Goal: Information Seeking & Learning: Learn about a topic

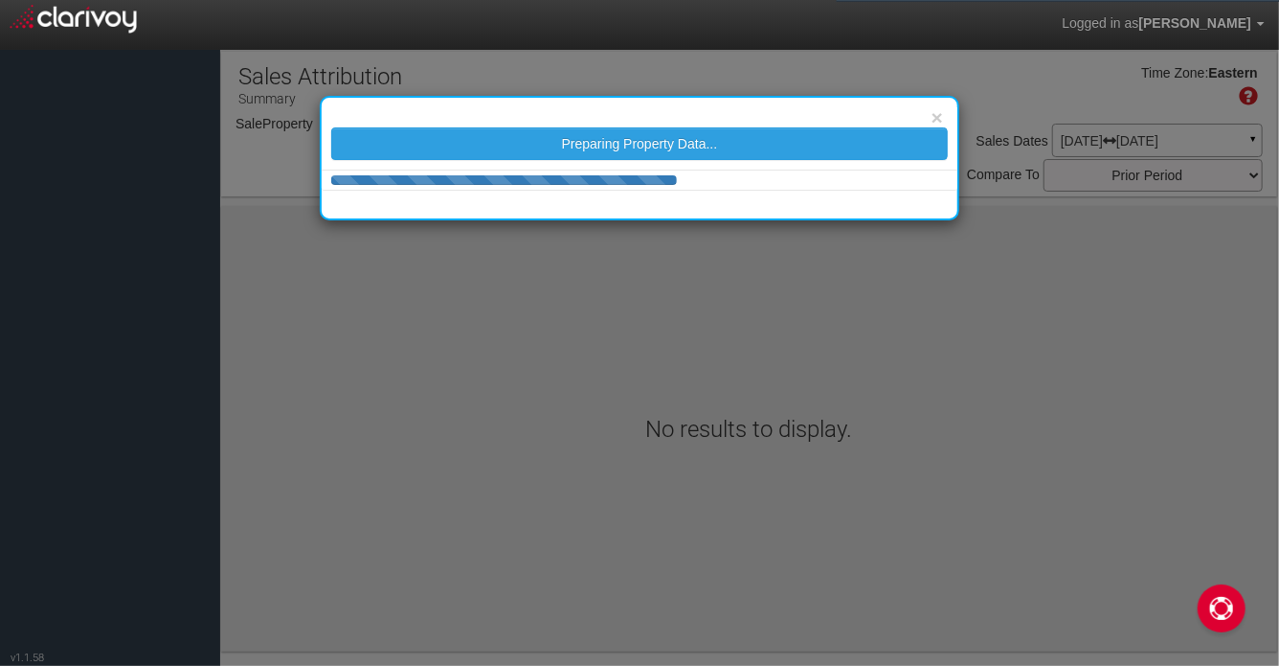
select select "object:969"
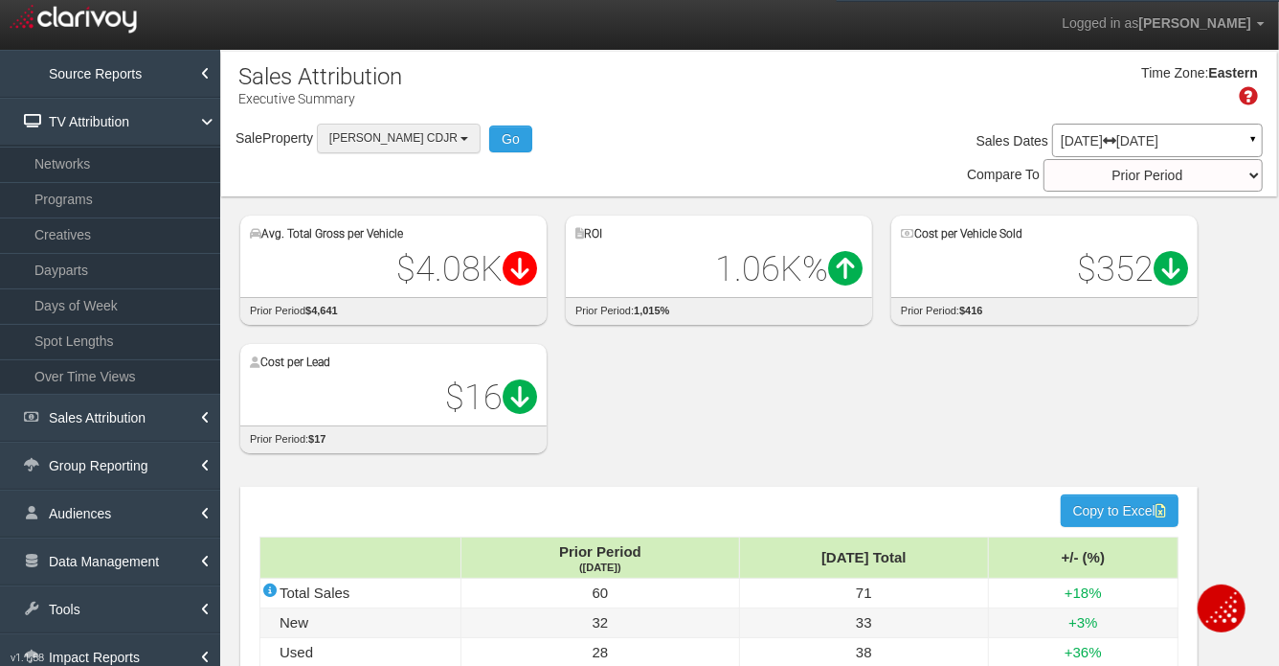
click at [361, 140] on span "[PERSON_NAME] CDJR" at bounding box center [393, 137] width 128 height 13
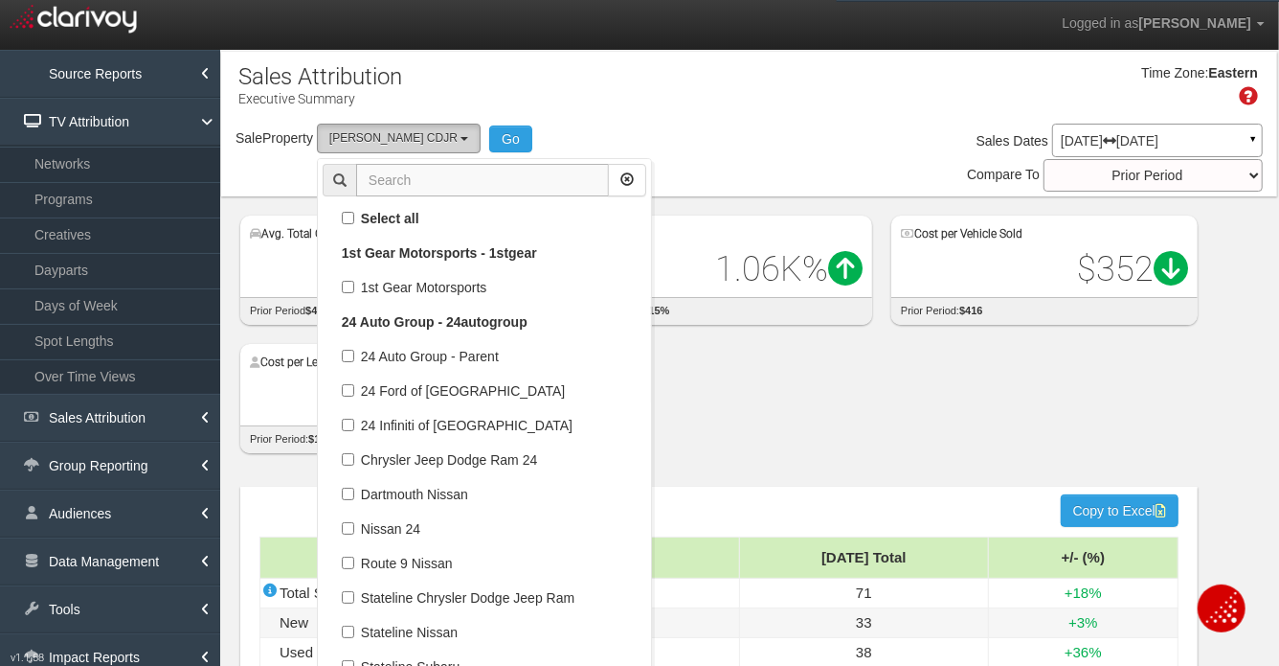
scroll to position [44952, 0]
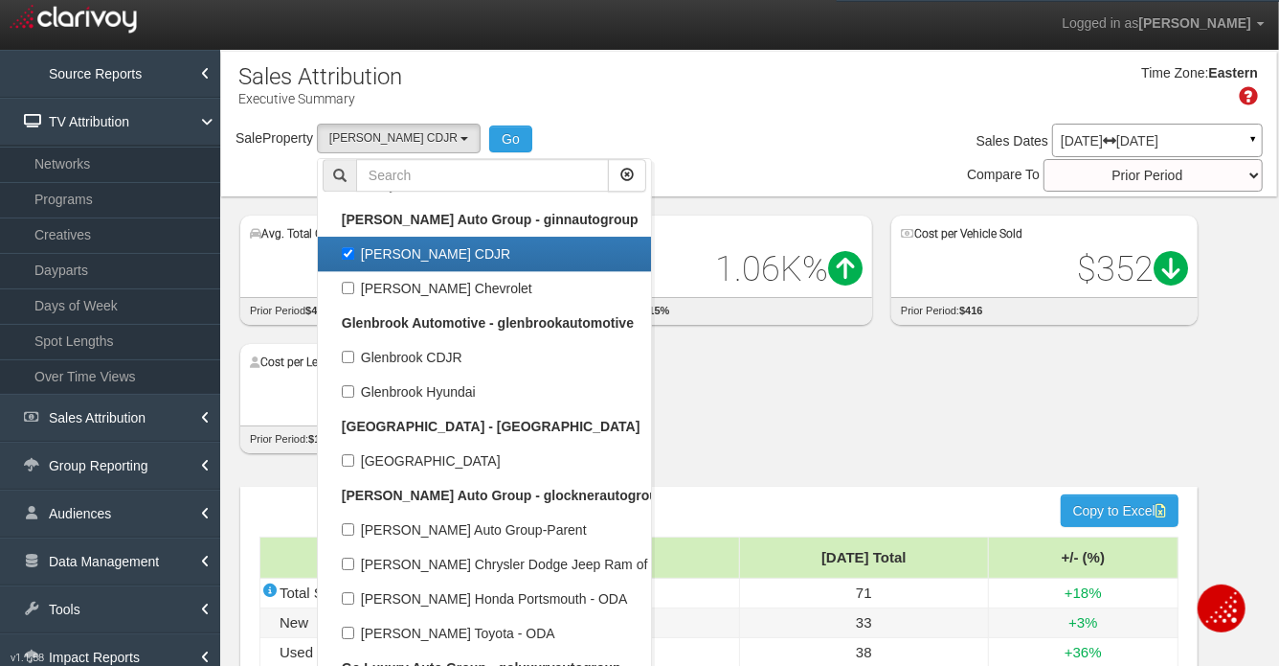
click at [382, 253] on label "[PERSON_NAME] CDJR" at bounding box center [485, 253] width 324 height 25
click at [354, 253] on input "[PERSON_NAME] CDJR" at bounding box center [348, 253] width 12 height 12
checkbox input "false"
select select
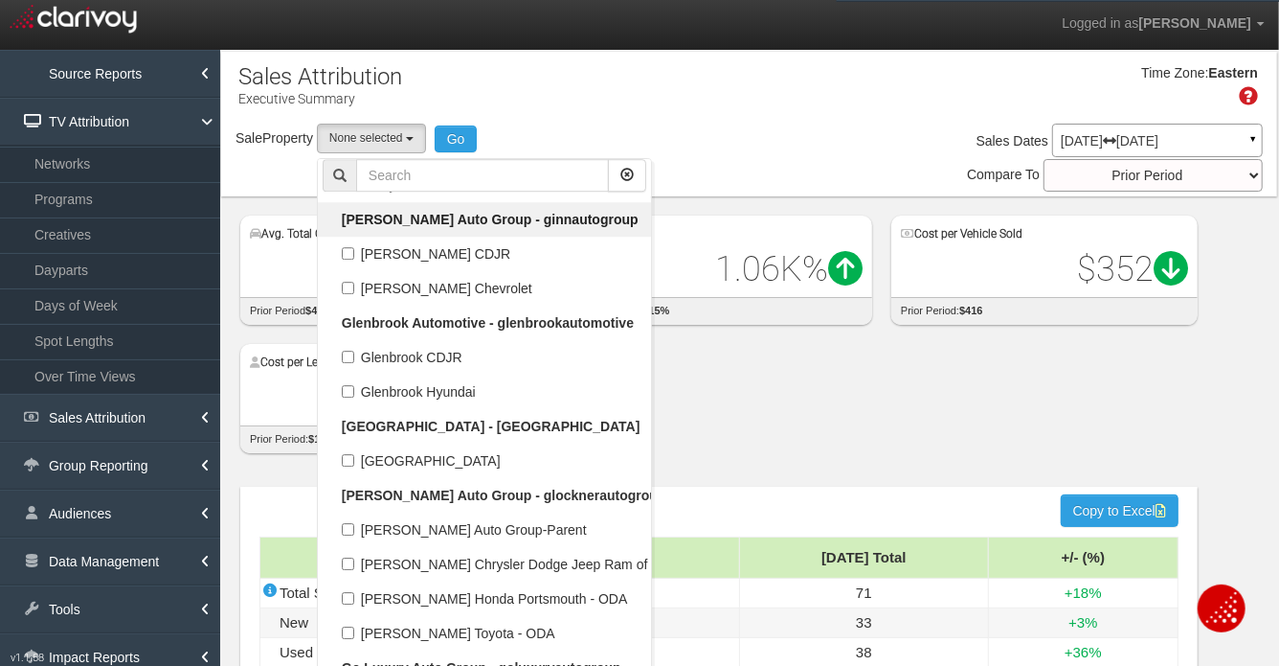
scroll to position [21829, 0]
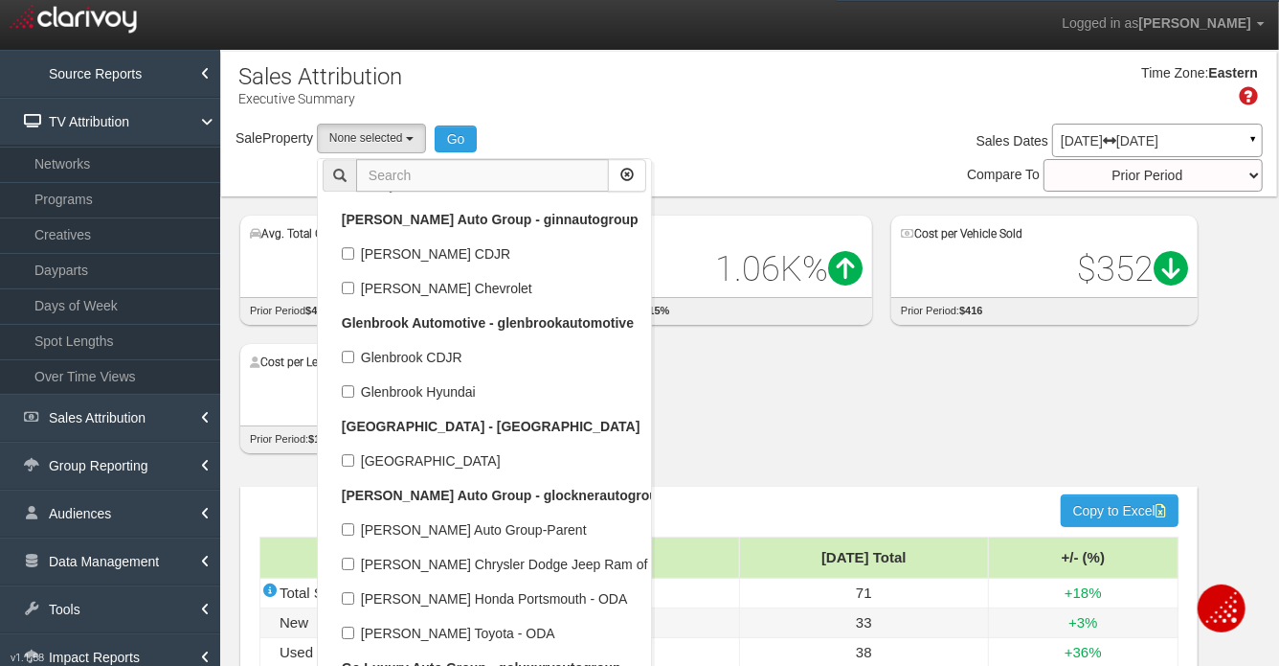
click at [374, 179] on input "text" at bounding box center [482, 175] width 253 height 33
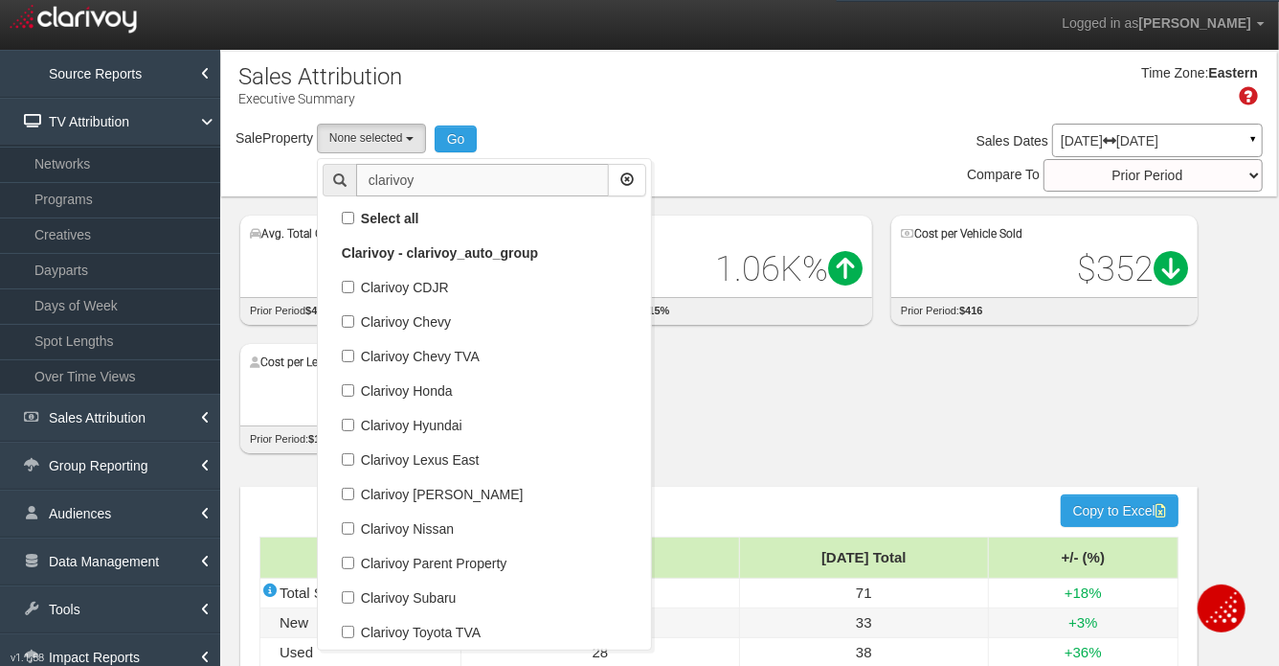
scroll to position [0, 0]
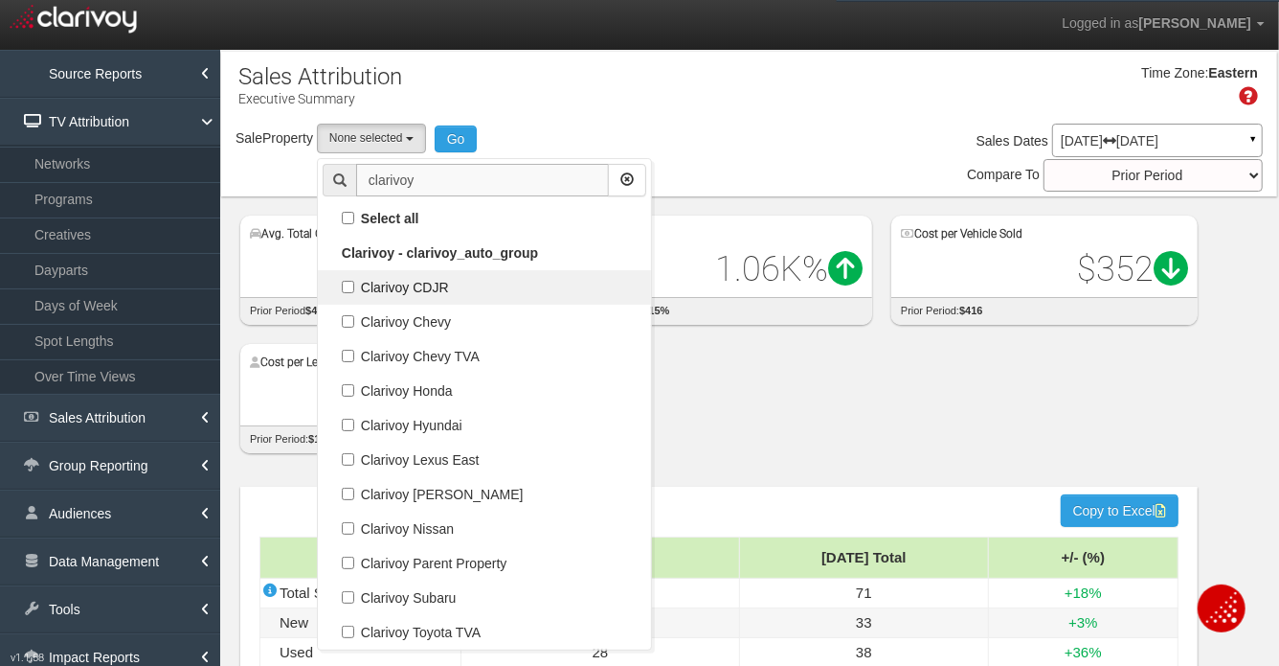
type input "clarivoy"
click at [386, 290] on label "Clarivoy CDJR" at bounding box center [485, 287] width 324 height 25
click at [354, 290] on input "Clarivoy CDJR" at bounding box center [348, 287] width 12 height 12
checkbox input "true"
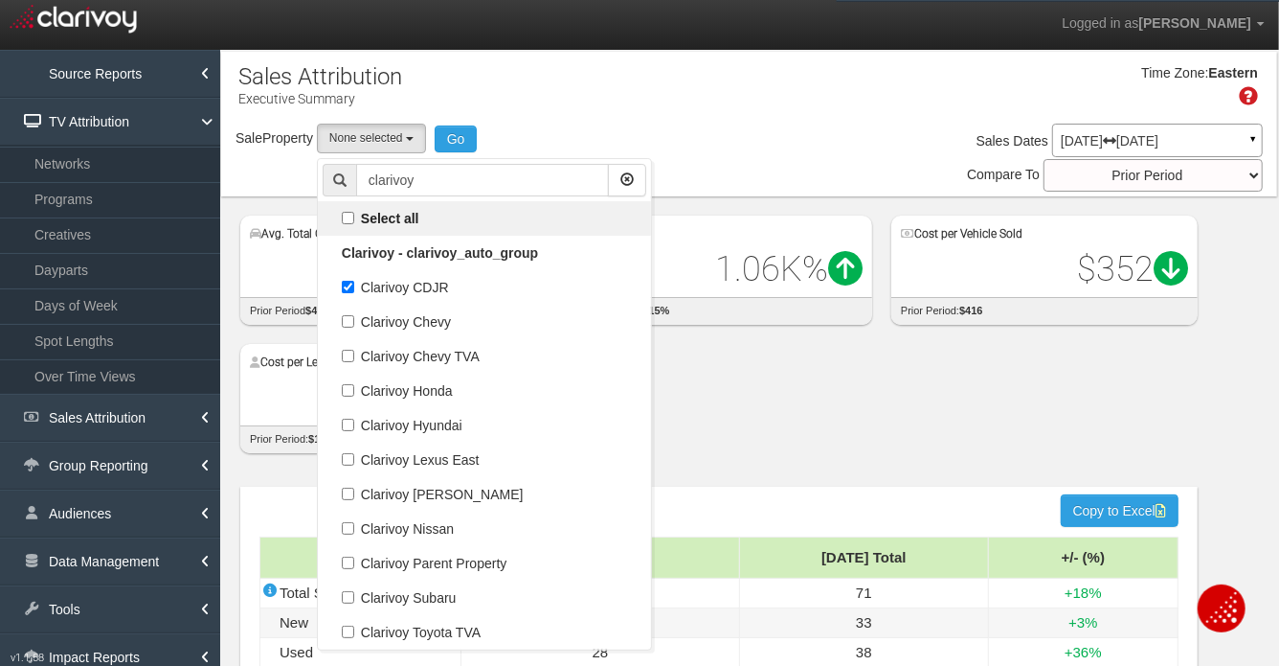
select select "object:557"
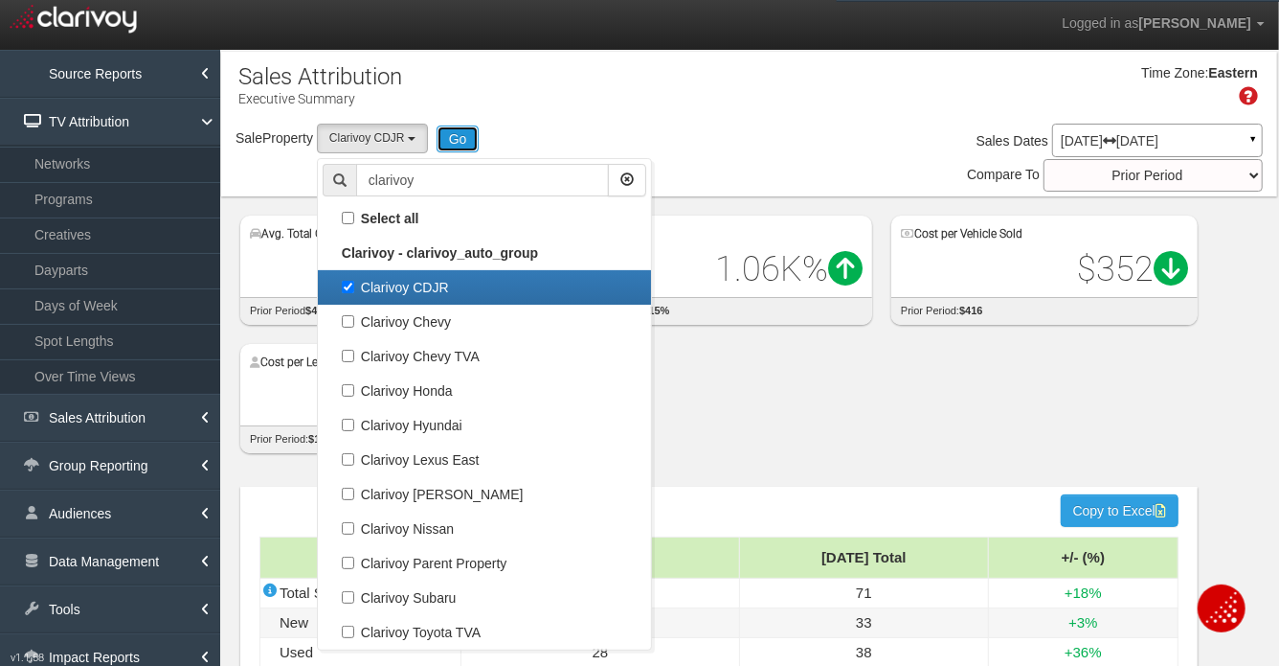
click at [461, 135] on button "Go" at bounding box center [458, 138] width 43 height 27
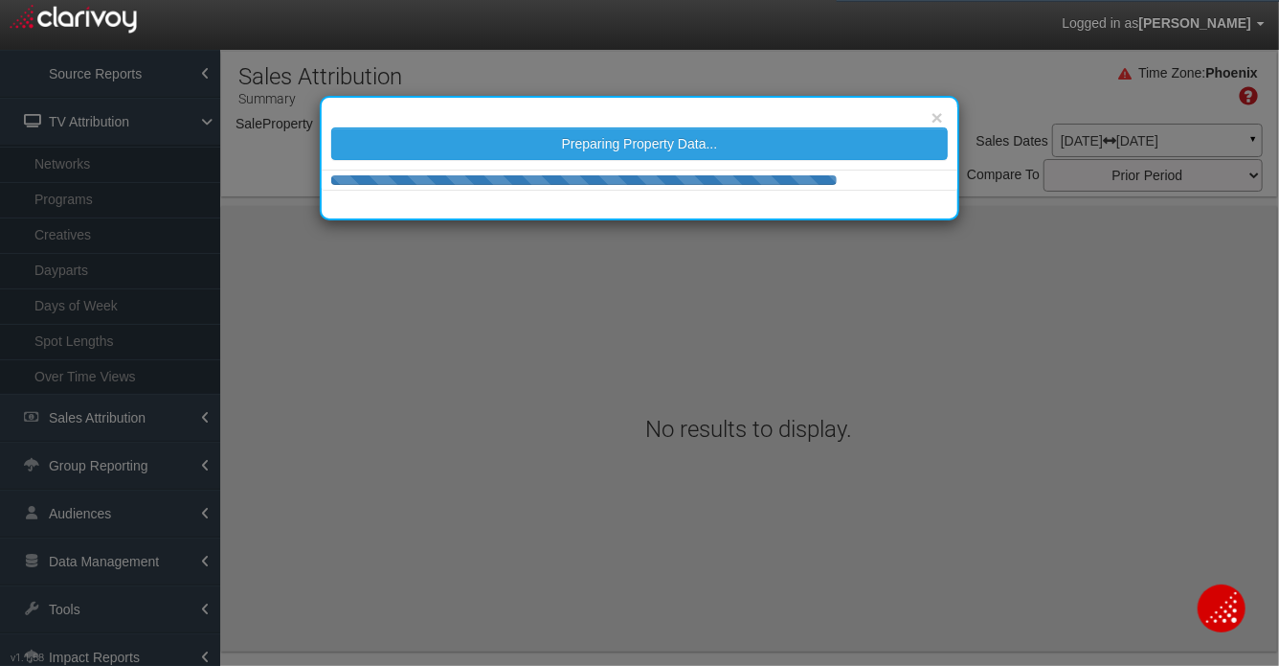
select select "object:3571"
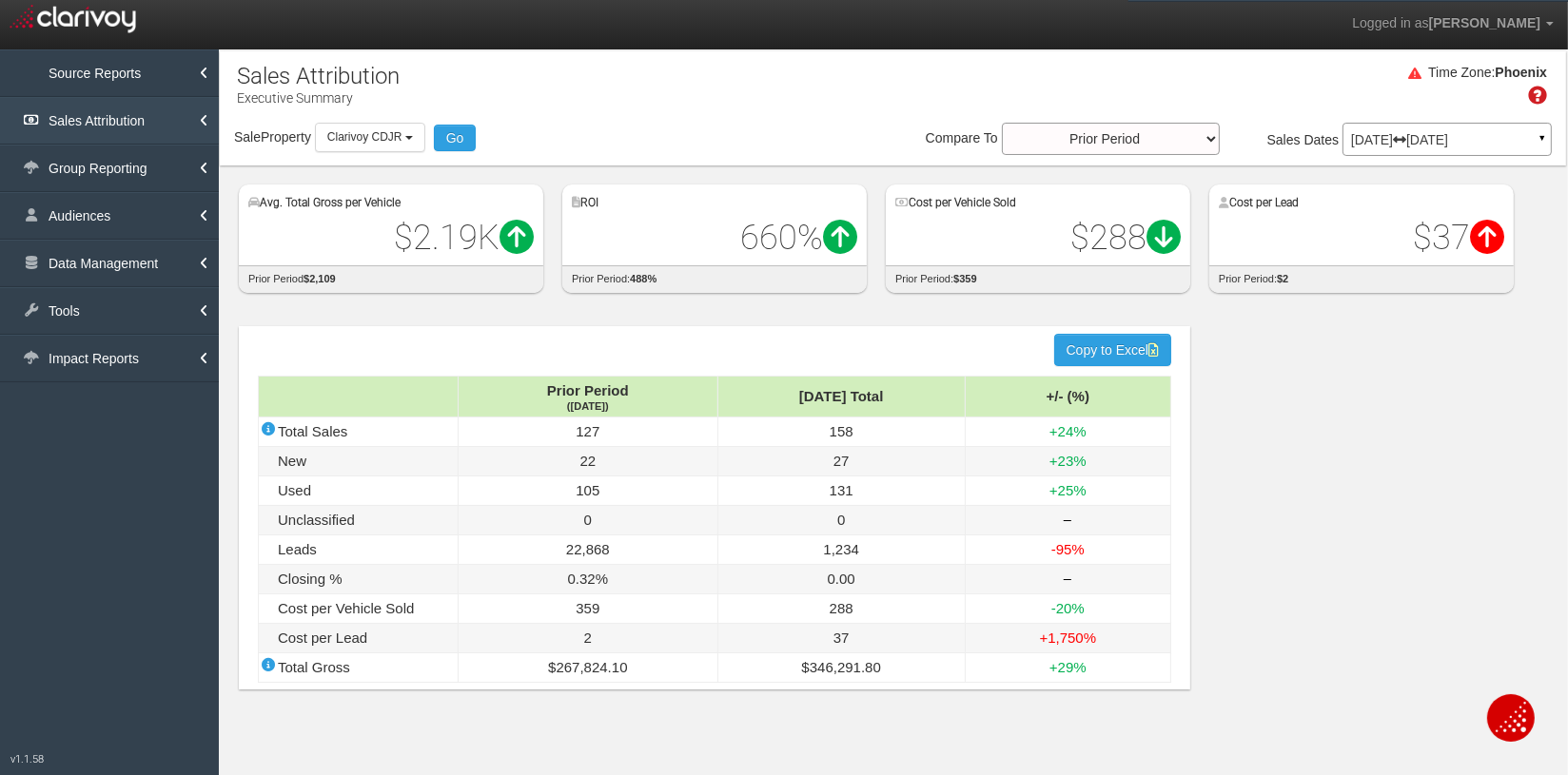
click at [100, 125] on link "Sales Attribution" at bounding box center [109, 121] width 219 height 48
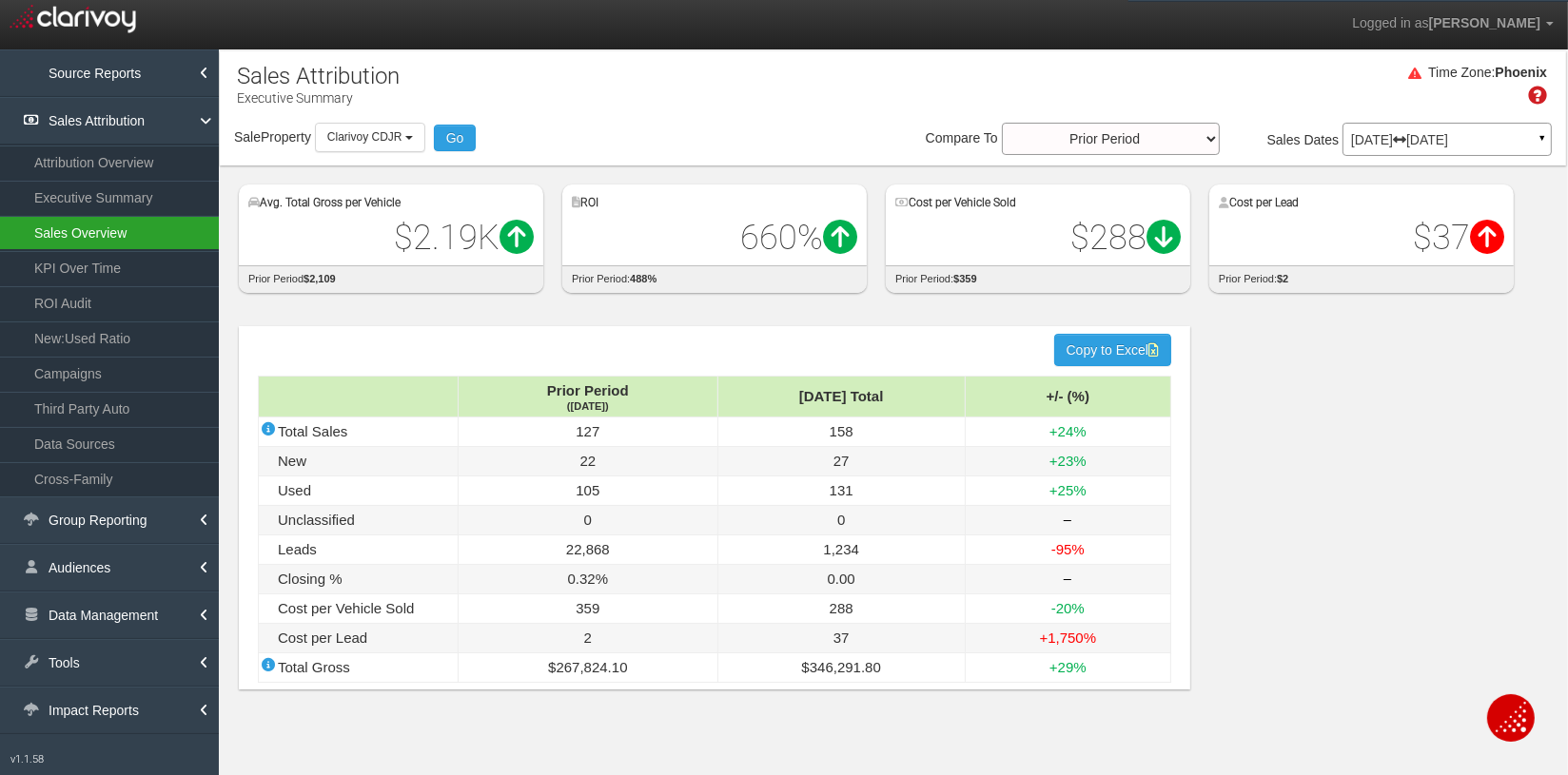
click at [72, 234] on link "Sales Overview" at bounding box center [109, 232] width 219 height 34
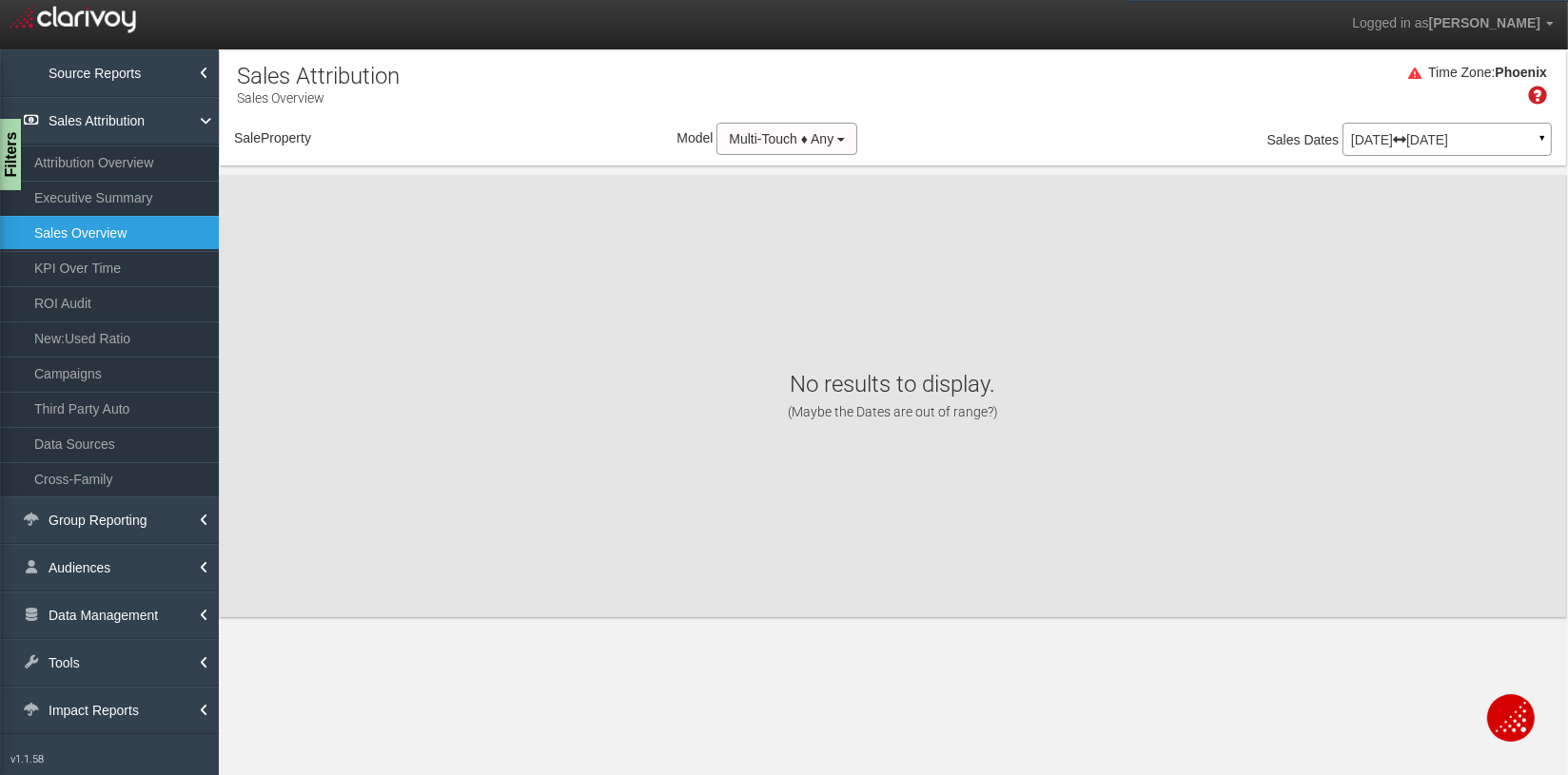
select select "object:6178"
click at [1067, 131] on div "Sale Property Loading 1st Gear Motorsports 24 Auto Group - Parent [DEMOGRAPHIC_…" at bounding box center [892, 143] width 1346 height 40
click at [1270, 142] on p "[DATE] [DATE]" at bounding box center [1447, 139] width 192 height 13
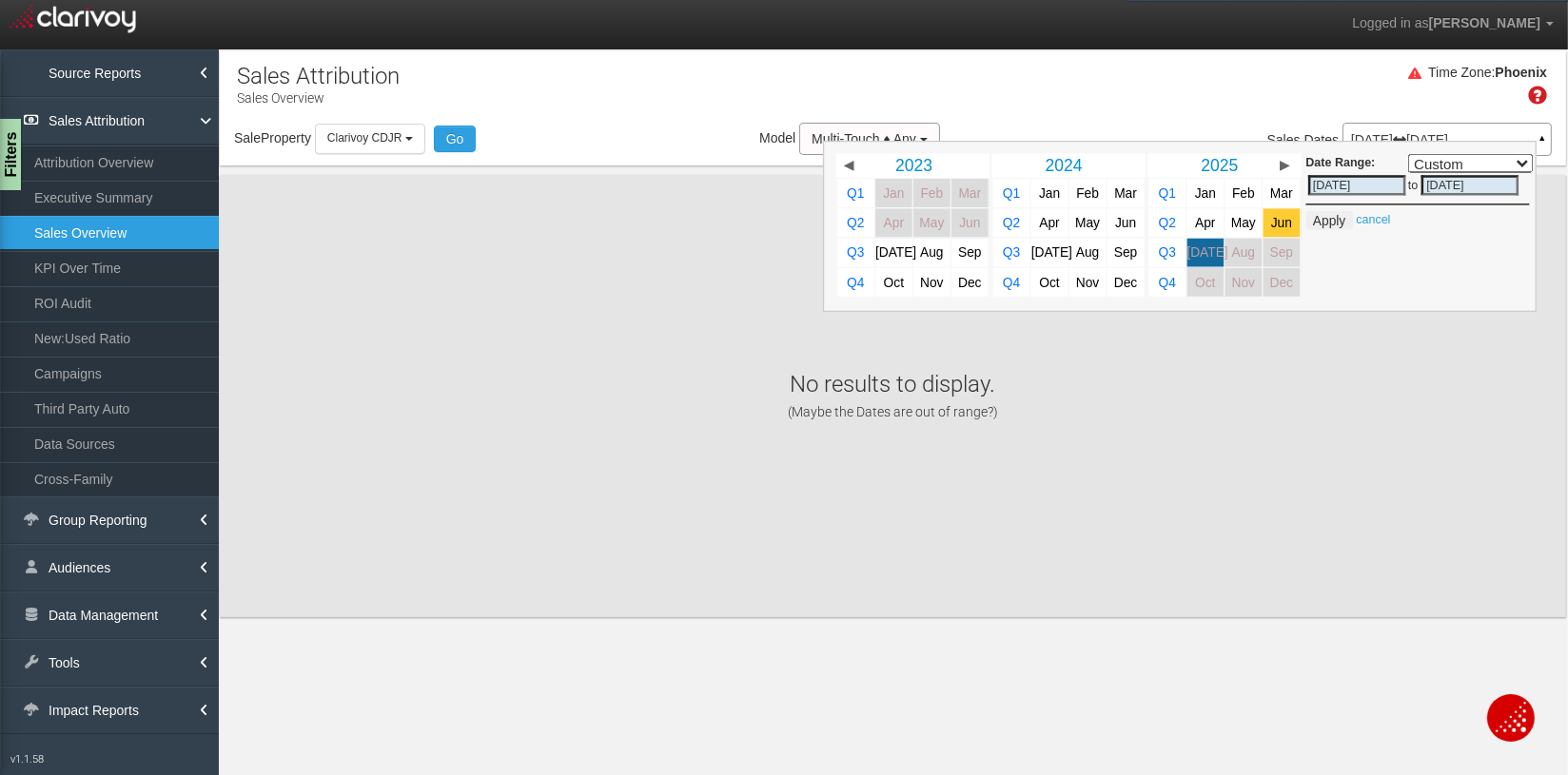
click at [1270, 222] on span "Jun" at bounding box center [1281, 223] width 21 height 14
select select ","
type input "[DATE]"
click at [1270, 217] on button "Apply" at bounding box center [1329, 221] width 47 height 19
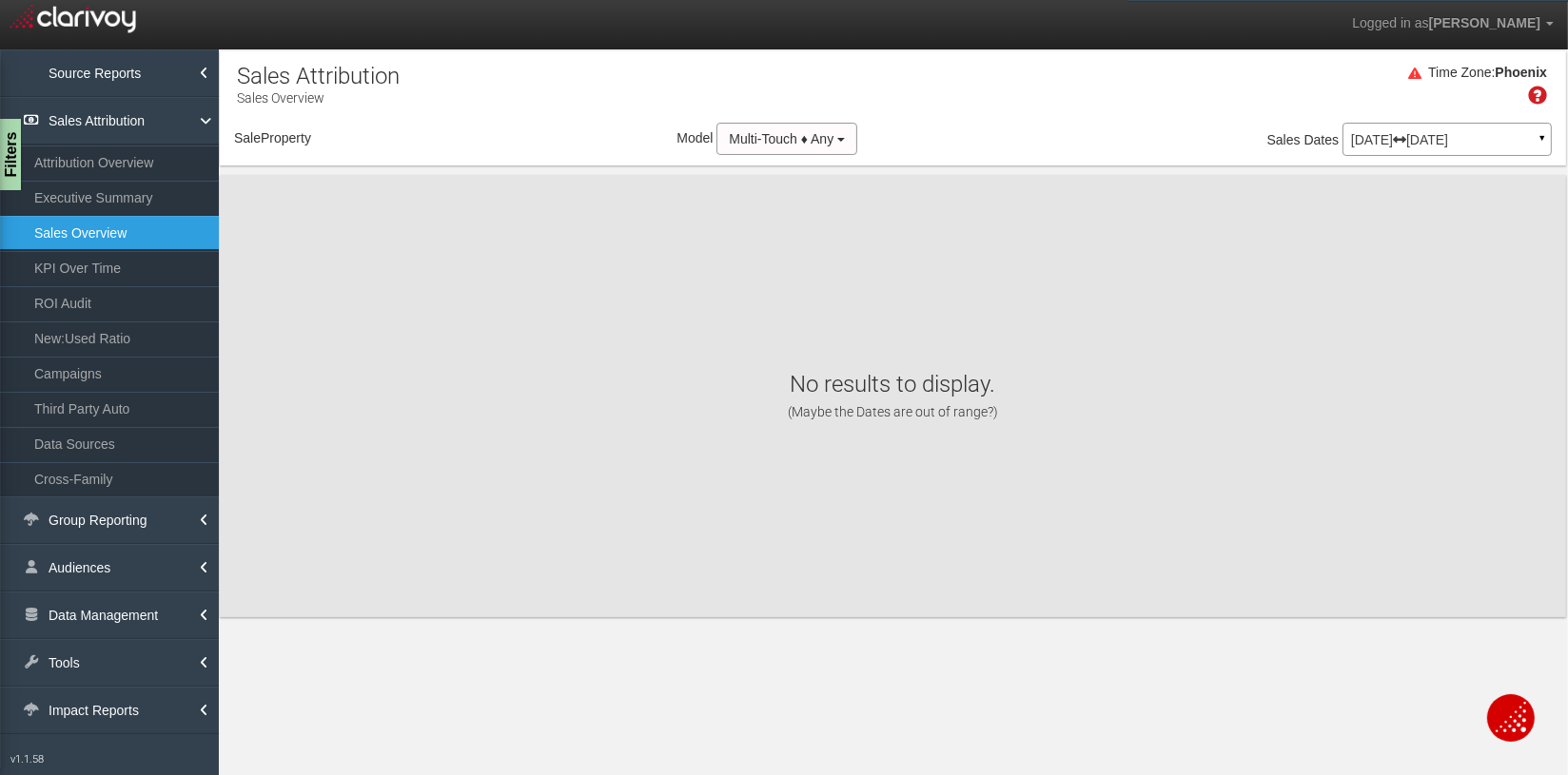
select select "object:8767"
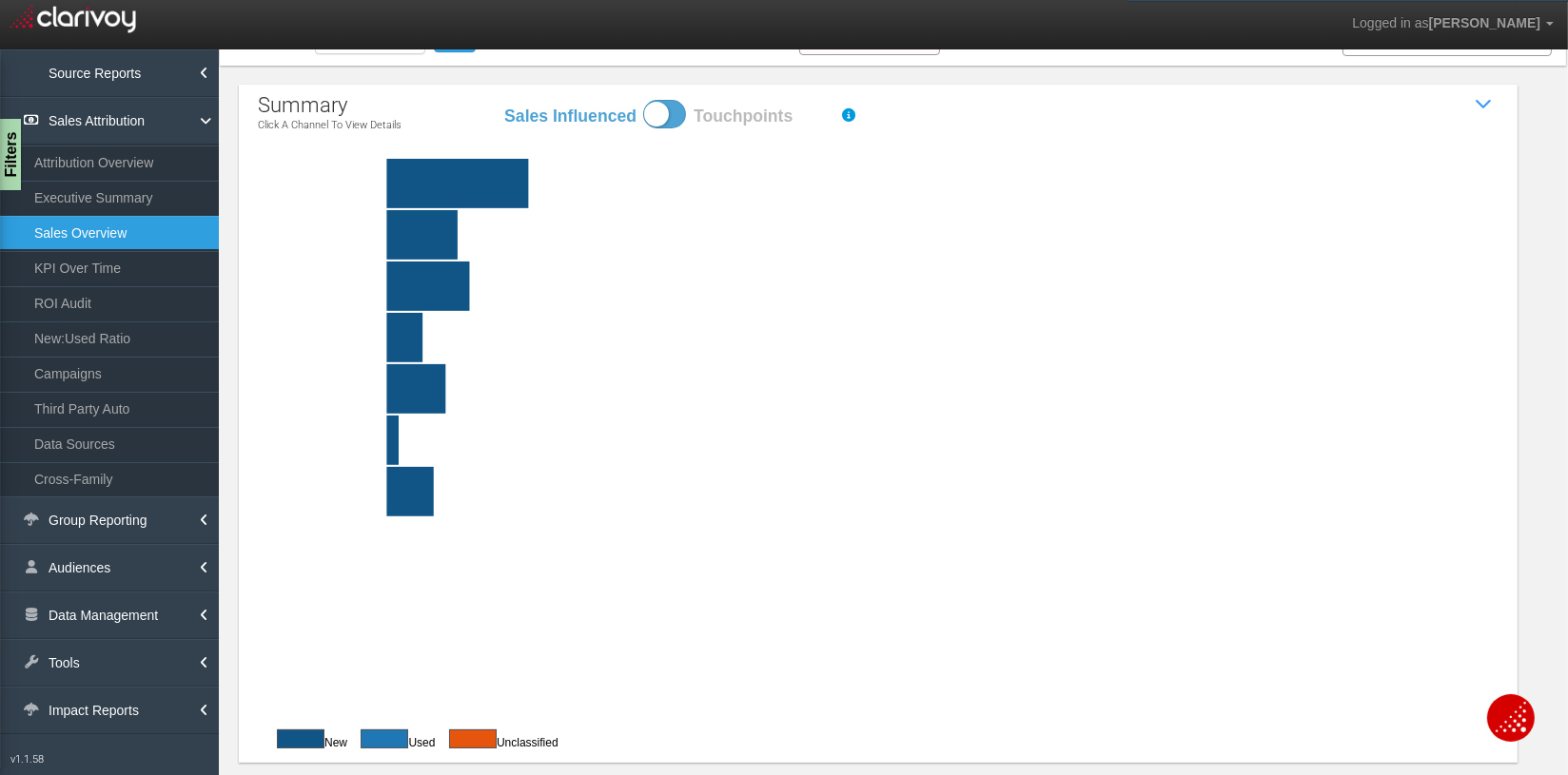
scroll to position [98, 0]
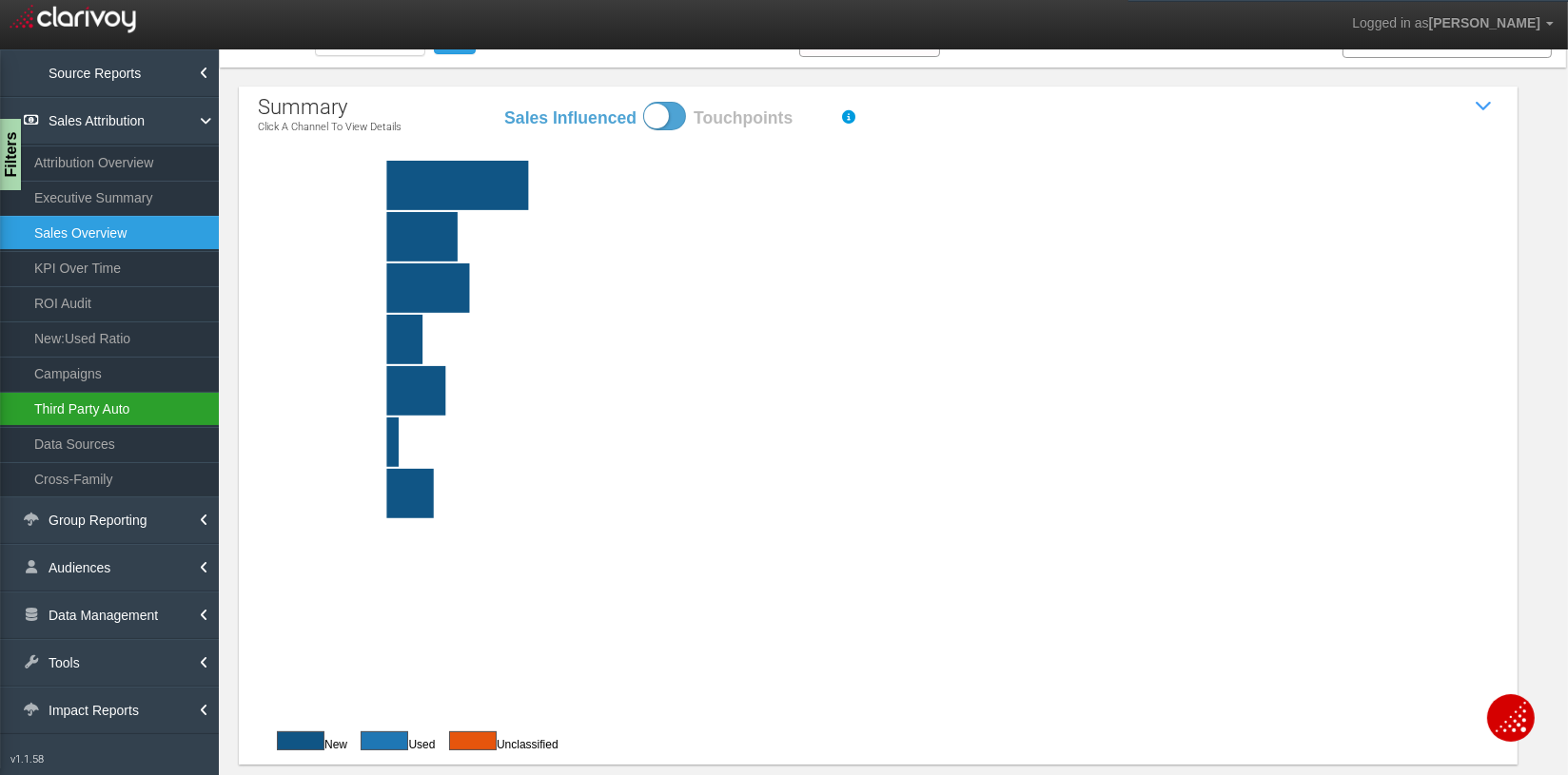
click at [111, 405] on link "Third Party Auto" at bounding box center [109, 409] width 219 height 34
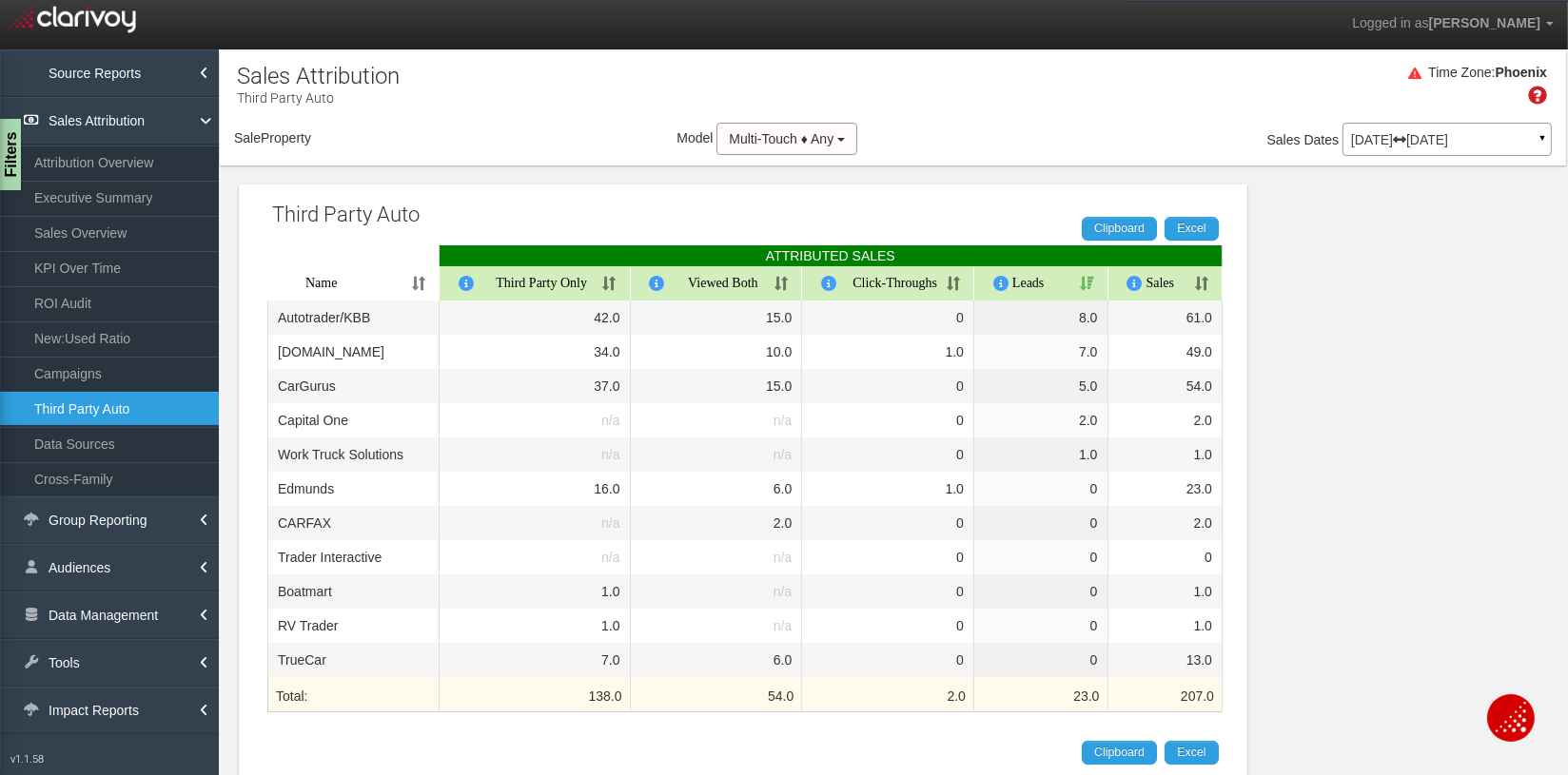
click at [1207, 288] on th "Sales" at bounding box center [1167, 283] width 115 height 34
select select "object:11354"
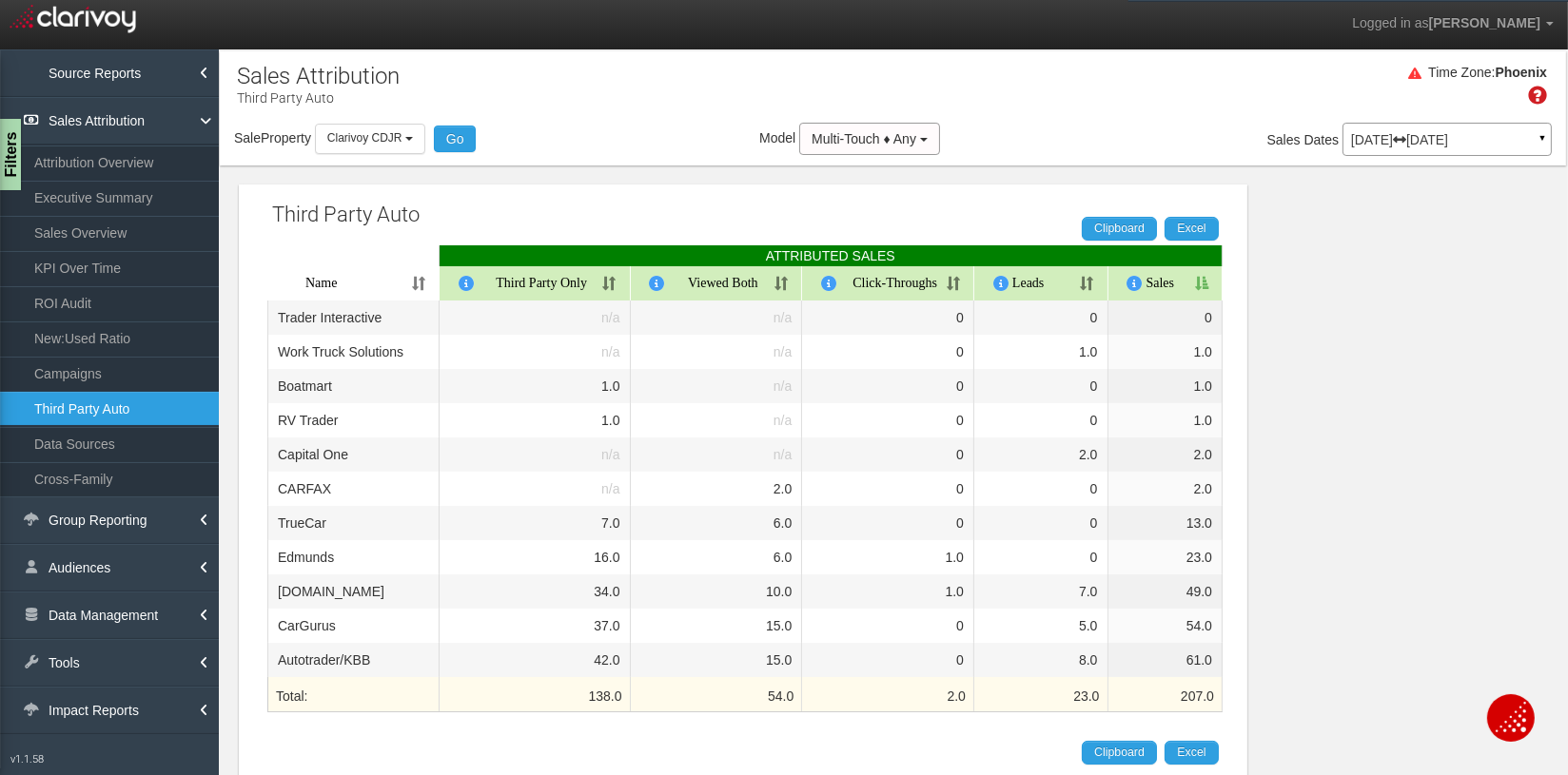
click at [1202, 286] on th "Sales" at bounding box center [1167, 283] width 115 height 34
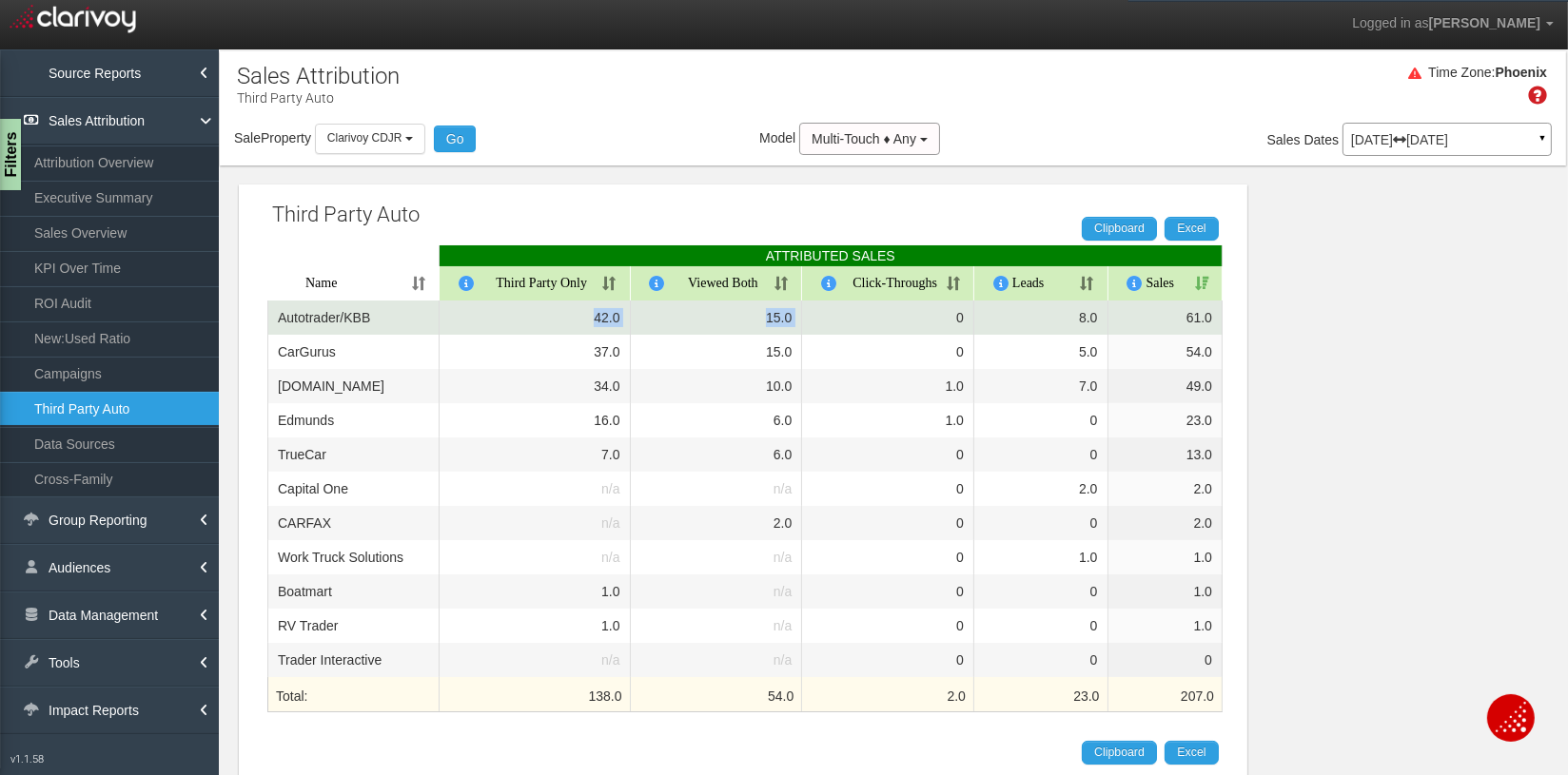
drag, startPoint x: 567, startPoint y: 318, endPoint x: 794, endPoint y: 320, distance: 227.0
click at [815, 319] on tr "Autotrader/KBB 42.0 15.0 0 8.0 61.0" at bounding box center [744, 318] width 955 height 34
click at [533, 322] on td "42.0" at bounding box center [535, 318] width 191 height 34
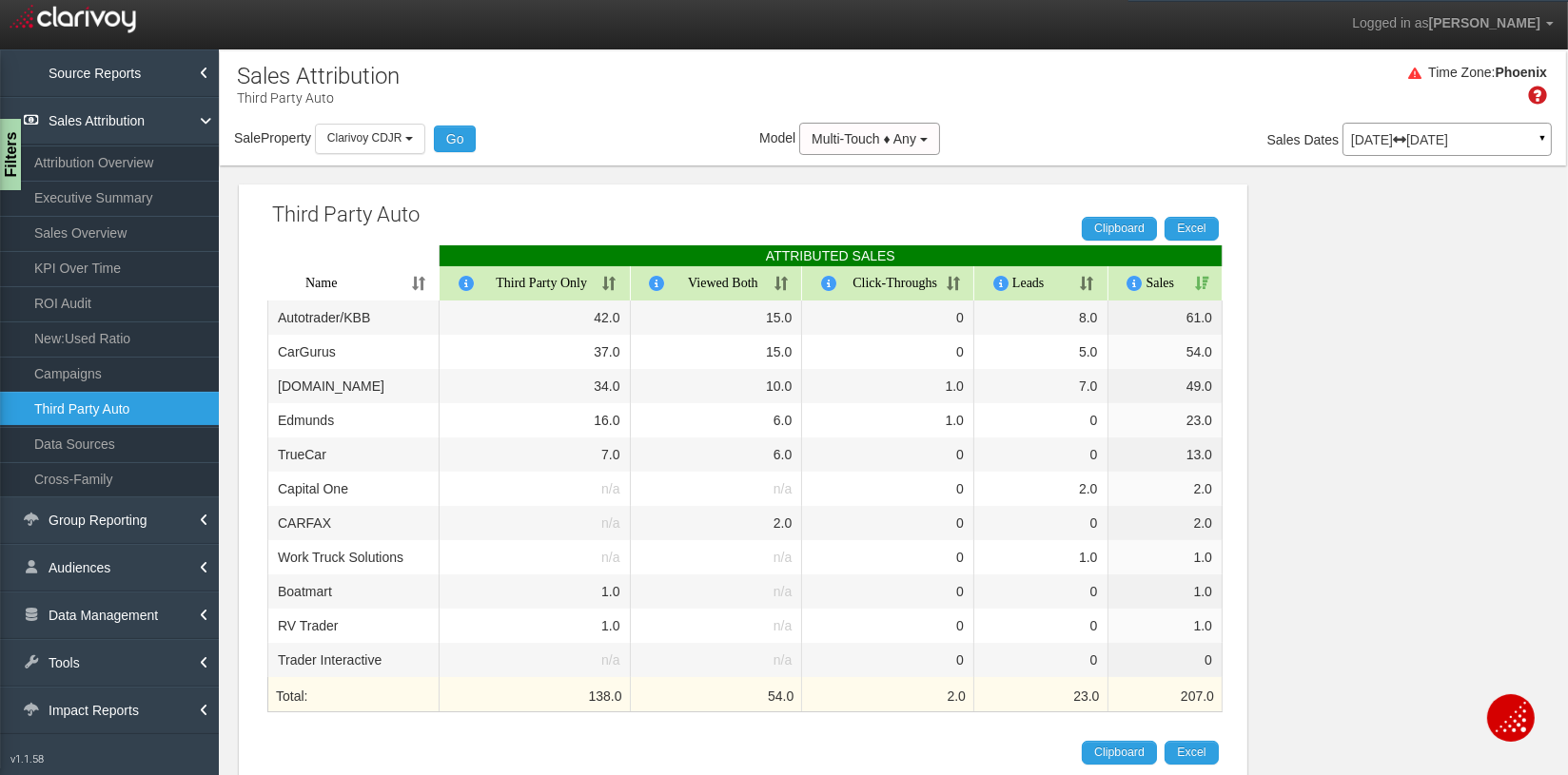
click at [687, 175] on div "Third Party Auto Clipboard Excel ATTRIBUTED SALES Name Third Party Only Viewed …" at bounding box center [892, 739] width 1346 height 1148
click at [1270, 337] on div "Third Party Auto Clipboard Excel ATTRIBUTED SALES Name Third Party Only Viewed …" at bounding box center [892, 739] width 1346 height 1148
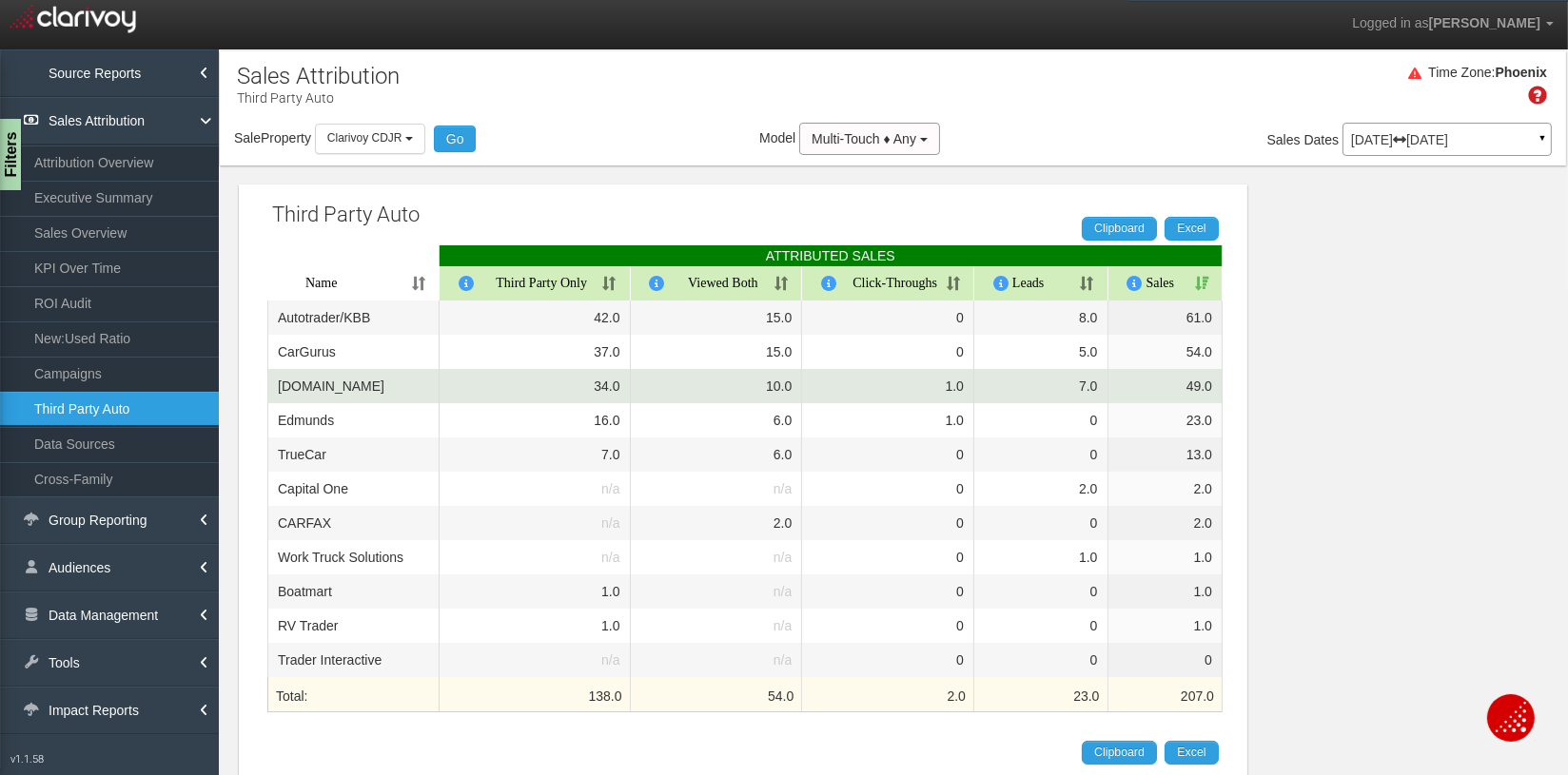
scroll to position [1, 0]
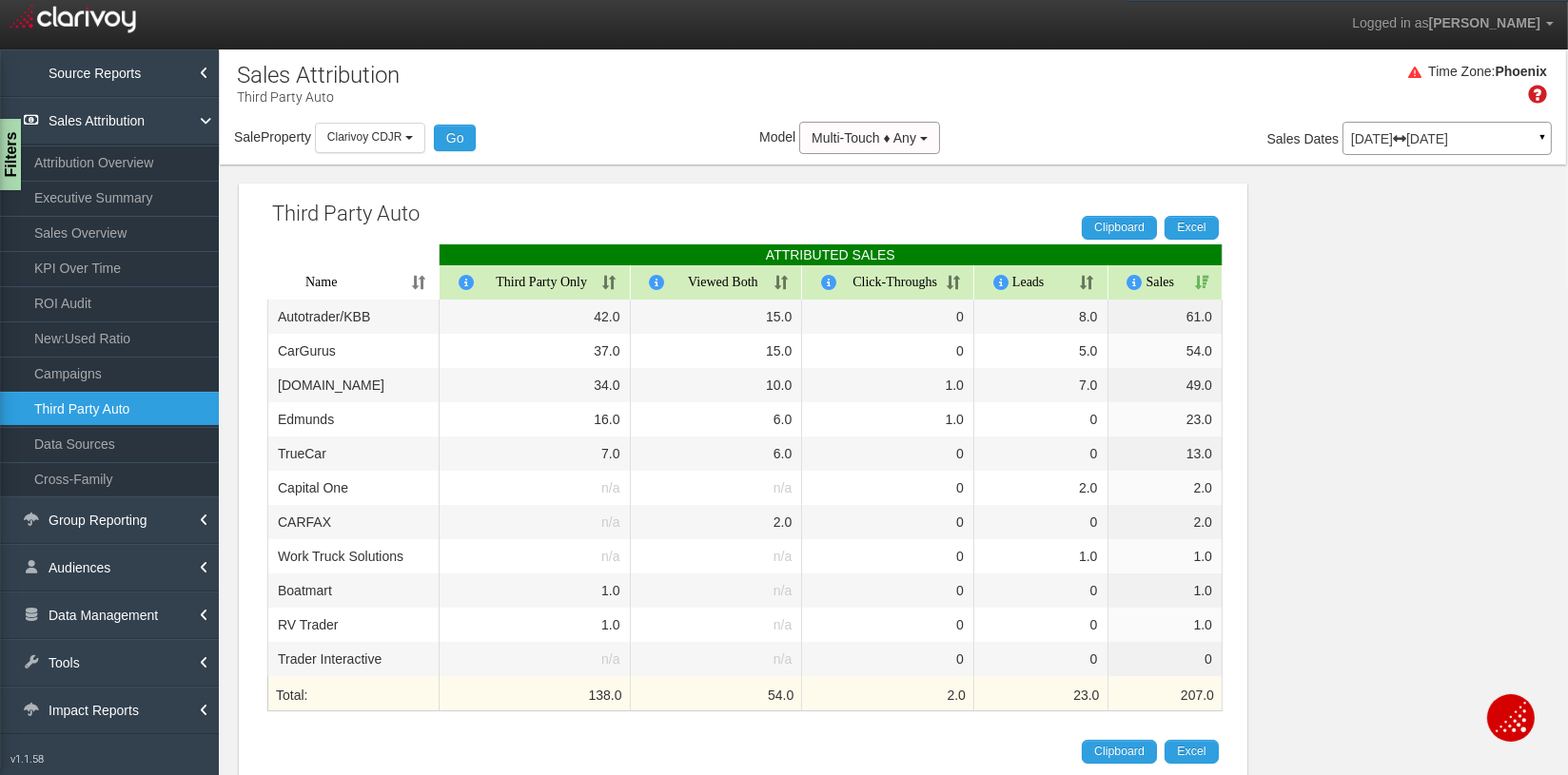
click at [1270, 428] on div "Third Party Auto Clipboard Excel ATTRIBUTED SALES Name Third Party Only Viewed …" at bounding box center [892, 738] width 1346 height 1148
click at [594, 173] on div "Third Party Auto Clipboard Excel ATTRIBUTED SALES Name Third Party Only Viewed …" at bounding box center [892, 738] width 1346 height 1148
click at [71, 268] on link "KPI Over Time" at bounding box center [109, 268] width 219 height 34
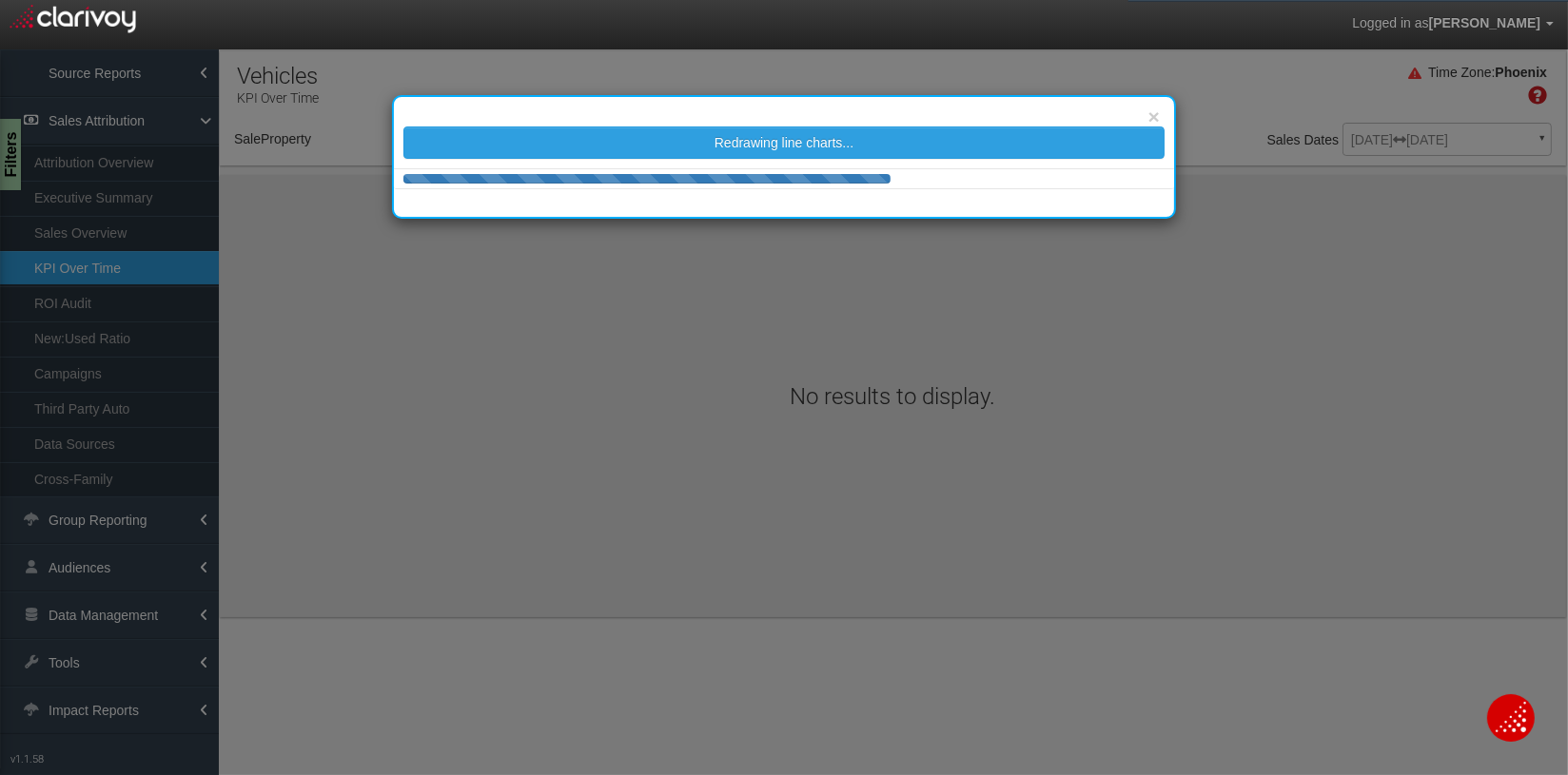
select select "object:13967"
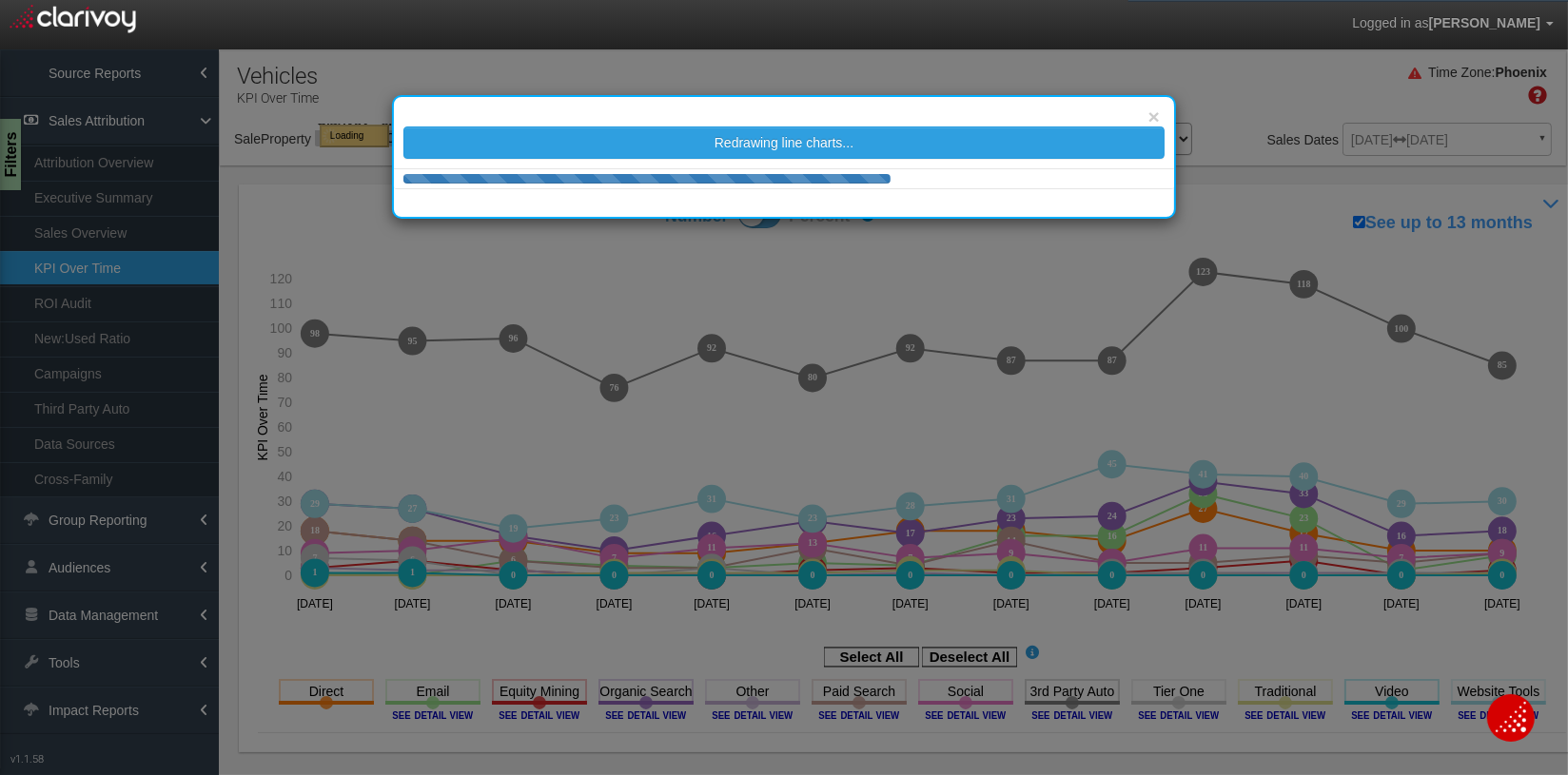
select select "object:13967"
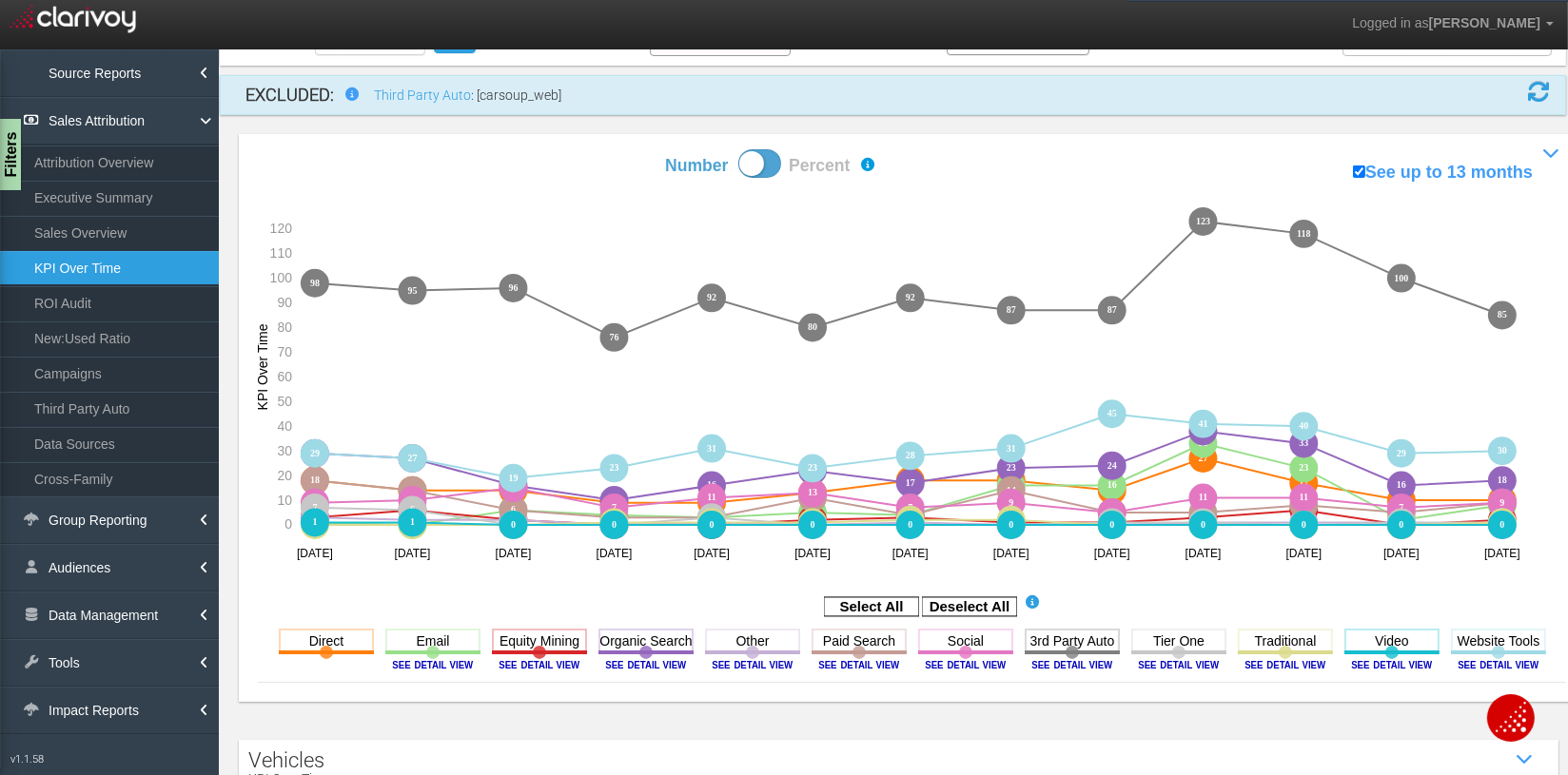
scroll to position [143, 0]
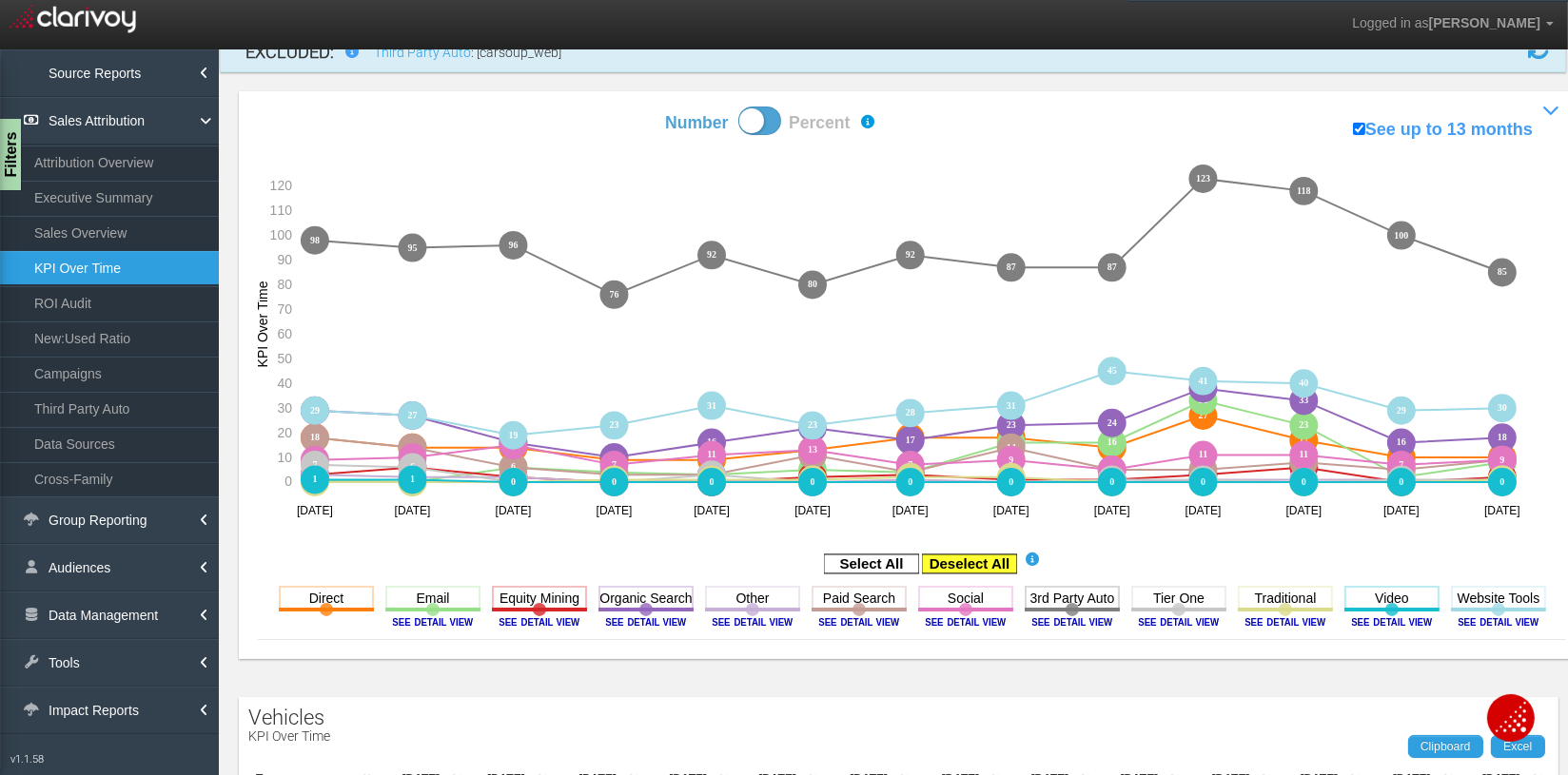
click at [956, 566] on rect at bounding box center [970, 563] width 95 height 19
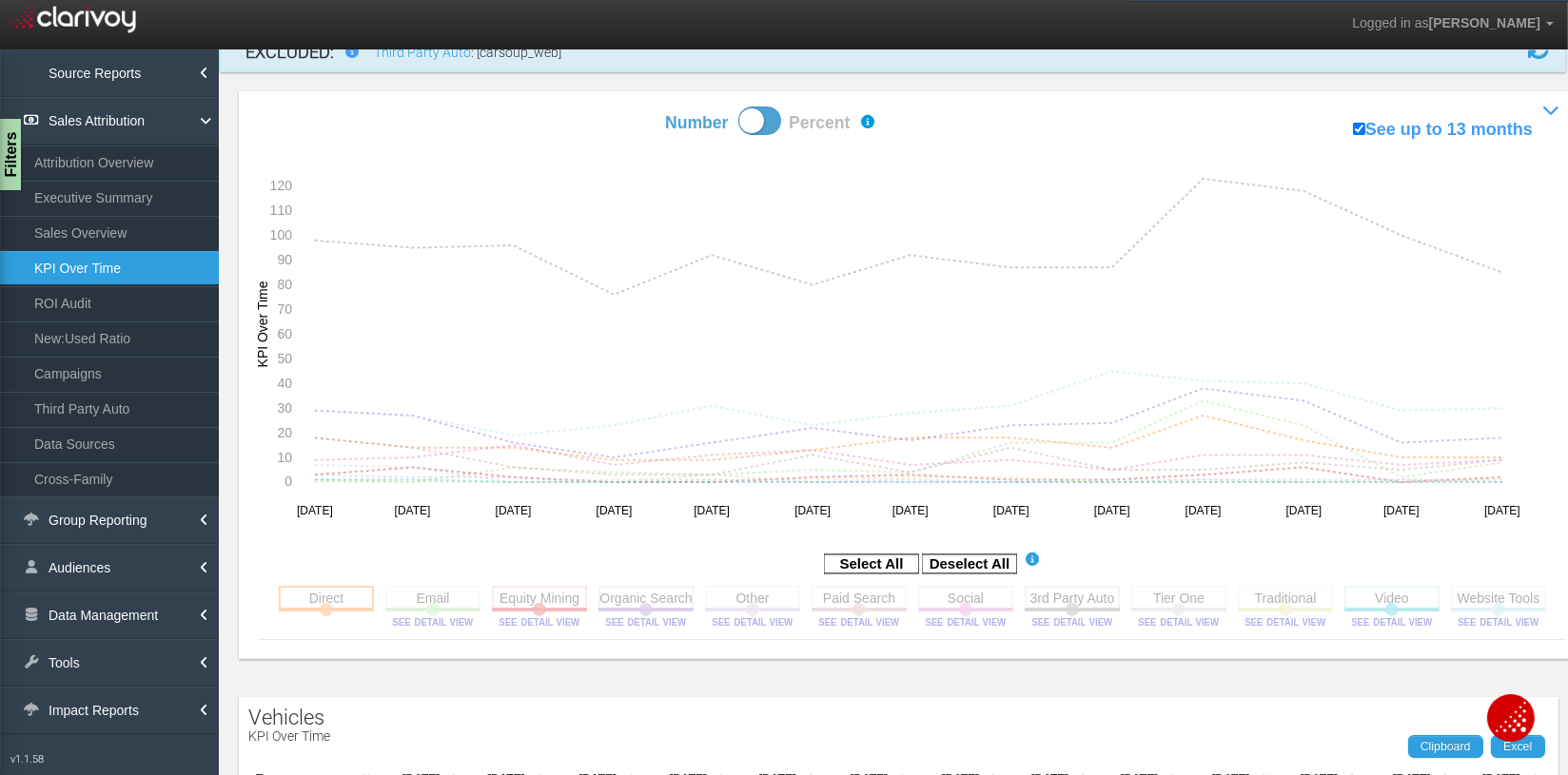
drag, startPoint x: 314, startPoint y: 597, endPoint x: 326, endPoint y: 599, distance: 12.2
click at [314, 597] on rect at bounding box center [327, 598] width 95 height 24
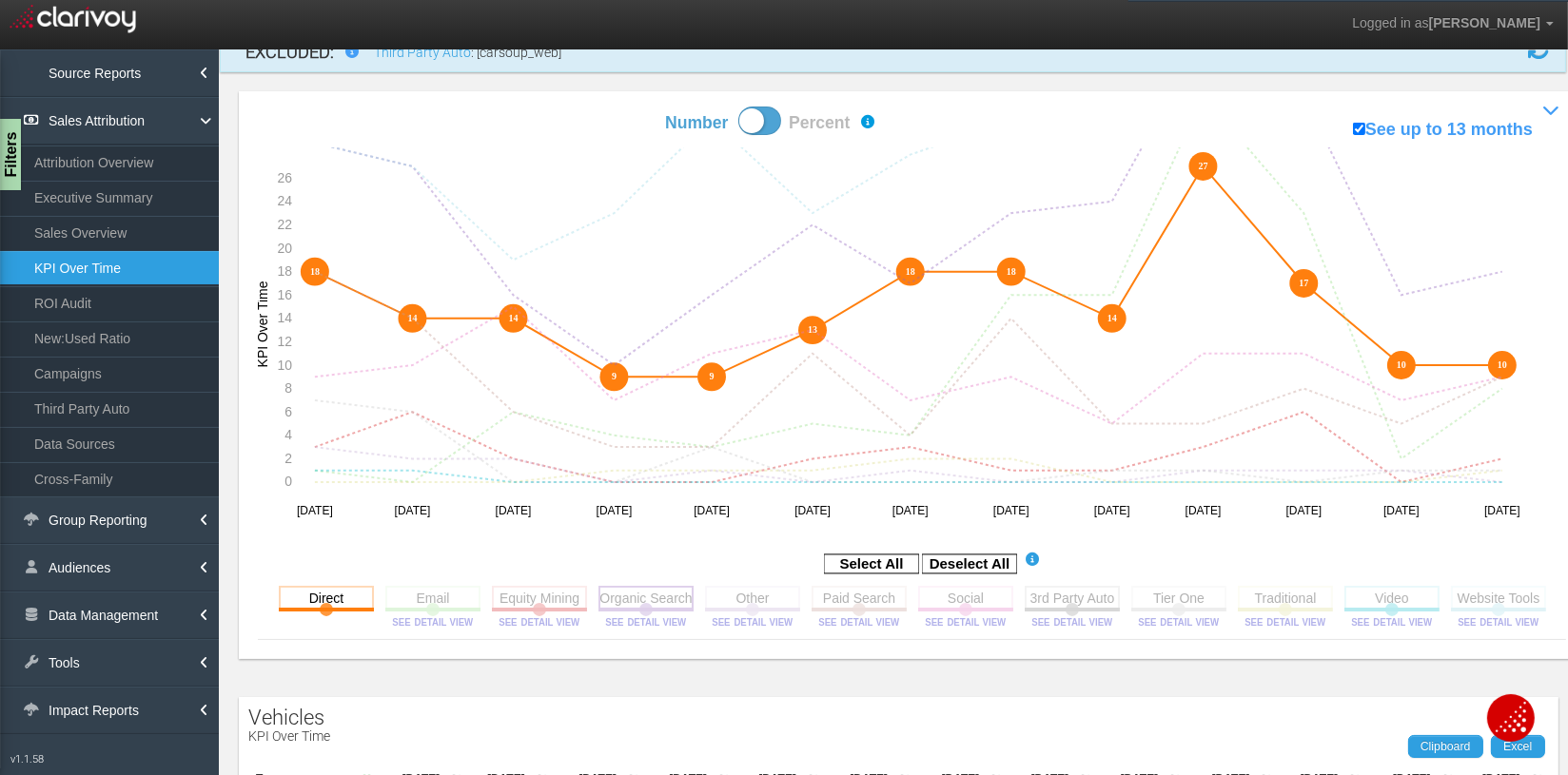
click at [619, 596] on rect at bounding box center [646, 598] width 95 height 24
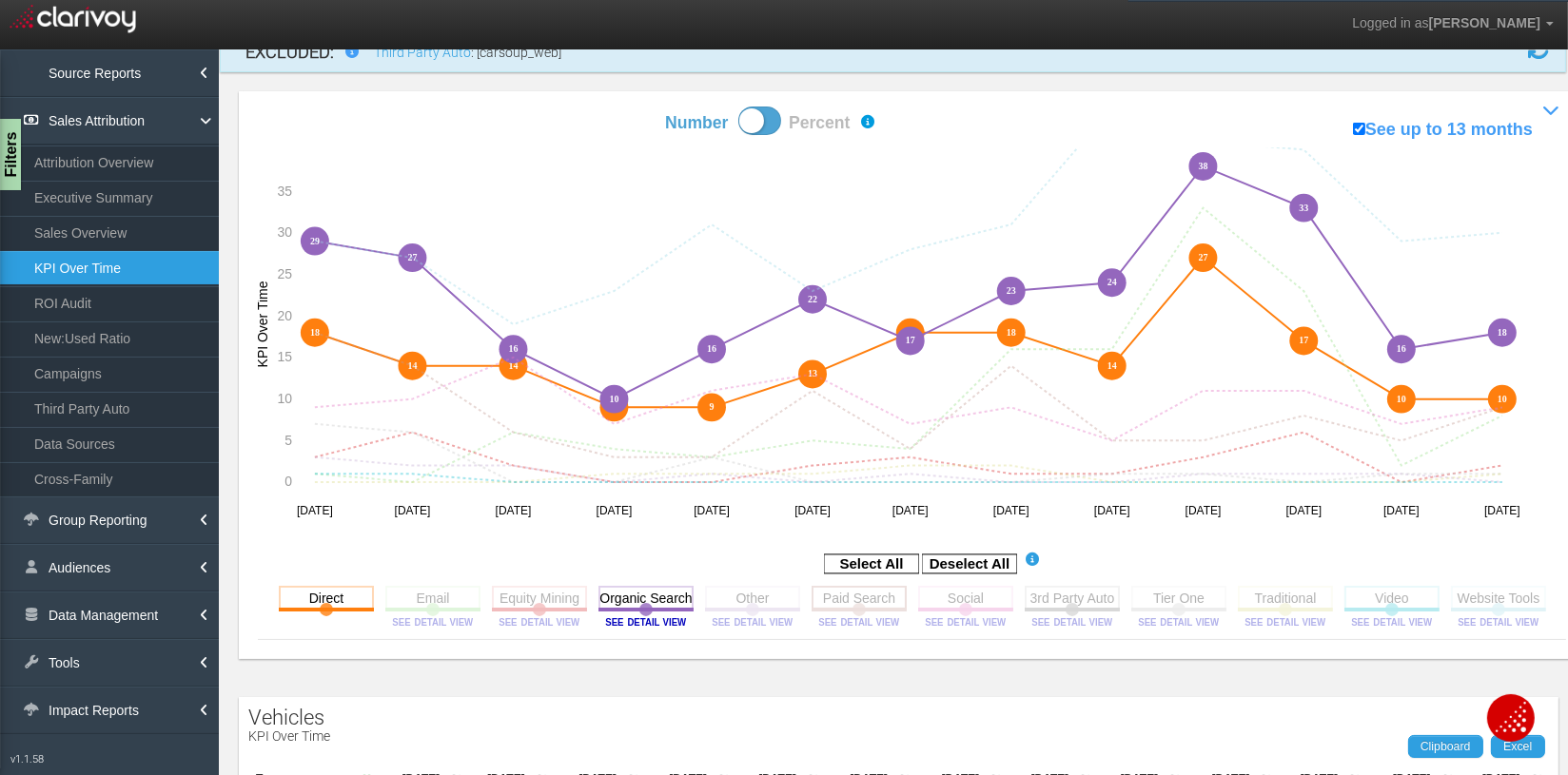
drag, startPoint x: 847, startPoint y: 592, endPoint x: 919, endPoint y: 604, distance: 73.0
click at [848, 592] on rect at bounding box center [860, 598] width 95 height 24
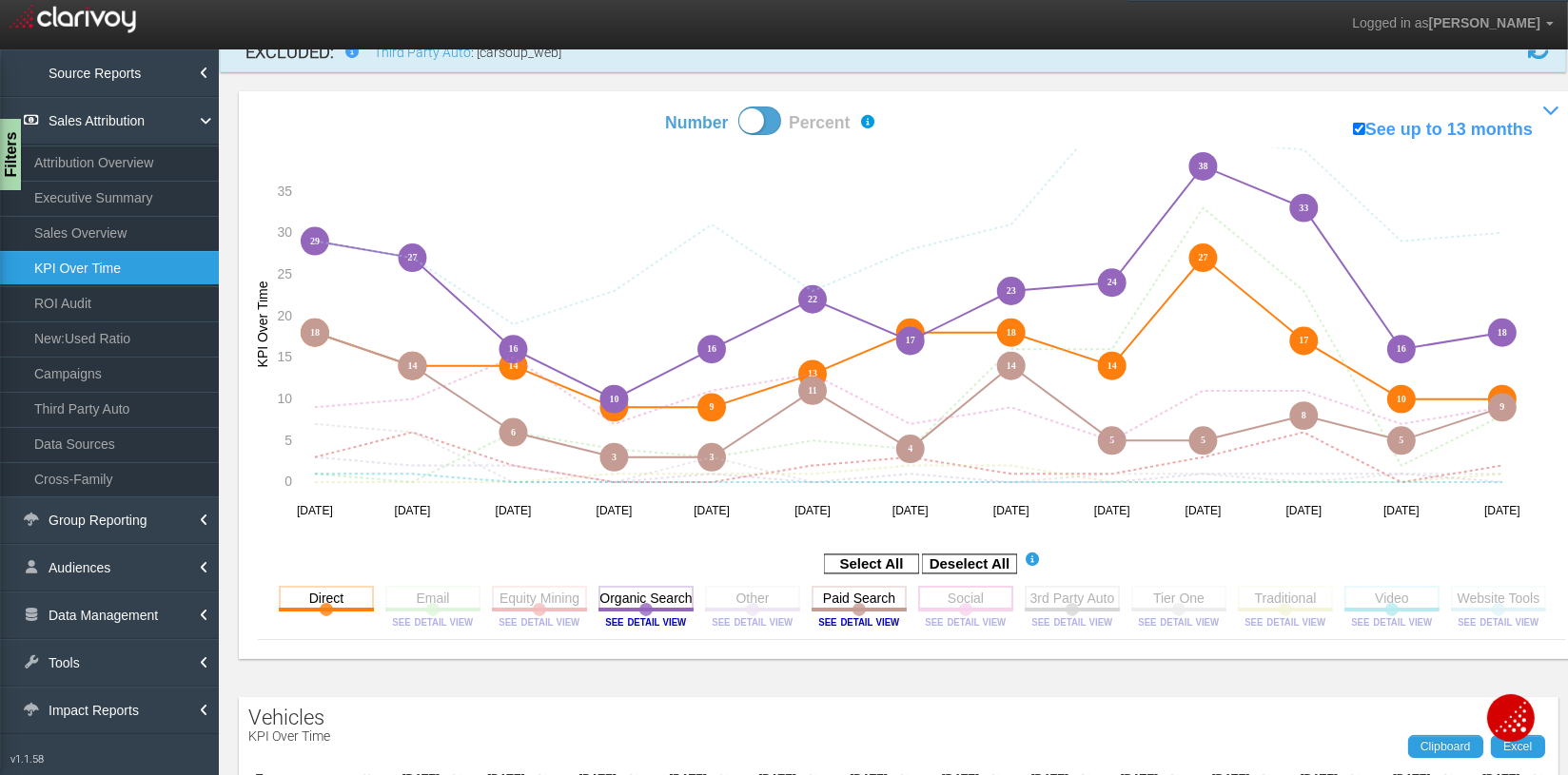
click at [939, 597] on rect at bounding box center [966, 598] width 95 height 24
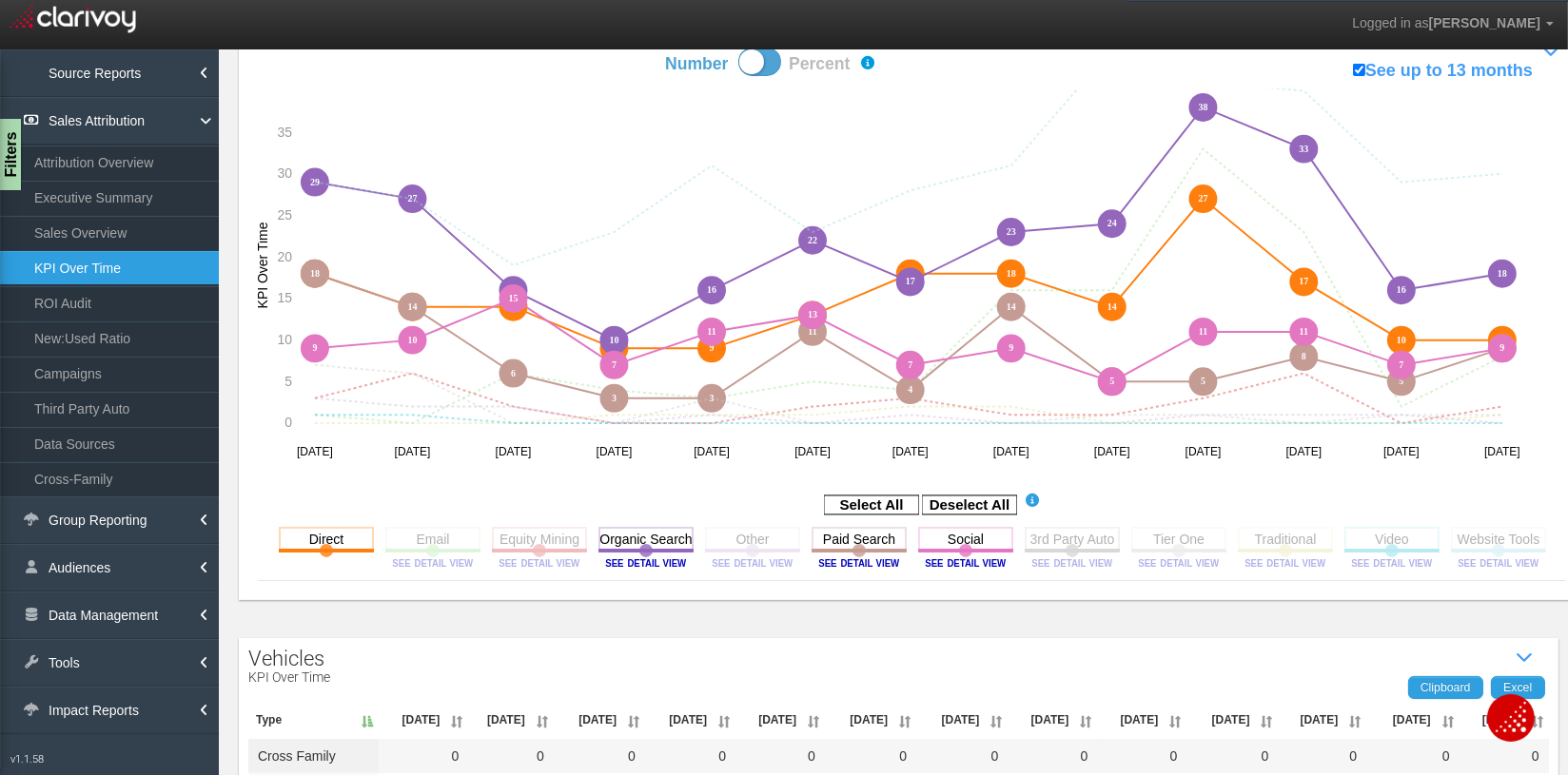
scroll to position [210, 0]
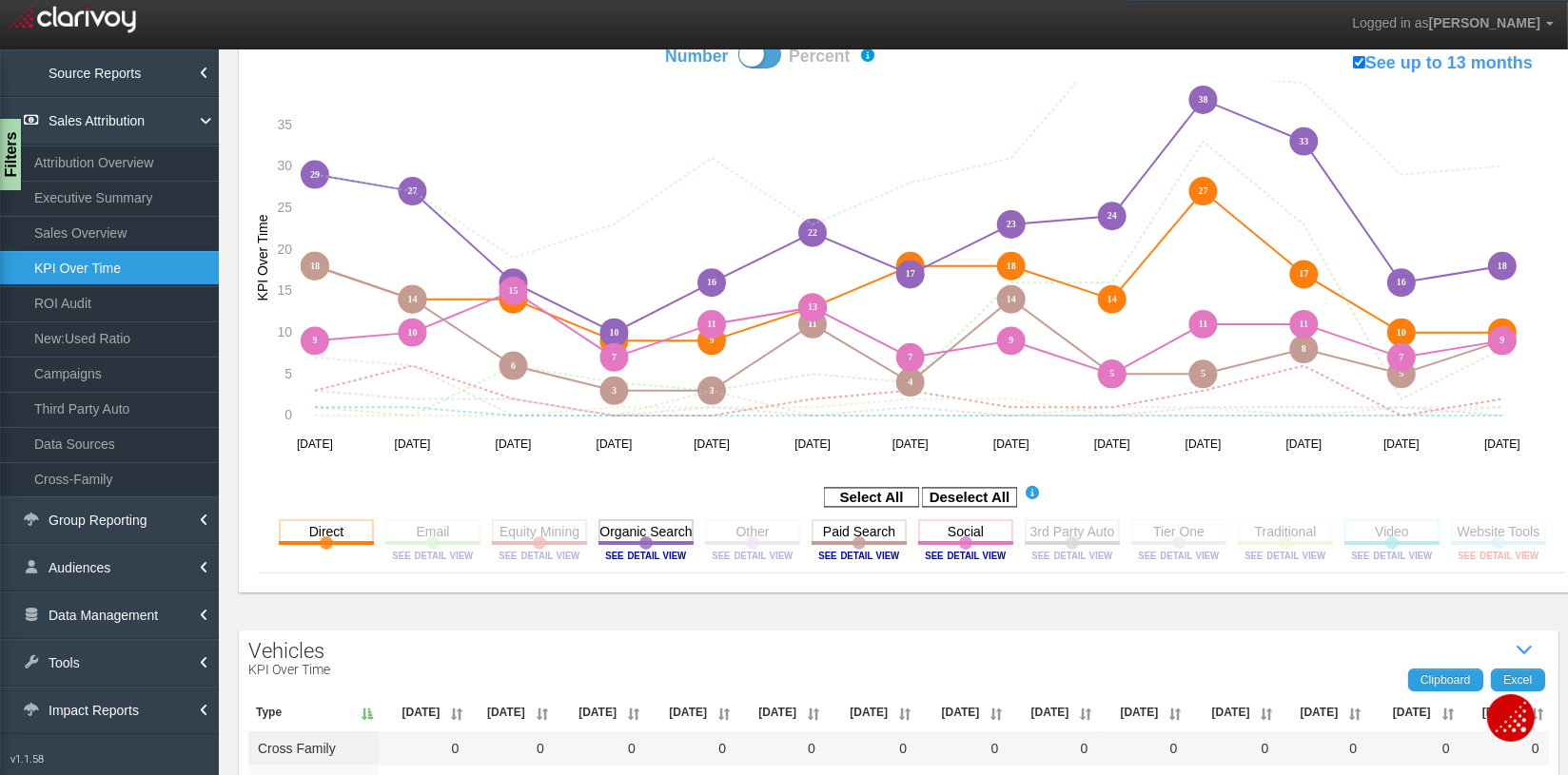
click at [1270, 552] on image at bounding box center [1498, 554] width 85 height 11
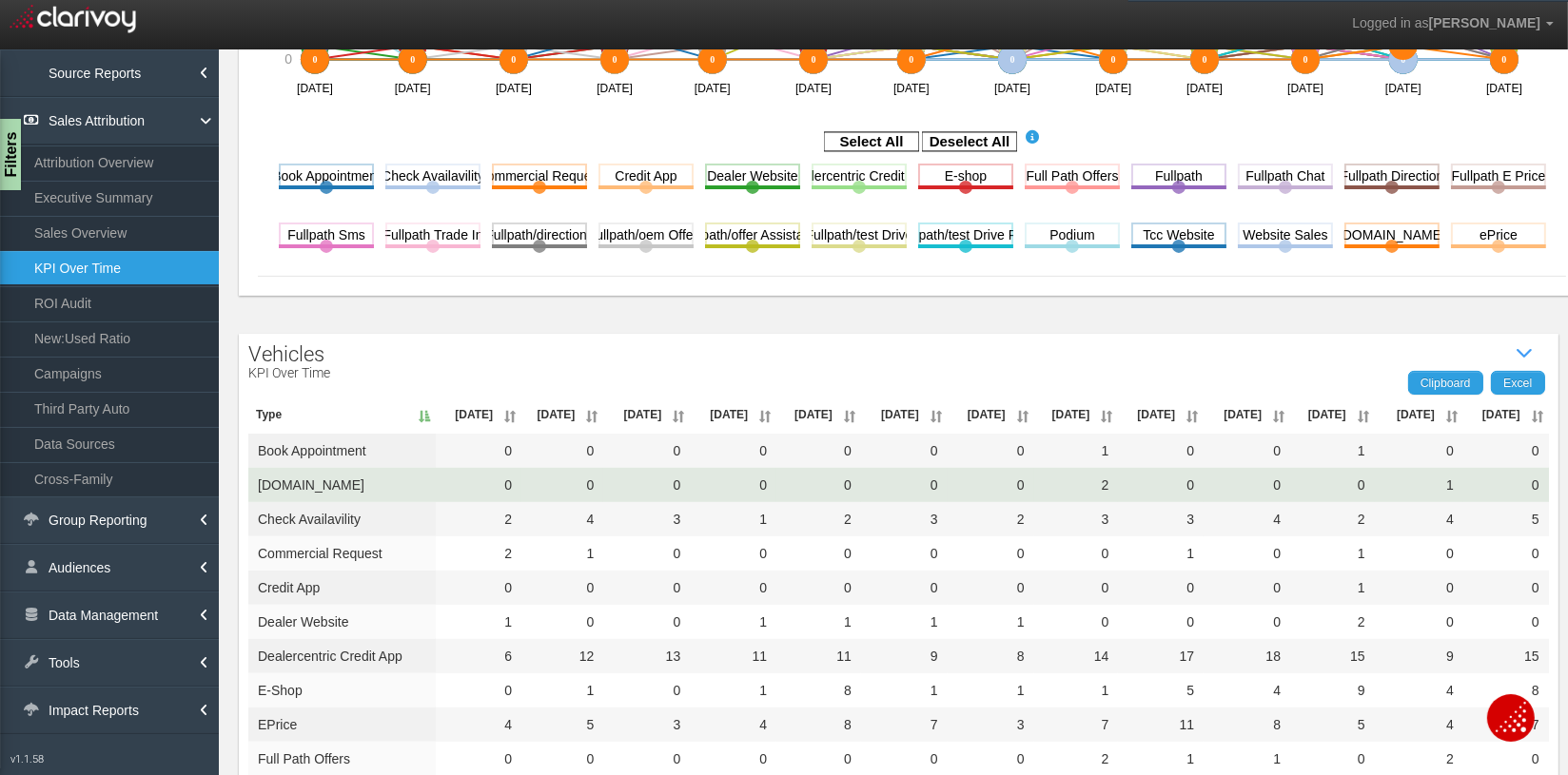
scroll to position [627, 0]
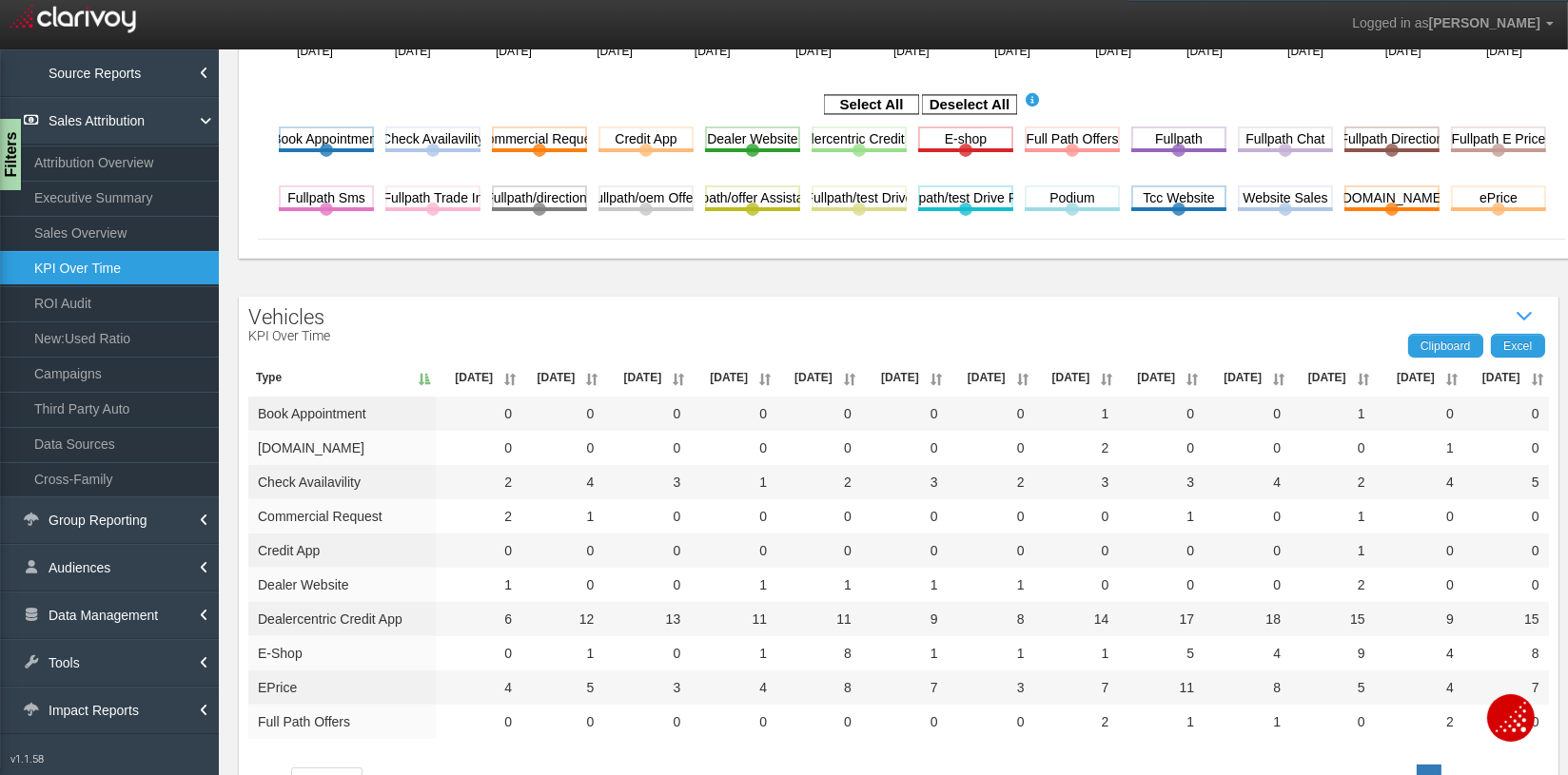
click at [1270, 379] on th "[DATE]" at bounding box center [1506, 378] width 85 height 38
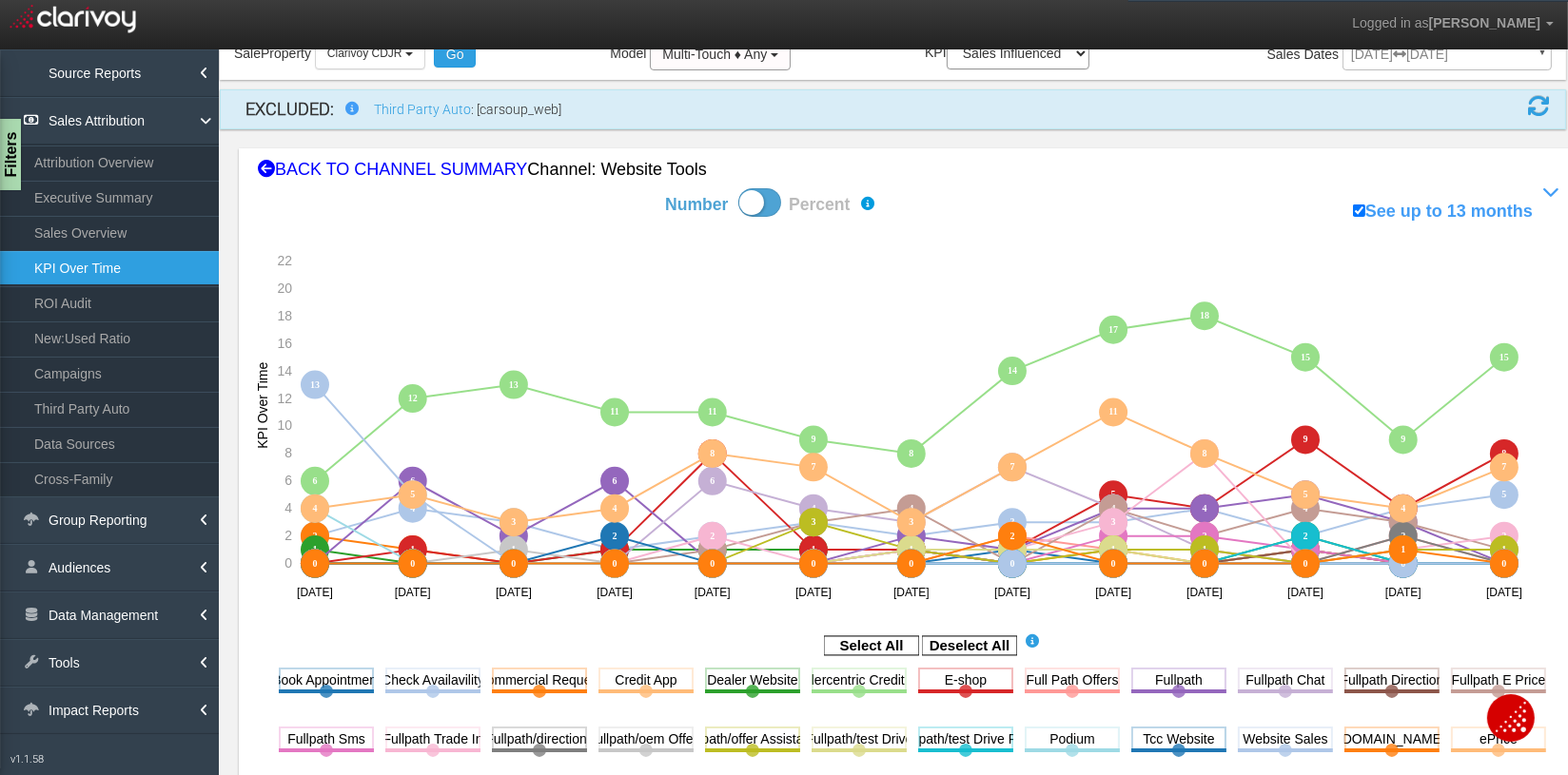
scroll to position [0, 0]
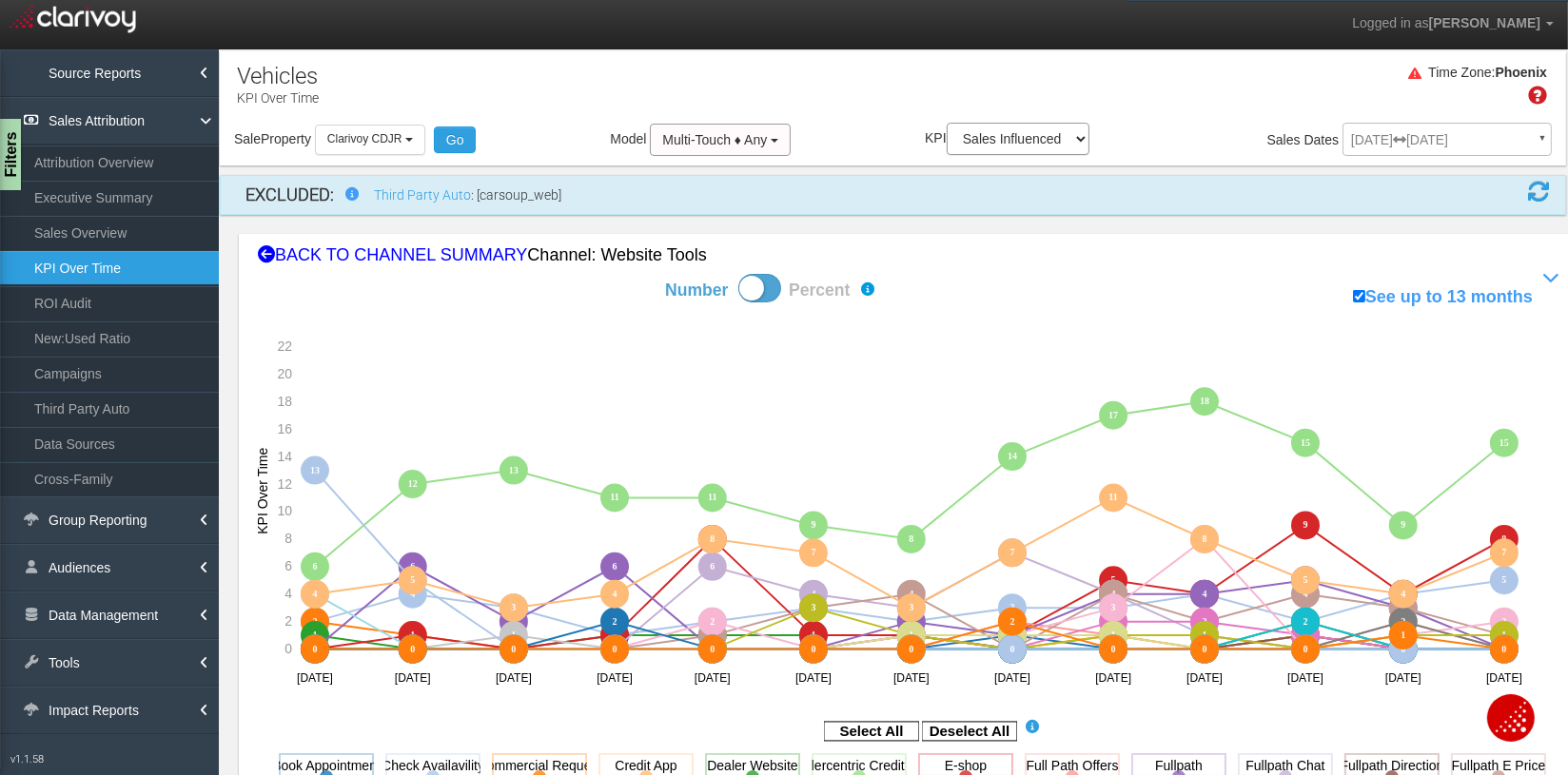
drag, startPoint x: 266, startPoint y: 259, endPoint x: 277, endPoint y: 261, distance: 11.2
click at [266, 259] on icon at bounding box center [266, 254] width 17 height 17
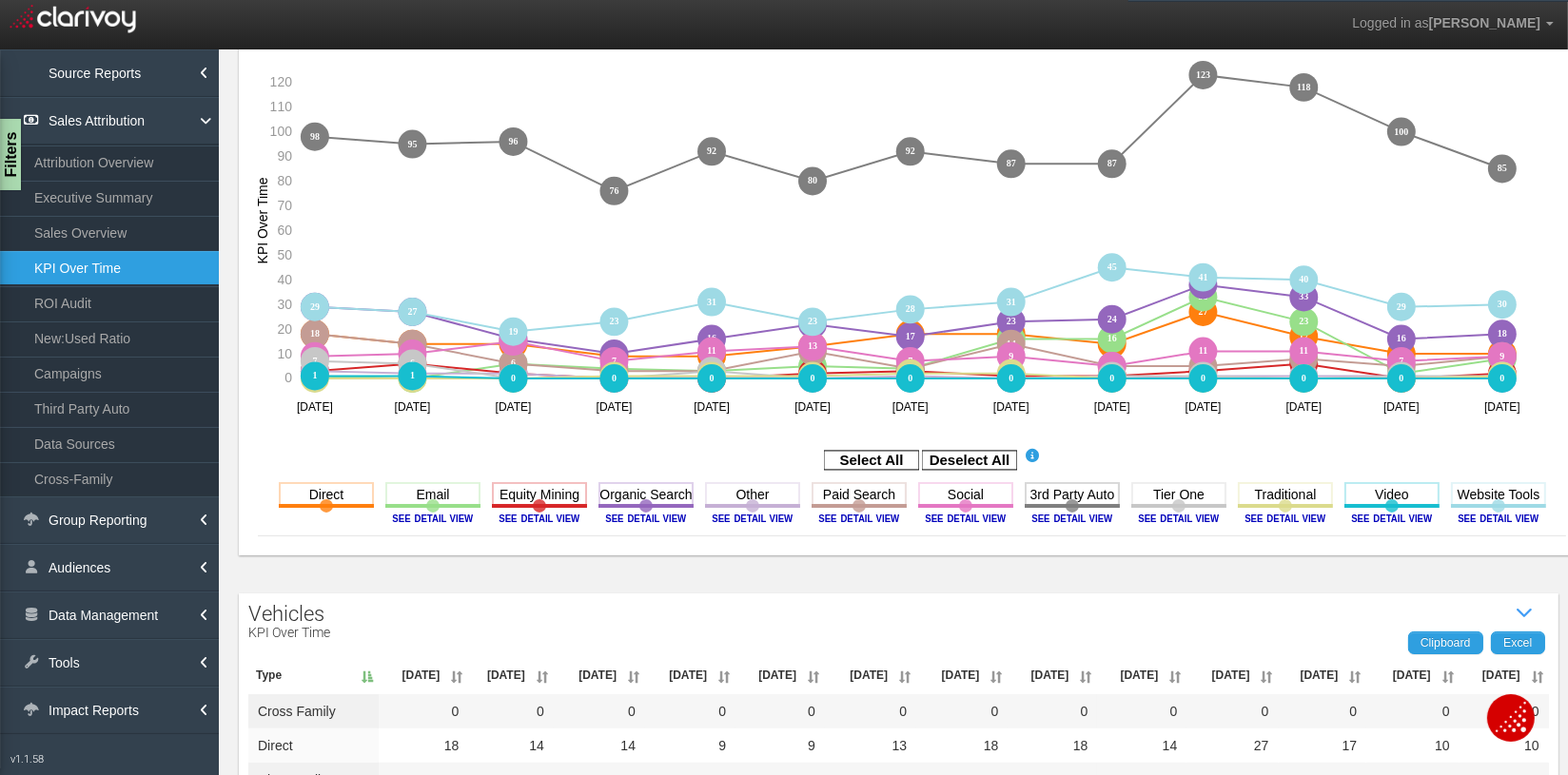
scroll to position [247, 0]
click at [1041, 519] on image at bounding box center [1072, 517] width 85 height 11
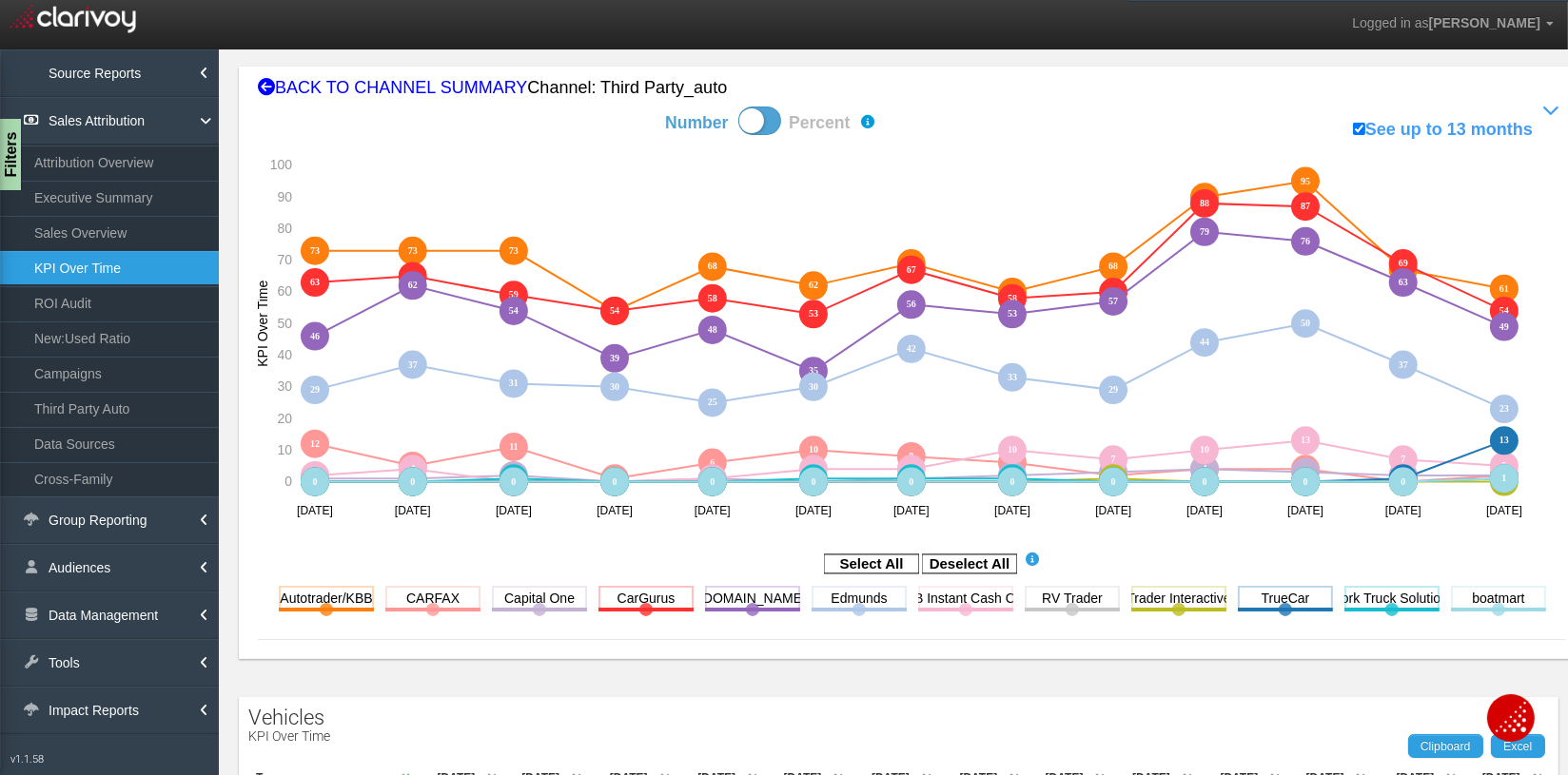
scroll to position [169, 0]
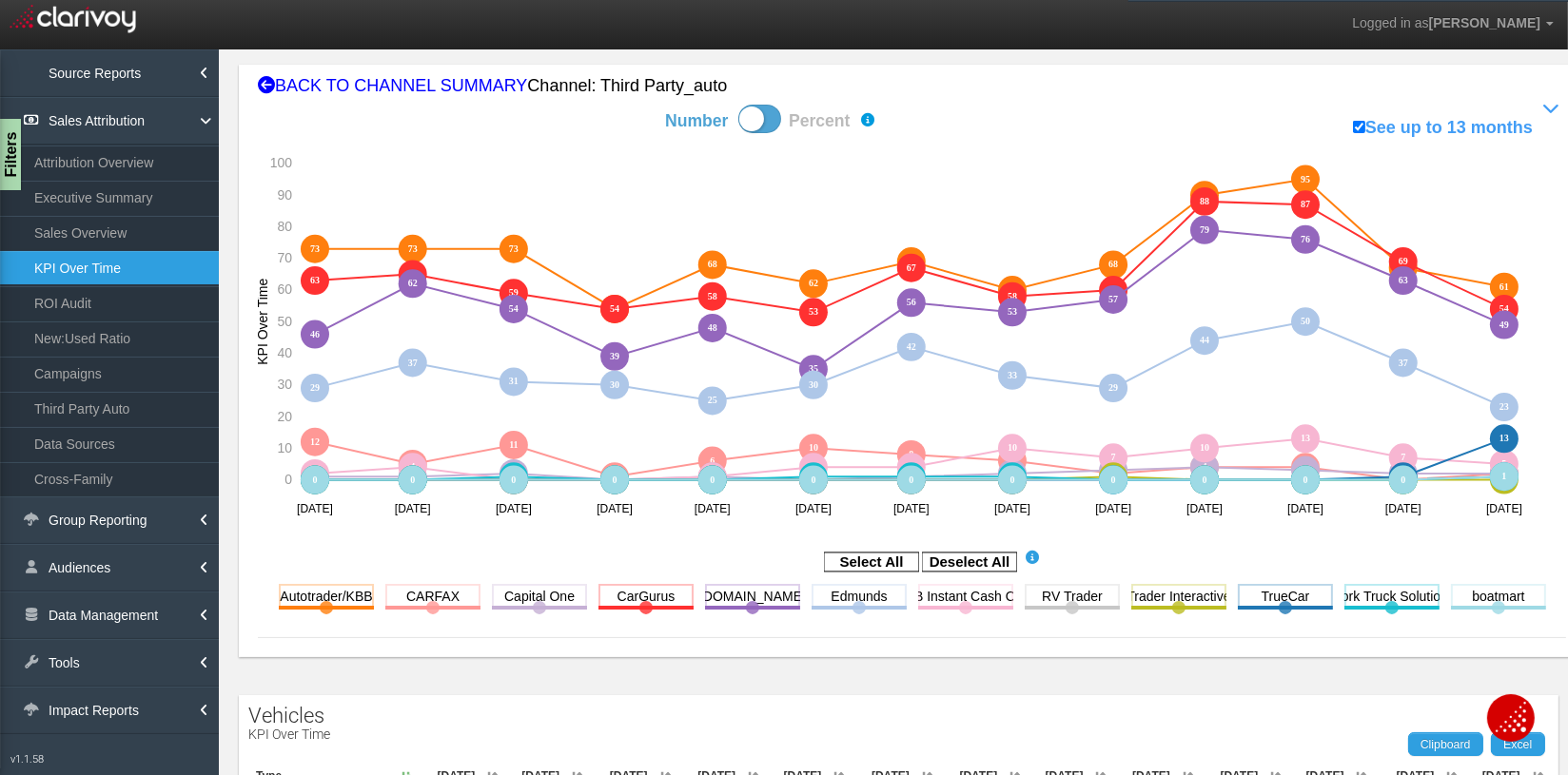
click at [779, 122] on span at bounding box center [759, 118] width 43 height 29
click at [598, 104] on input "Number Percent" at bounding box center [597, 103] width 1 height 1
checkbox input "true"
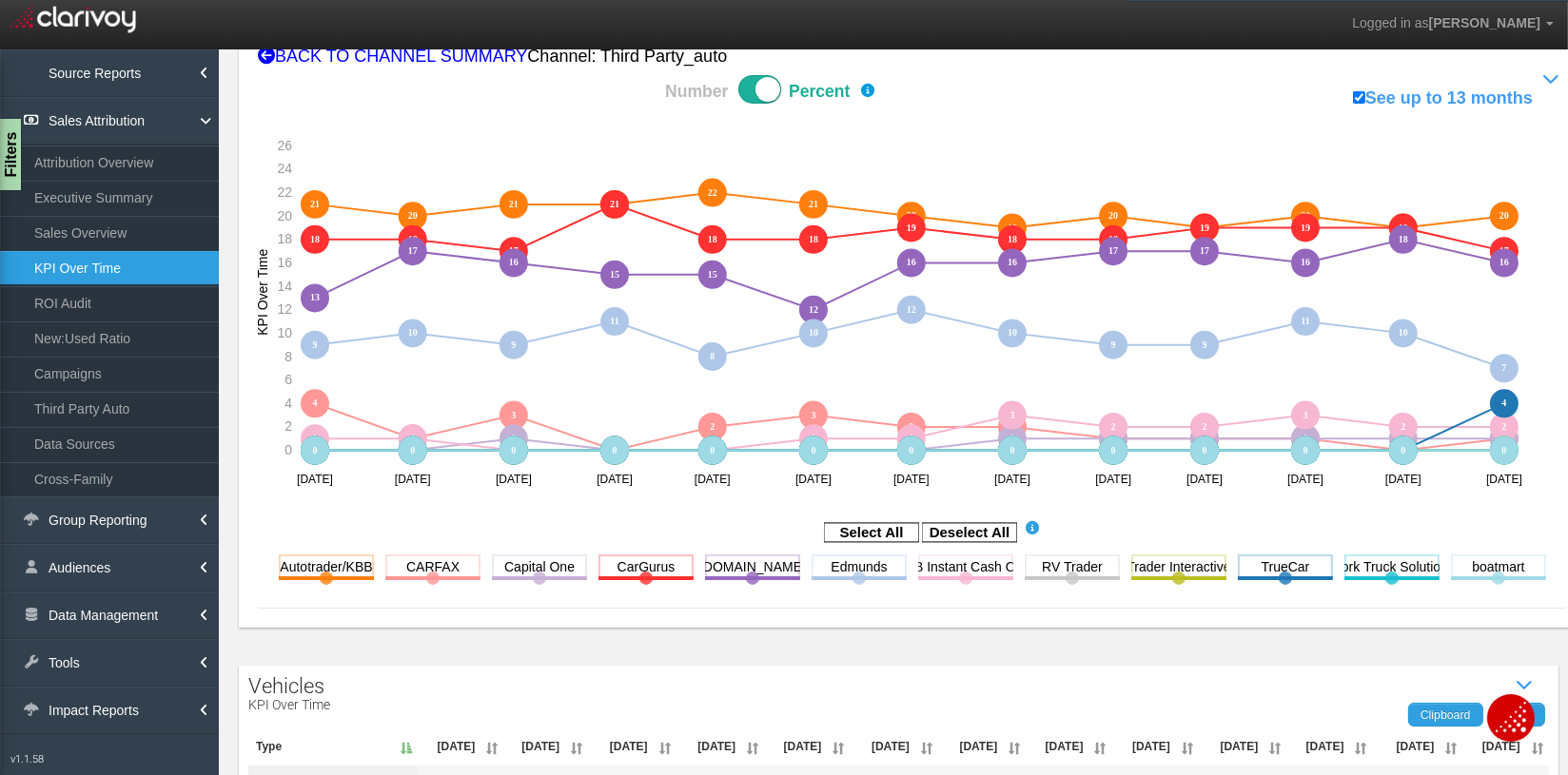
scroll to position [200, 0]
click at [15, 164] on div "Filters" at bounding box center [12, 155] width 24 height 77
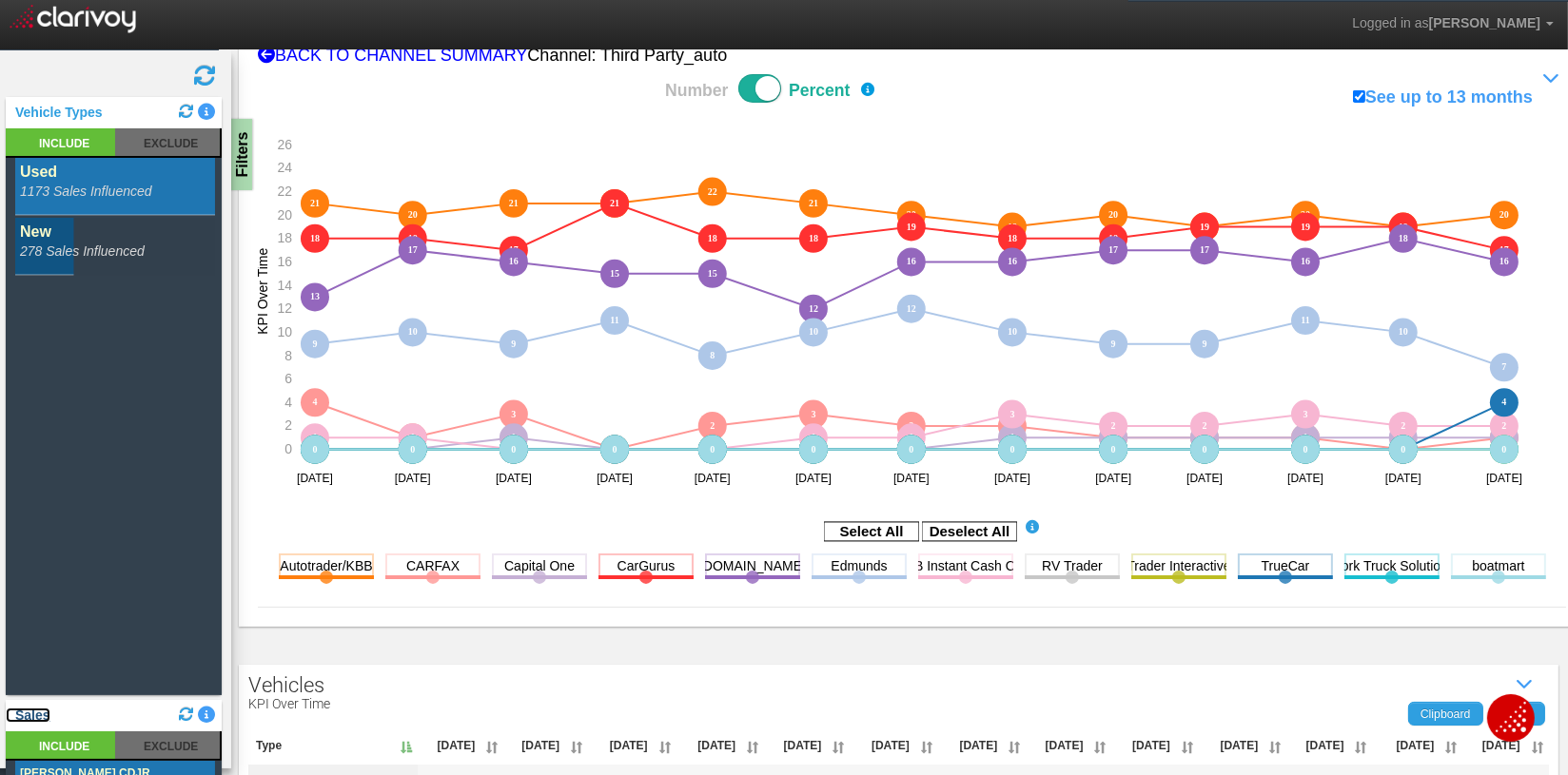
click at [34, 661] on link "Sales" at bounding box center [28, 714] width 45 height 15
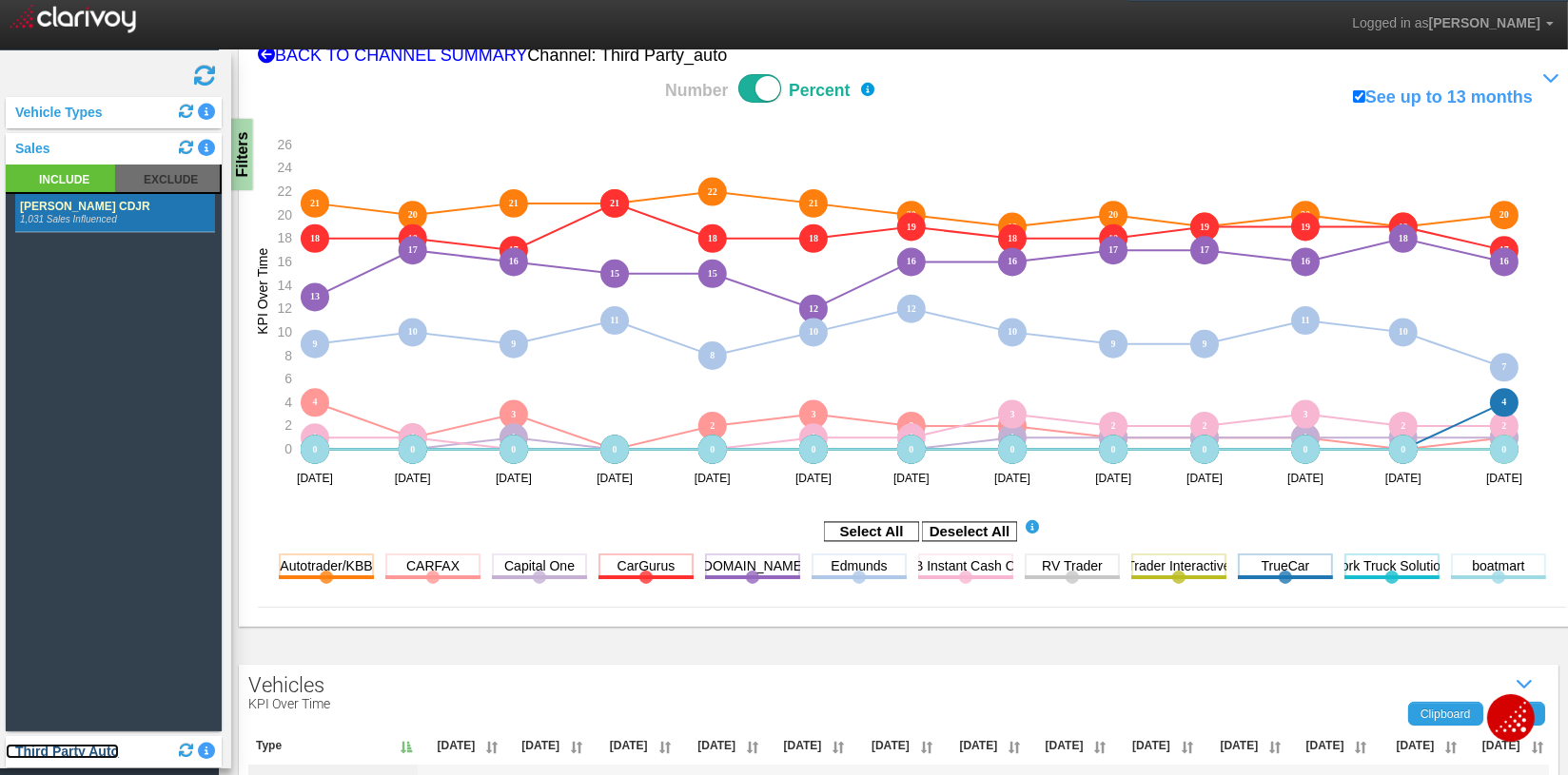
click at [48, 661] on link "Third Party Auto" at bounding box center [63, 751] width 113 height 15
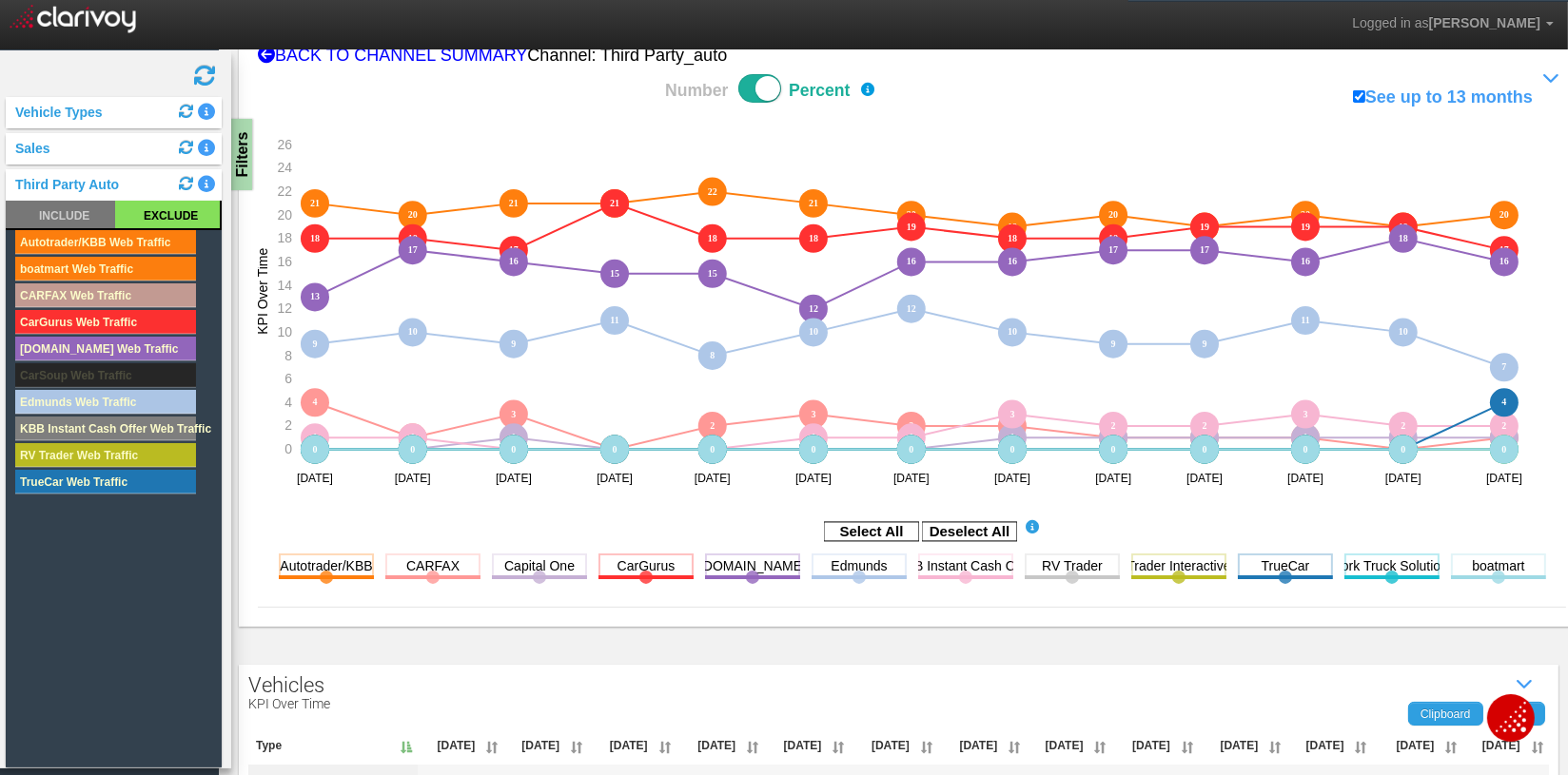
click at [184, 217] on rect at bounding box center [167, 215] width 104 height 28
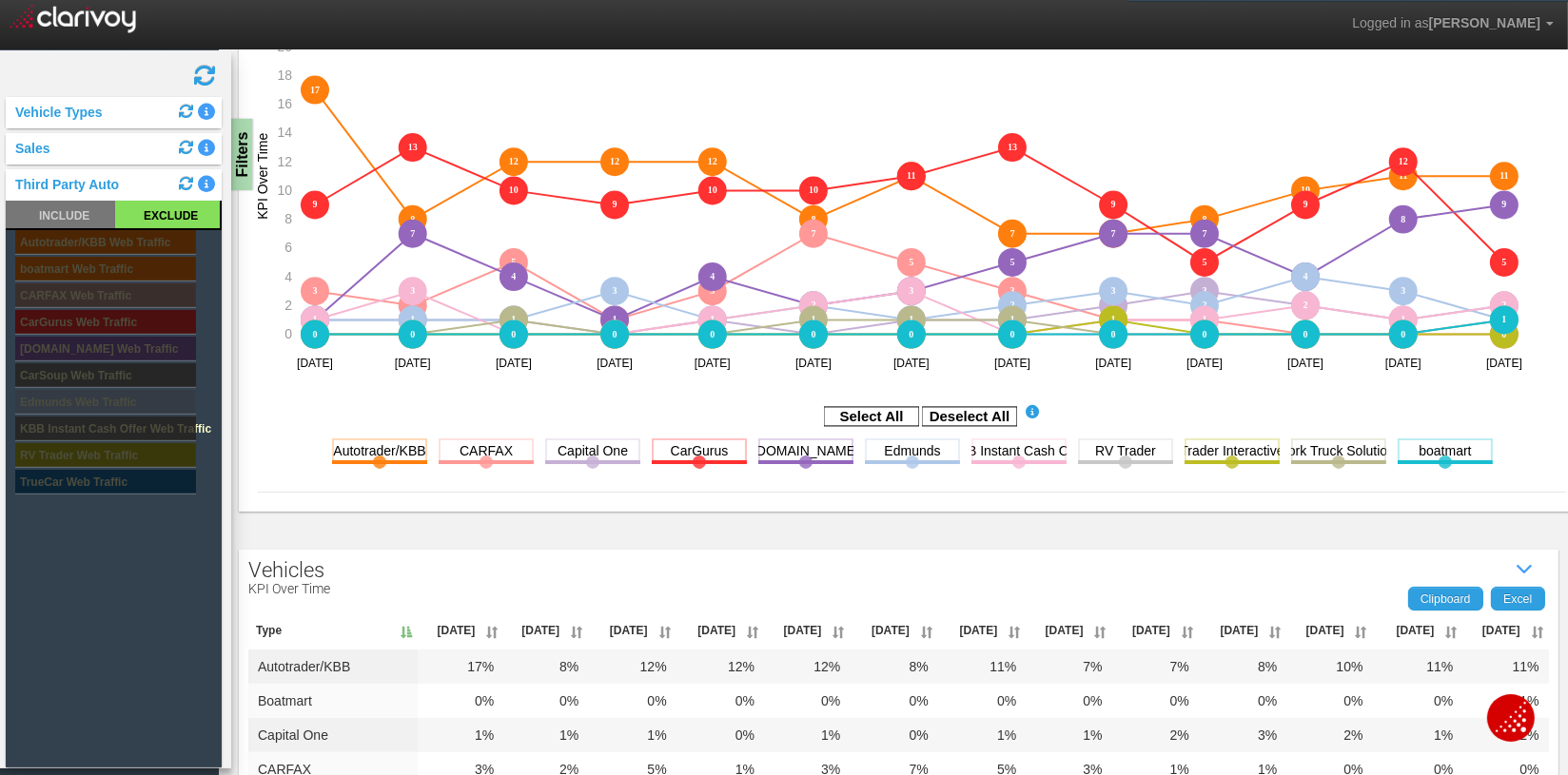
scroll to position [314, 0]
click at [60, 210] on rect at bounding box center [61, 215] width 109 height 28
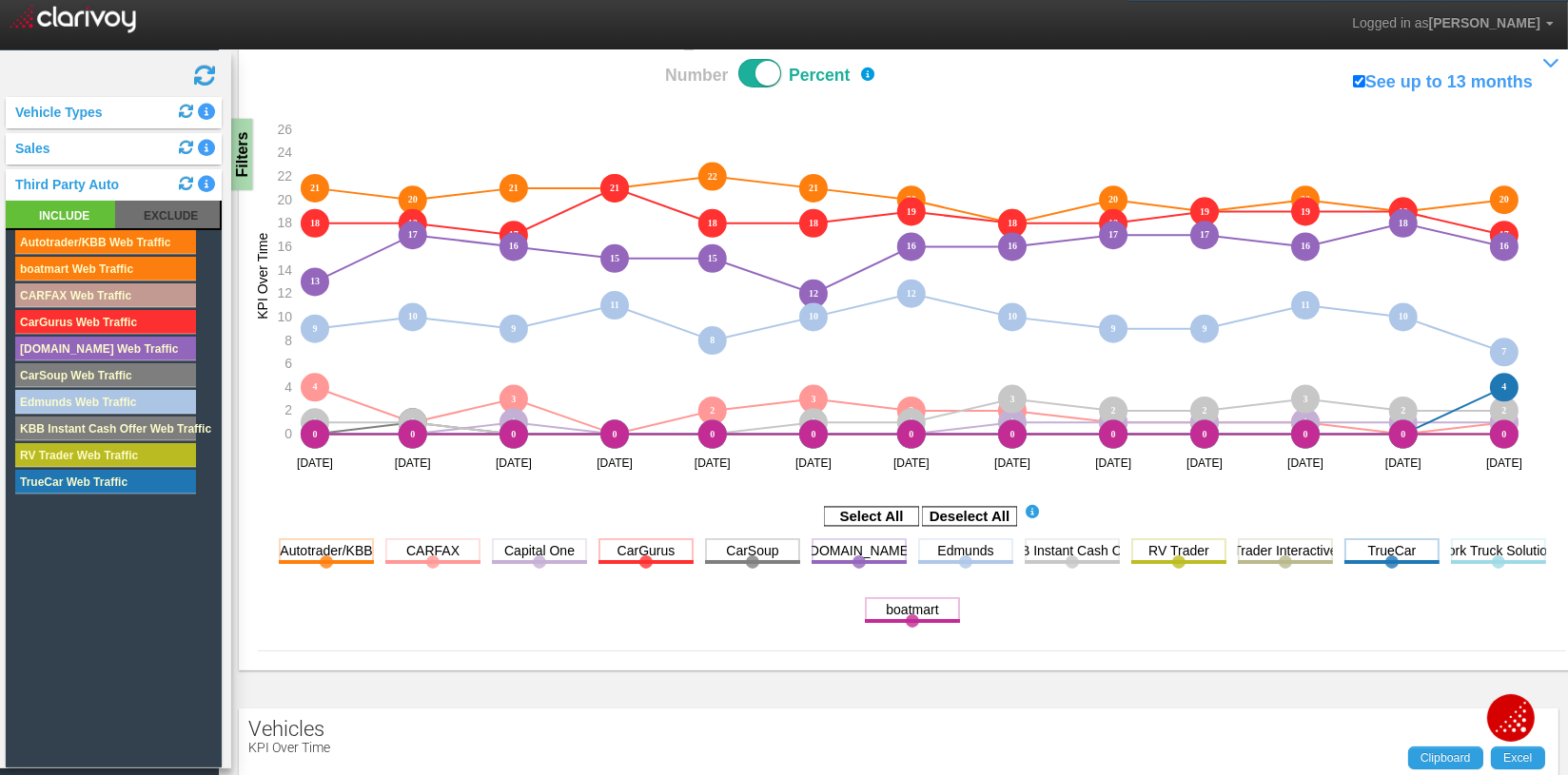
scroll to position [164, 0]
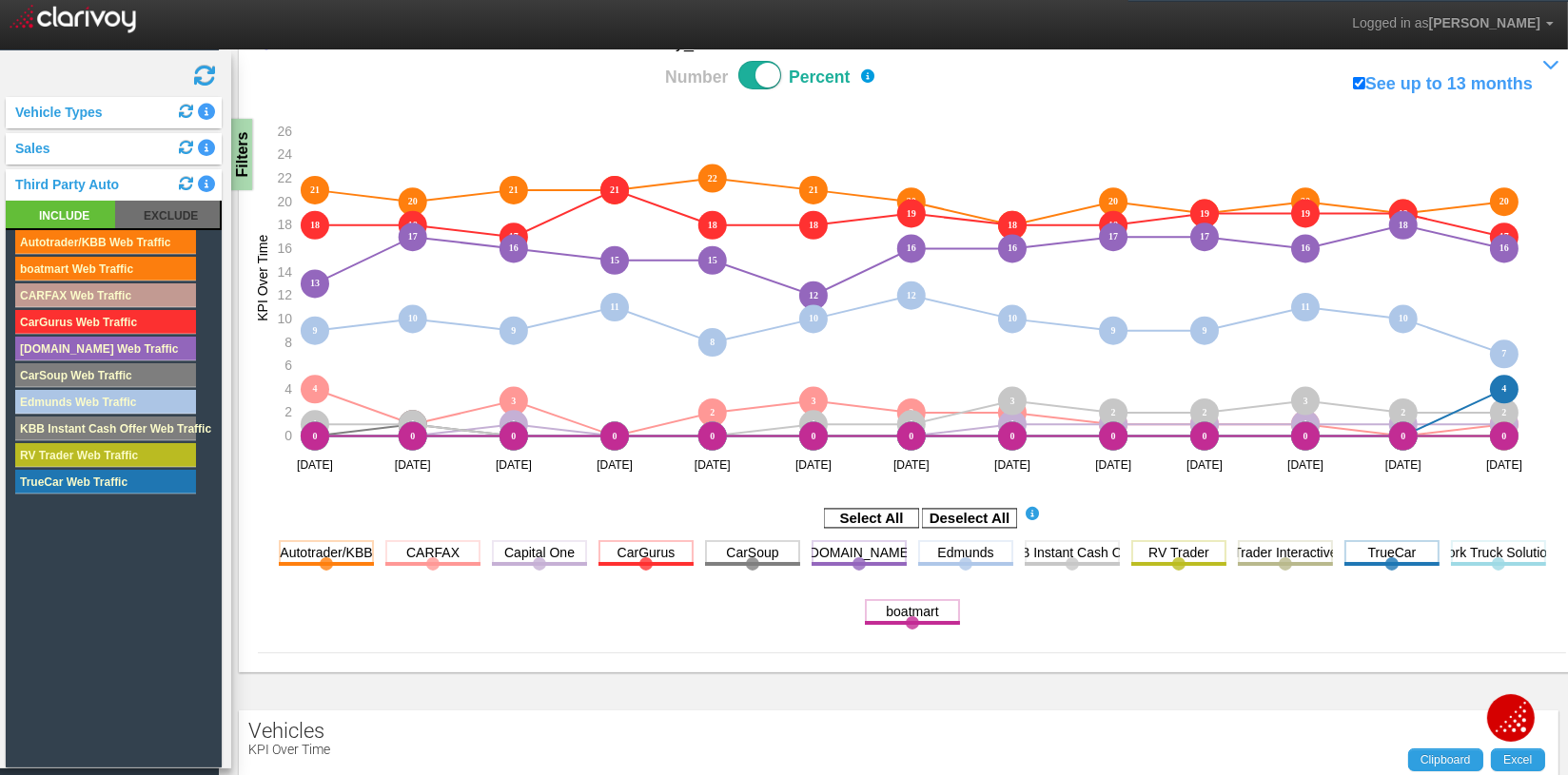
click at [240, 149] on div "Filters" at bounding box center [240, 155] width 24 height 72
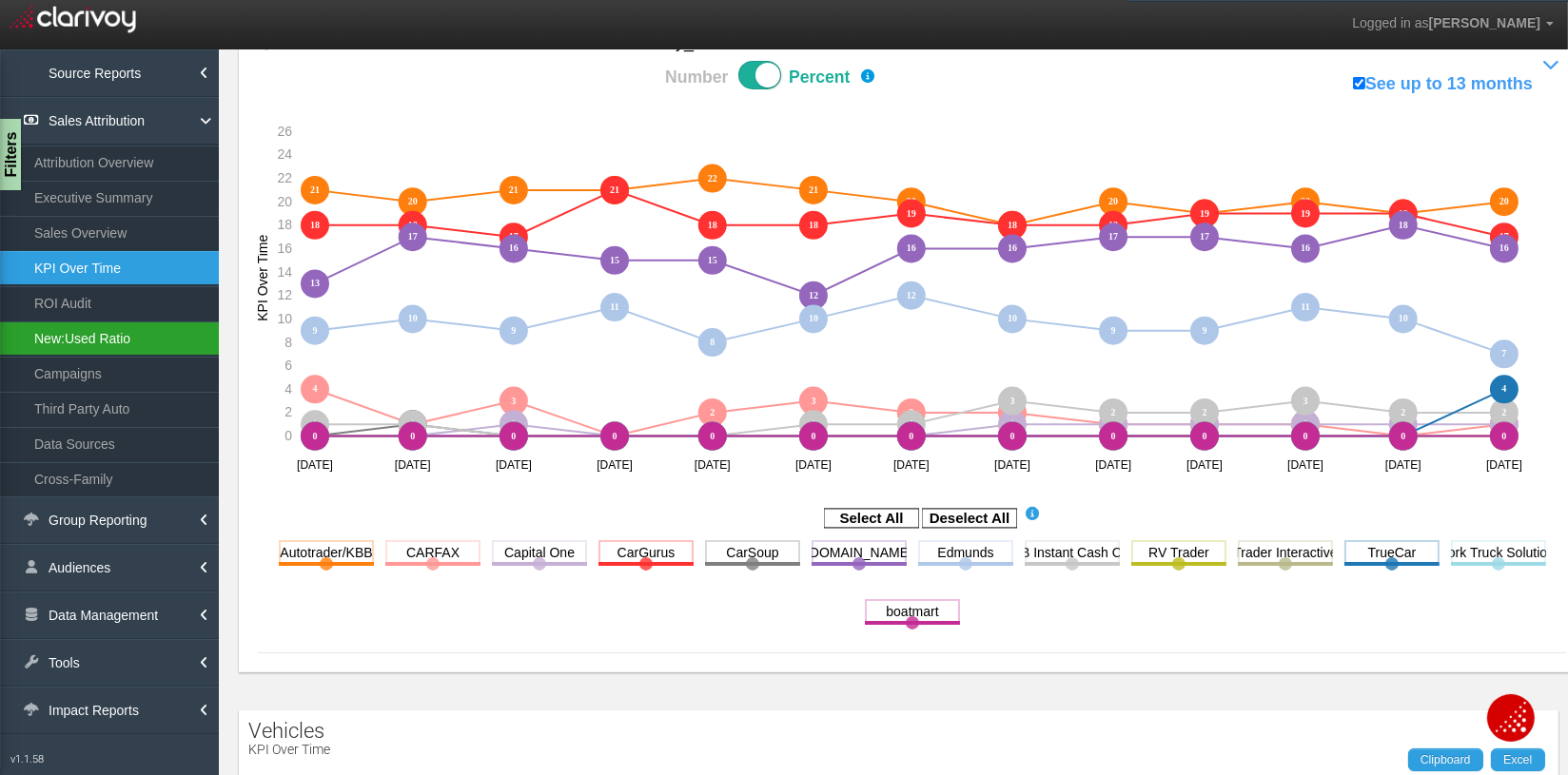
click at [58, 337] on link "New:Used Ratio" at bounding box center [109, 339] width 219 height 34
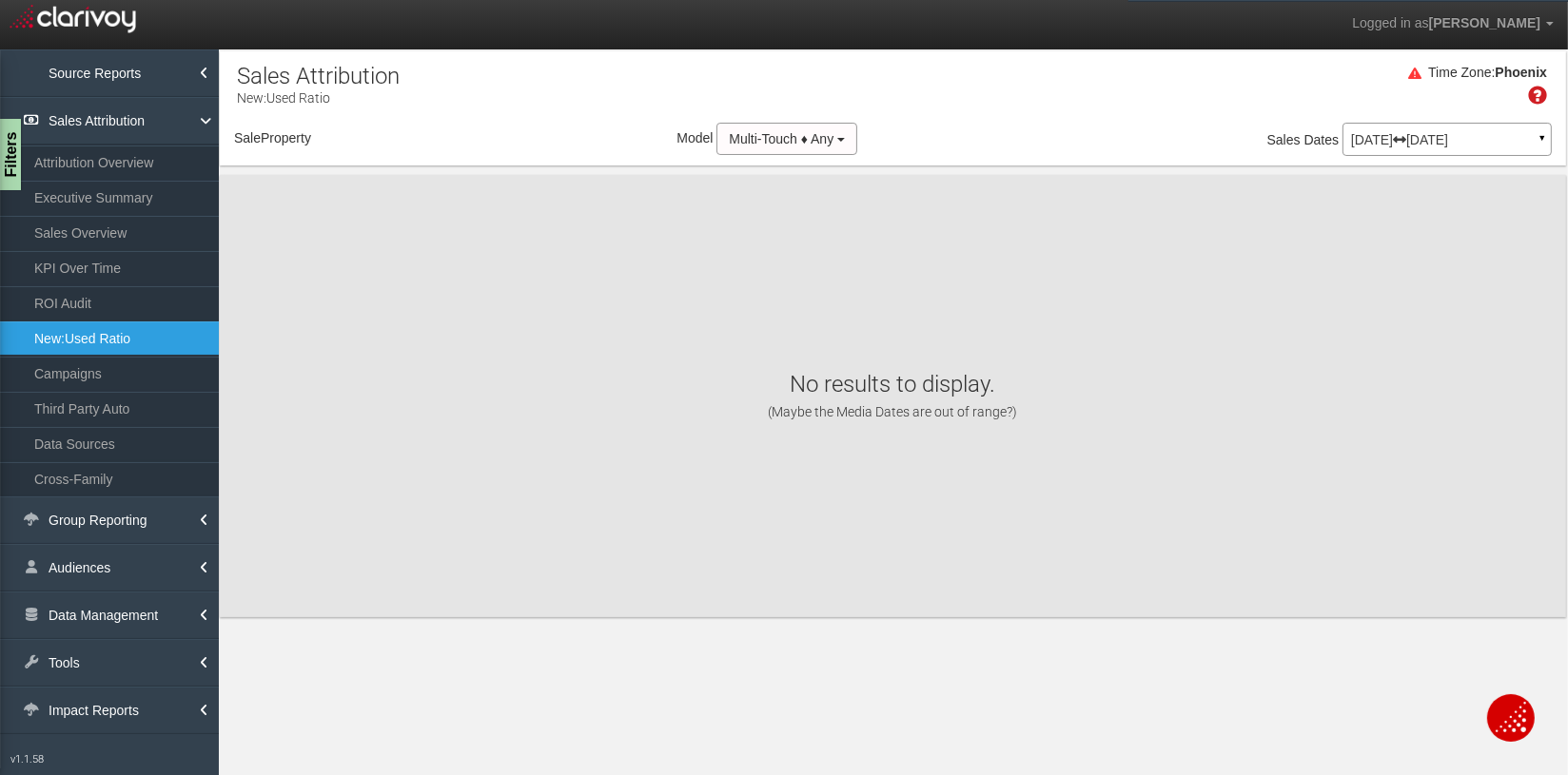
select select "object:16913"
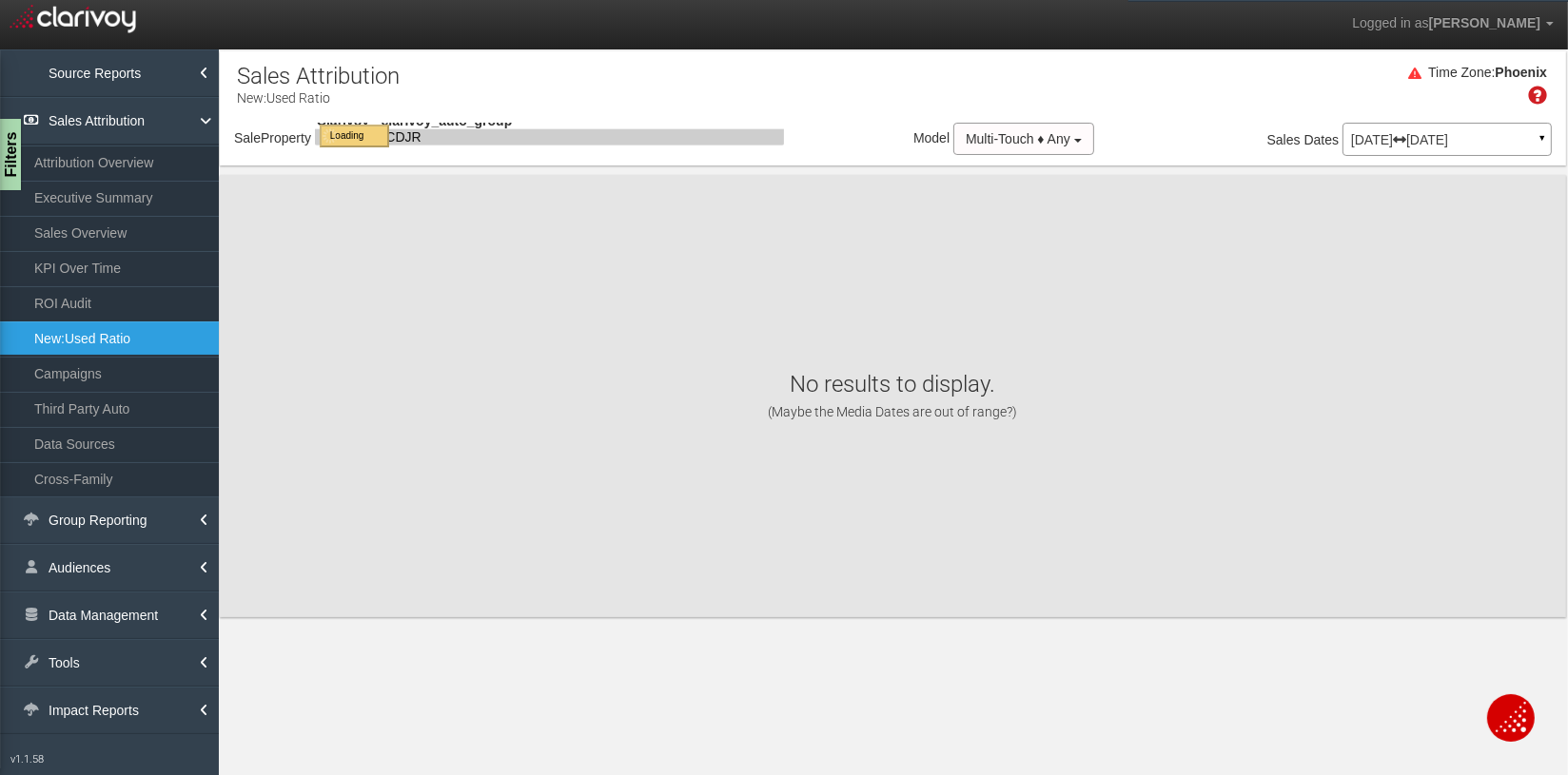
select select "object:16913"
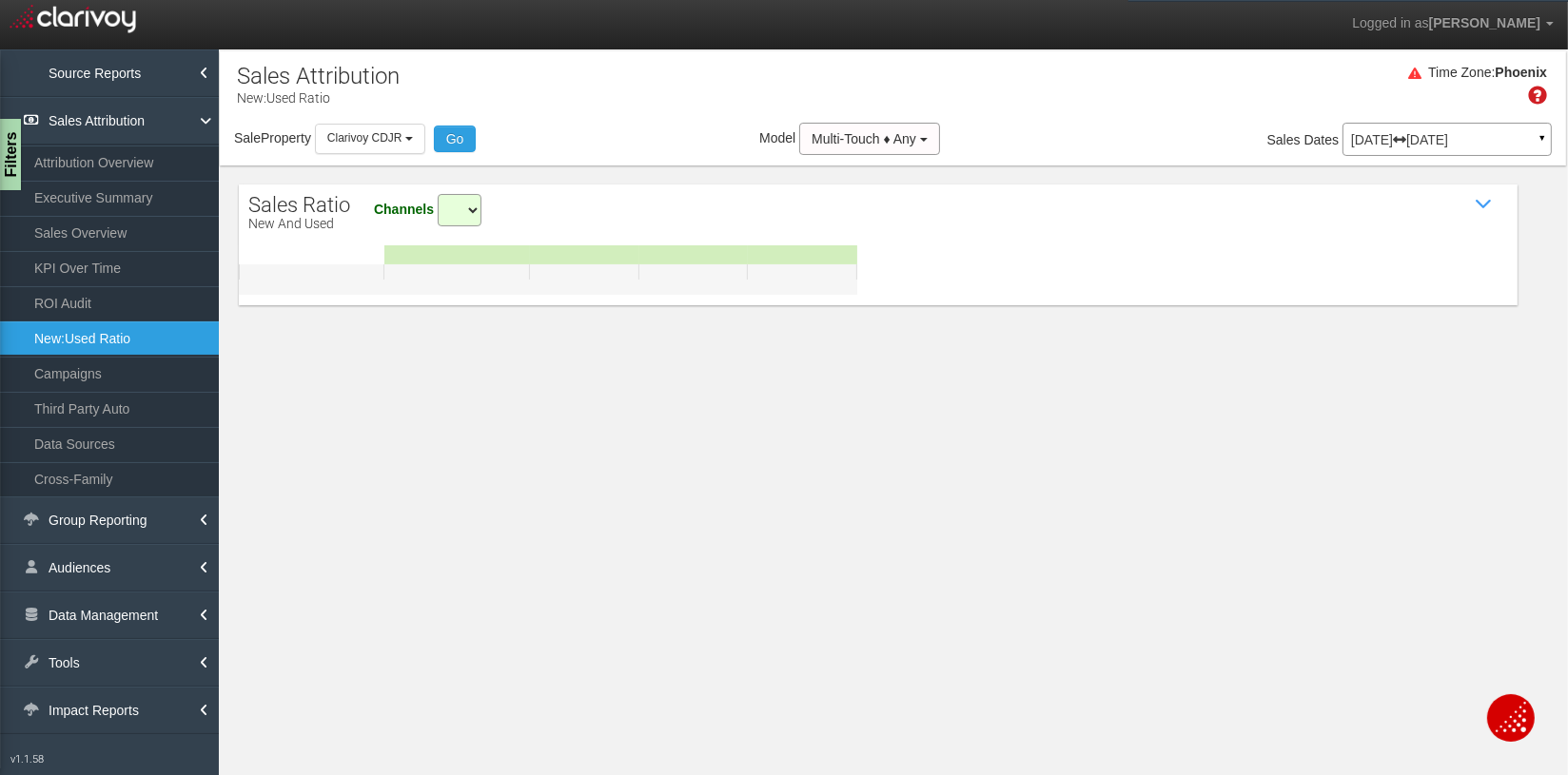
select select "all"
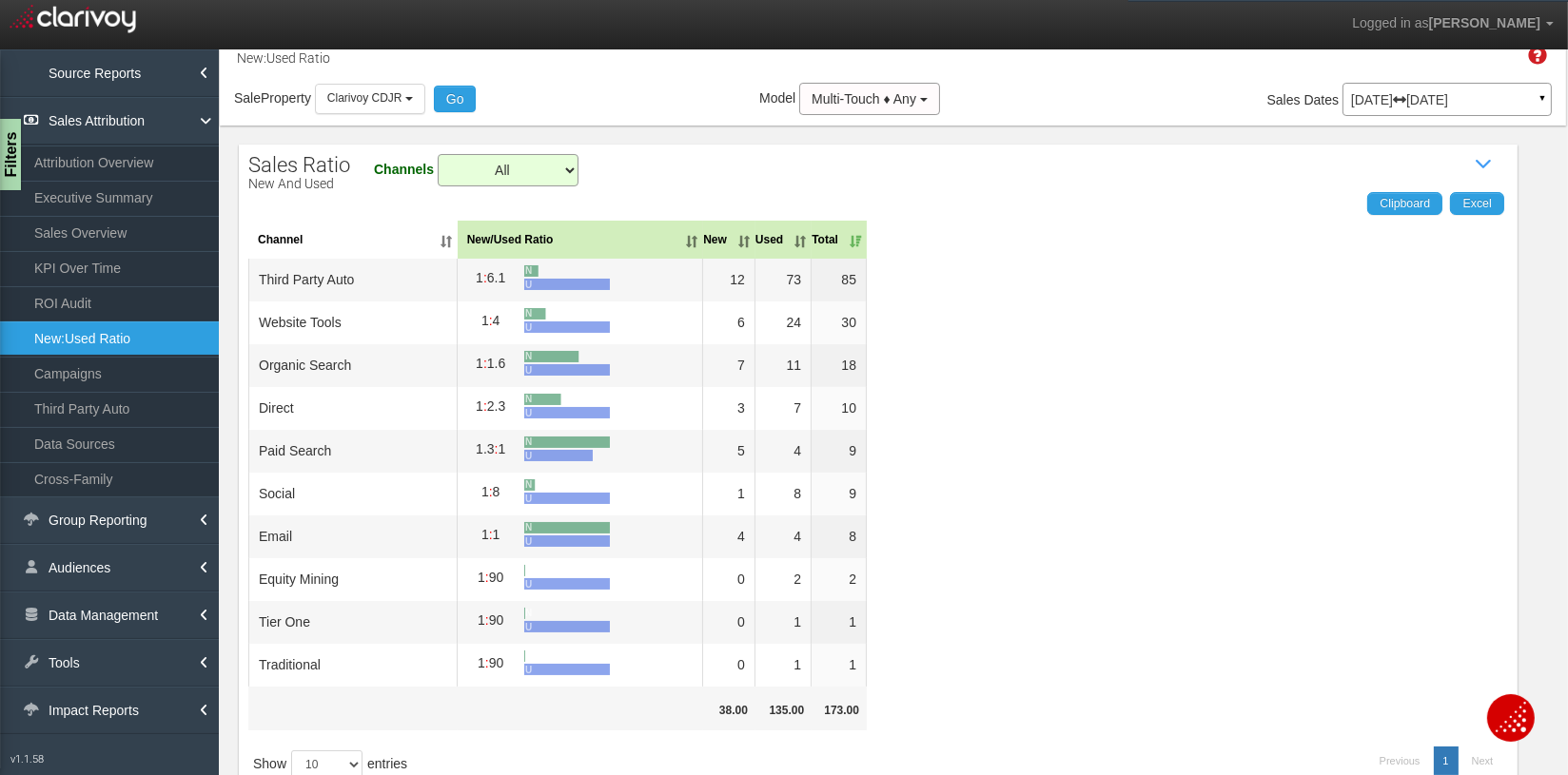
scroll to position [41, 0]
click at [510, 166] on select "All Email Equity Mining Organic Search Paid Search Social Third Party Auto Tier…" at bounding box center [508, 169] width 141 height 33
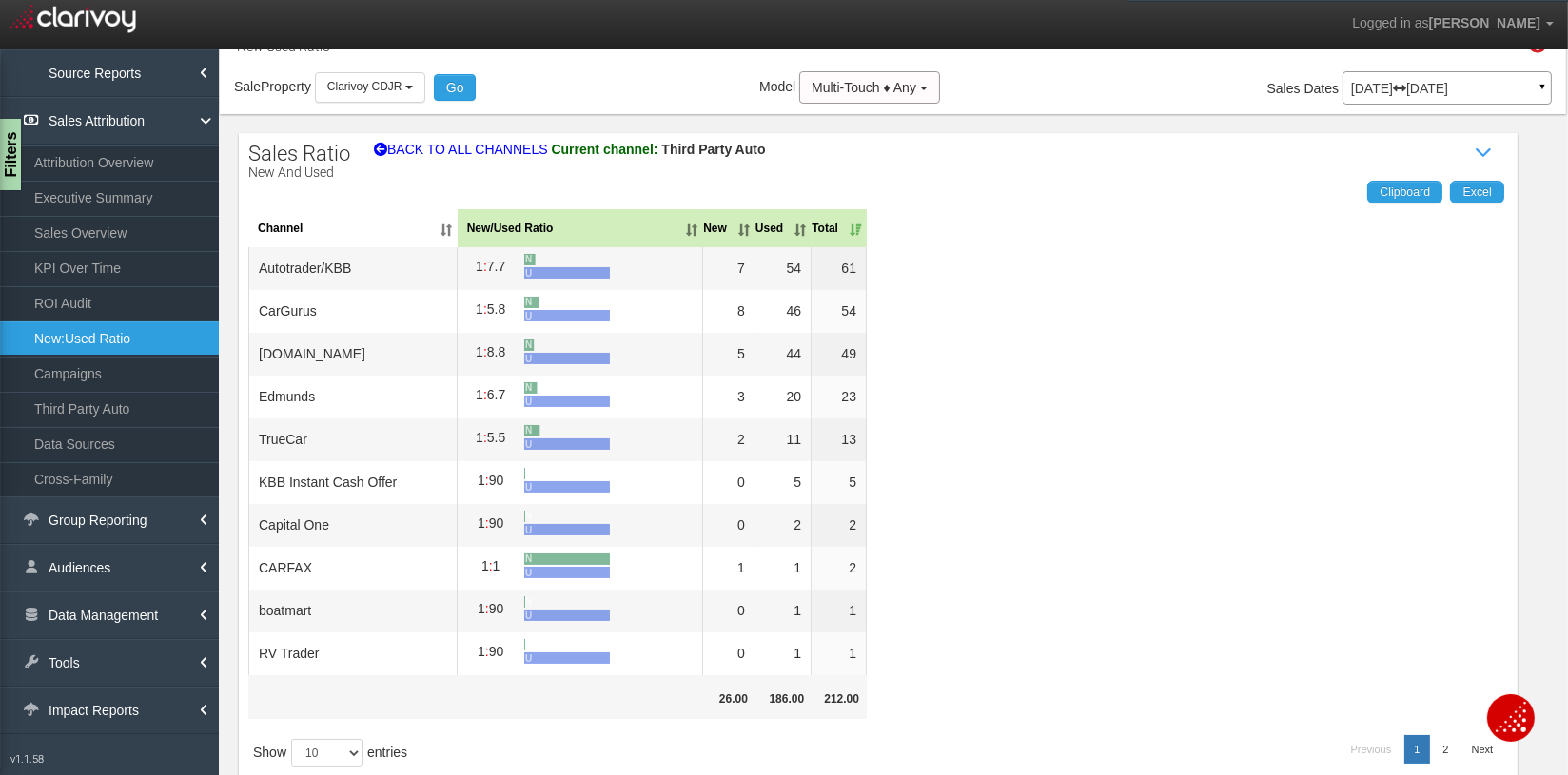
scroll to position [50, 0]
click at [1034, 402] on div "Clipboard Excel Channel New/Used Ratio New Used Total Autotrader/KBB 1 : 7.7 N …" at bounding box center [877, 512] width 1279 height 659
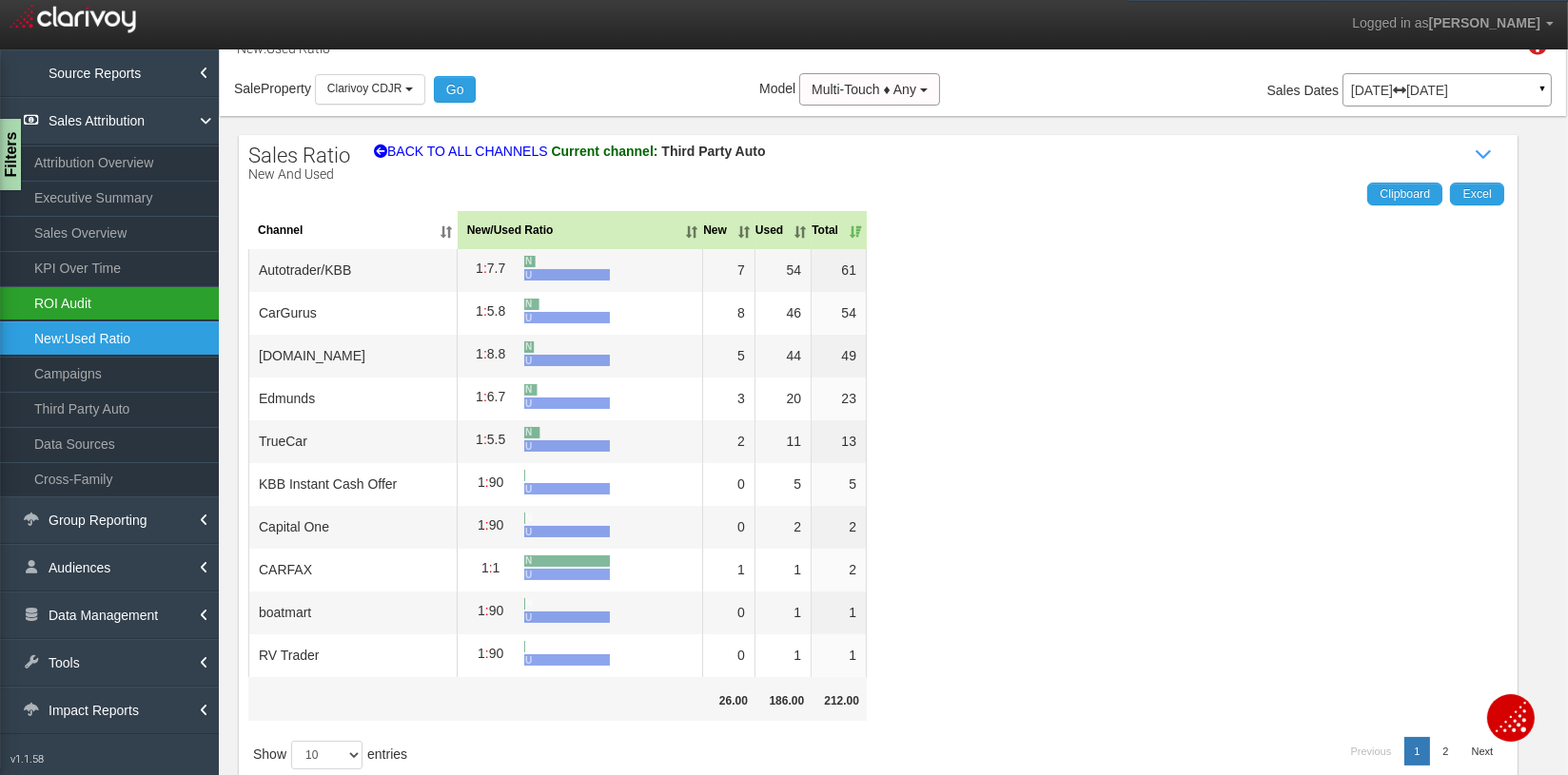
click at [75, 299] on link "ROI Audit" at bounding box center [109, 303] width 219 height 34
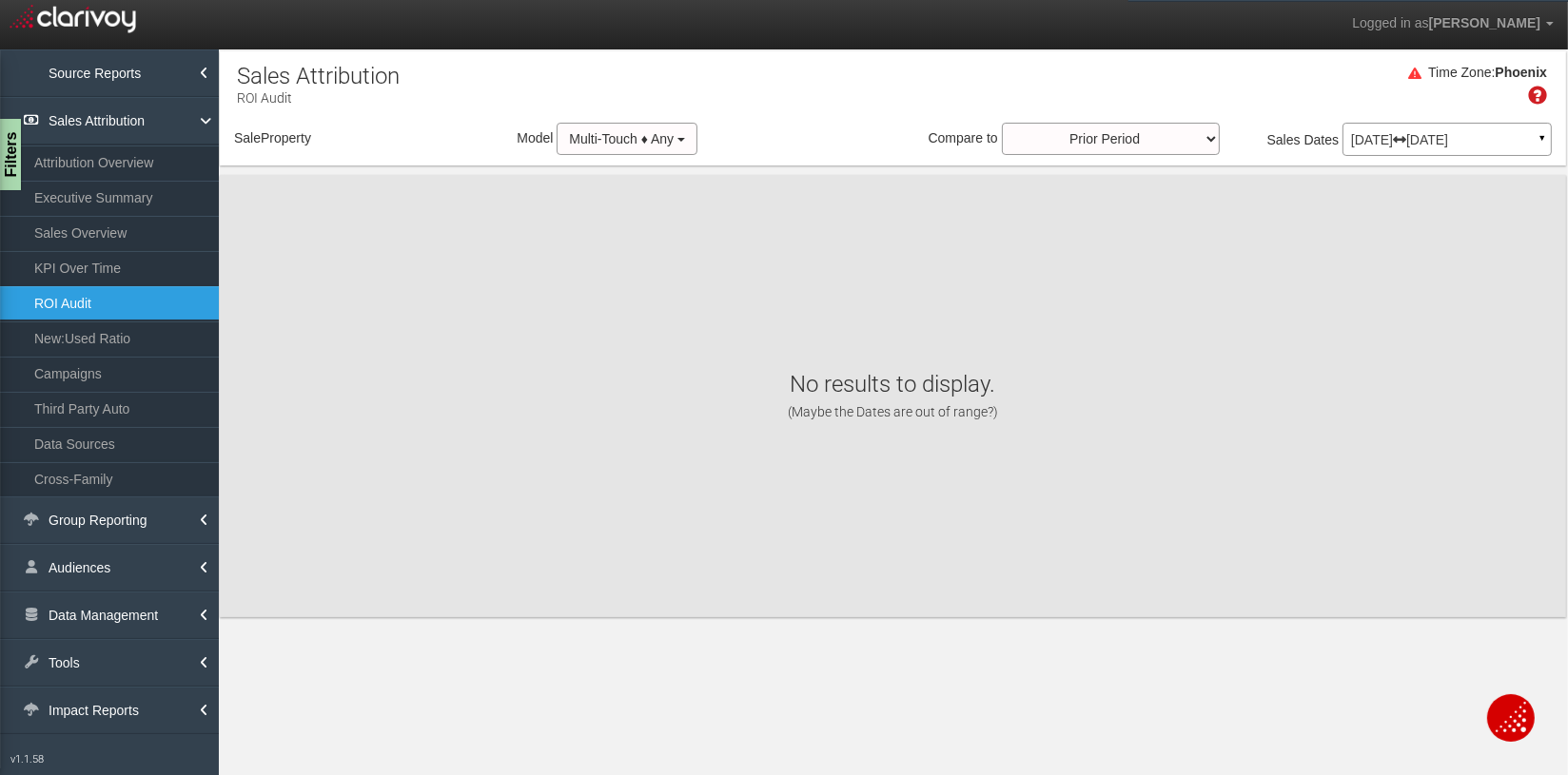
select select "object:19503"
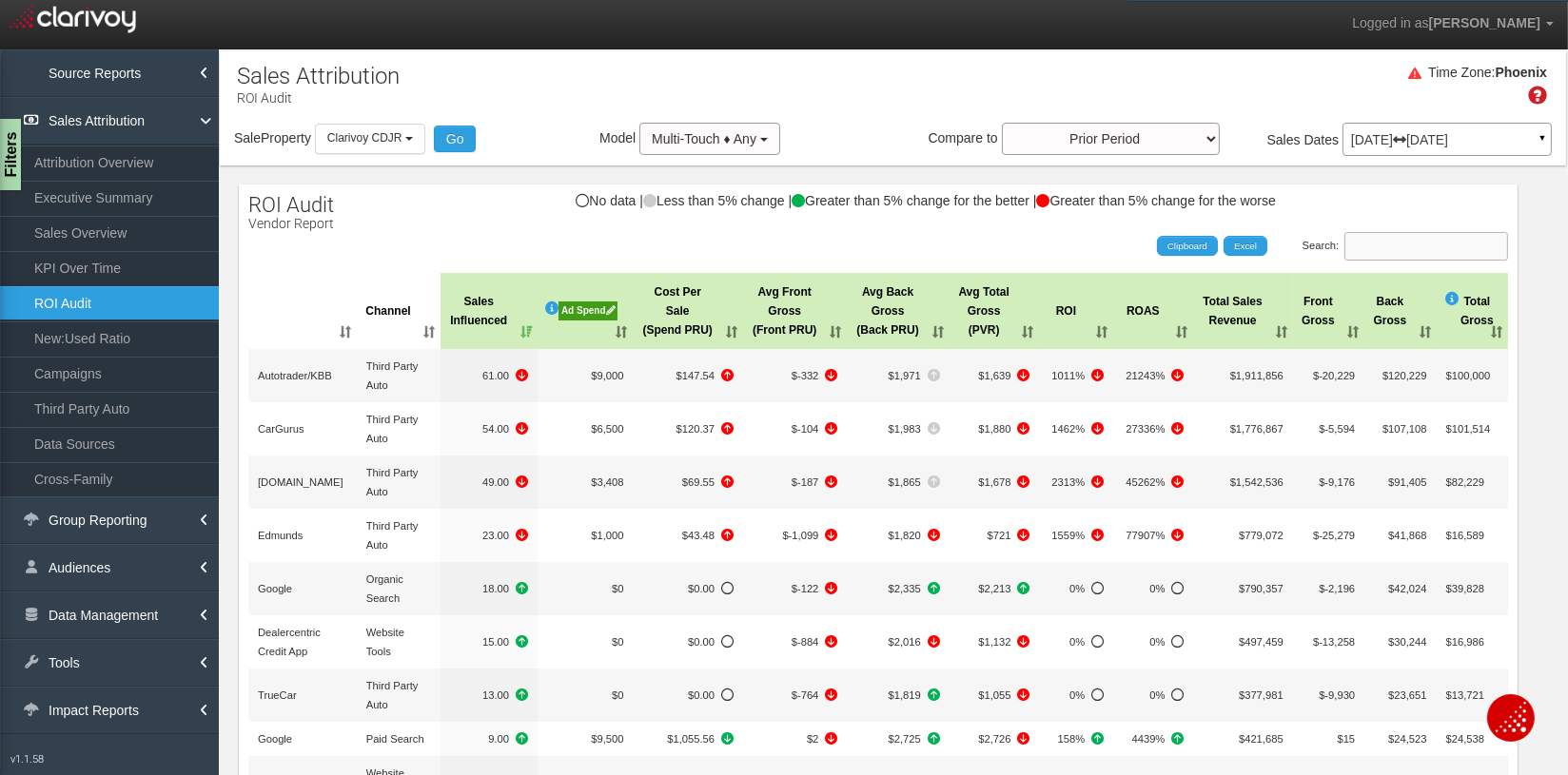
click at [1270, 248] on input "Search:" at bounding box center [1426, 246] width 164 height 29
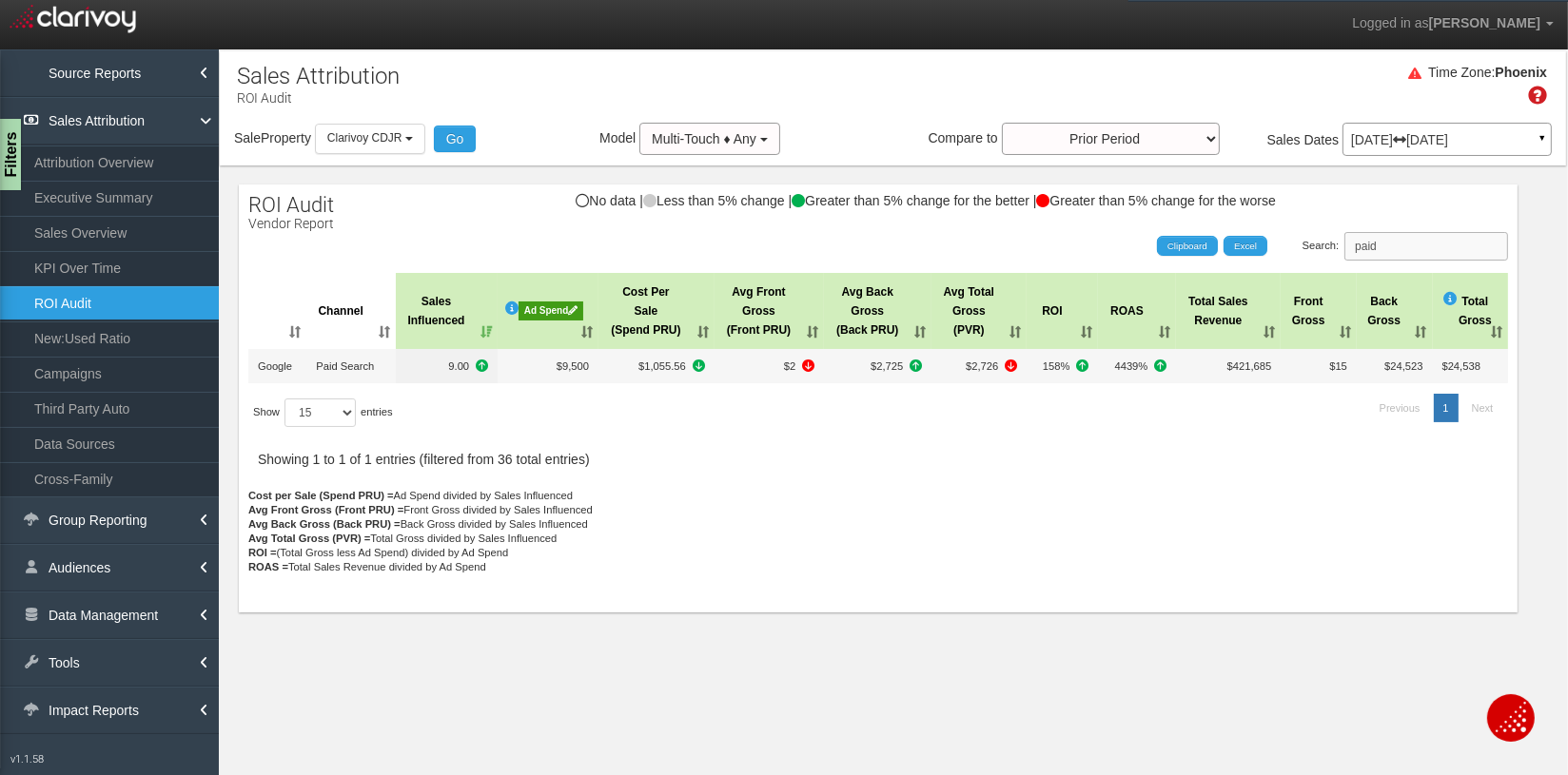
drag, startPoint x: 1451, startPoint y: 251, endPoint x: 1324, endPoint y: 239, distance: 127.6
click at [1270, 241] on label "Search: paid" at bounding box center [1406, 246] width 207 height 29
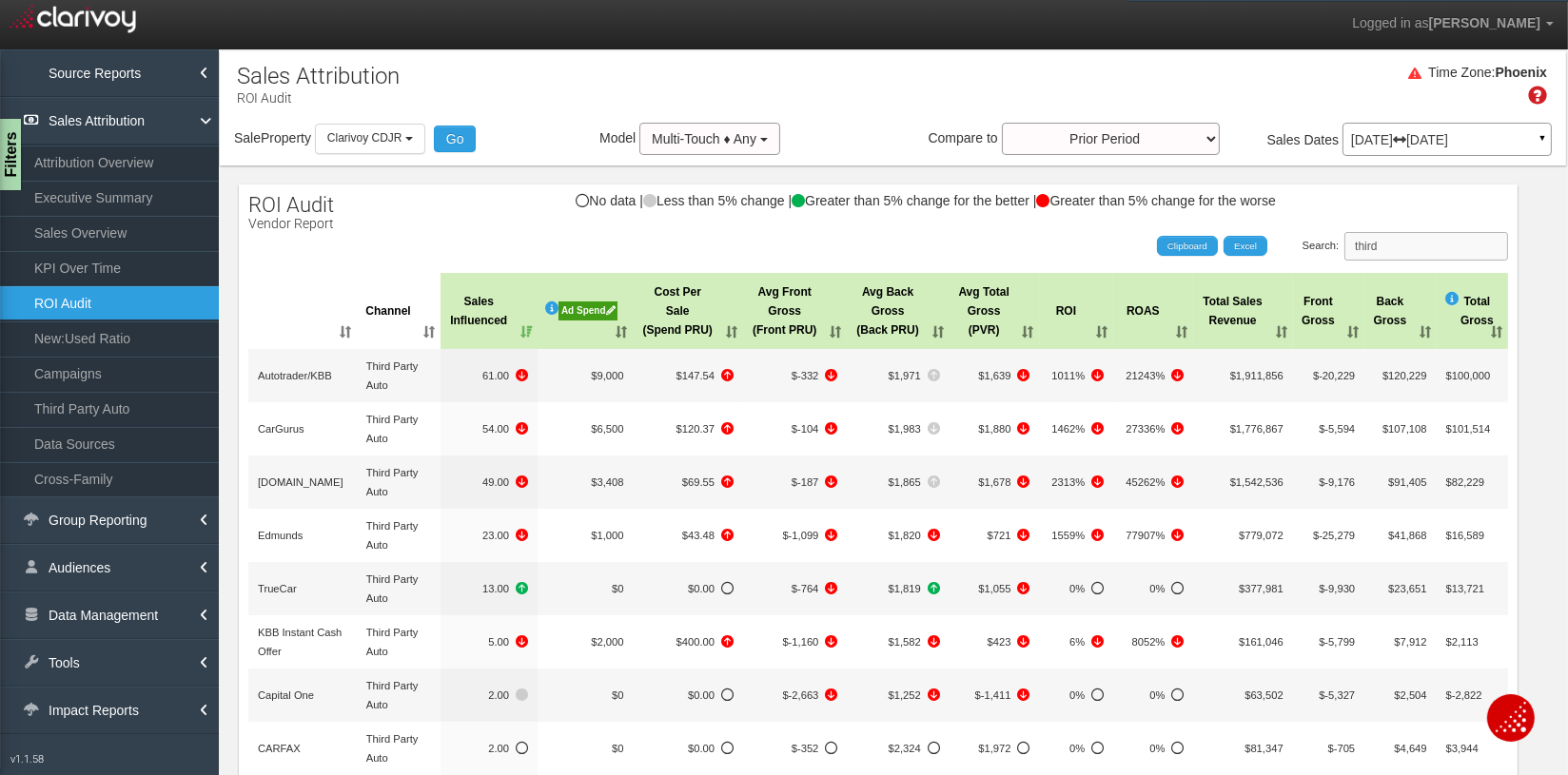
type input "third"
click at [621, 333] on th "Ad Spend" at bounding box center [585, 311] width 95 height 77
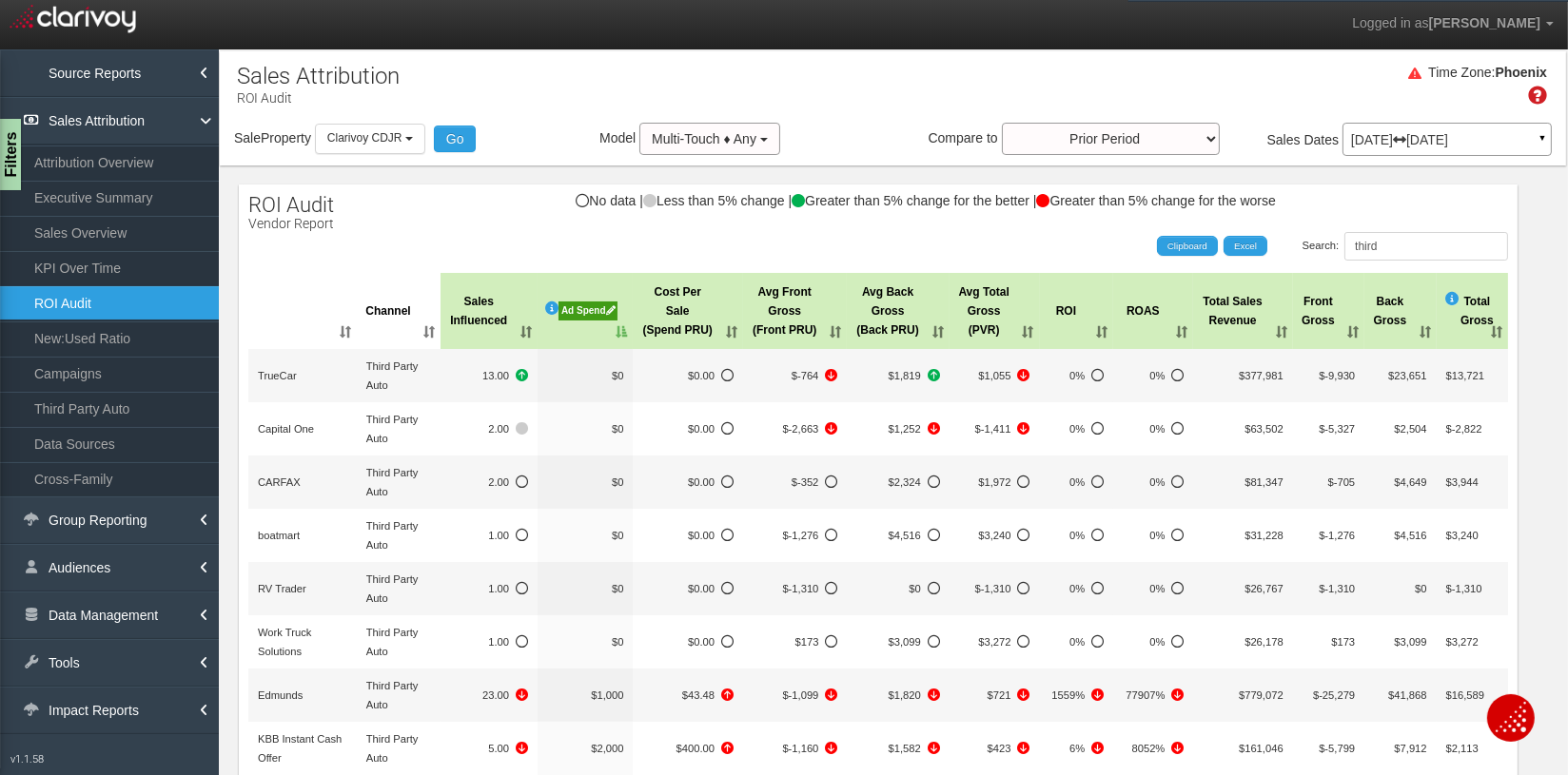
click at [620, 334] on th "Ad Spend" at bounding box center [585, 311] width 95 height 77
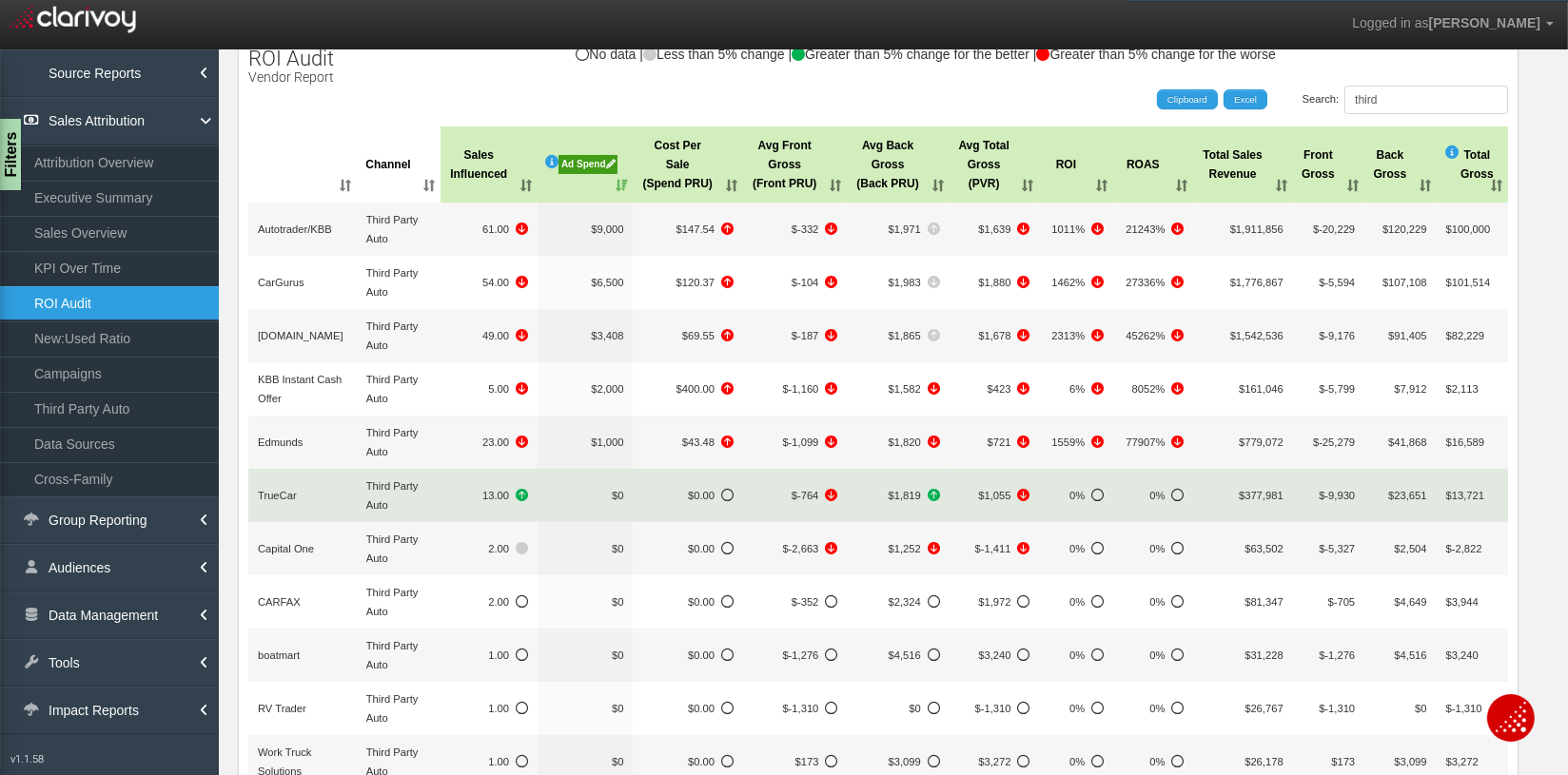
scroll to position [142, 0]
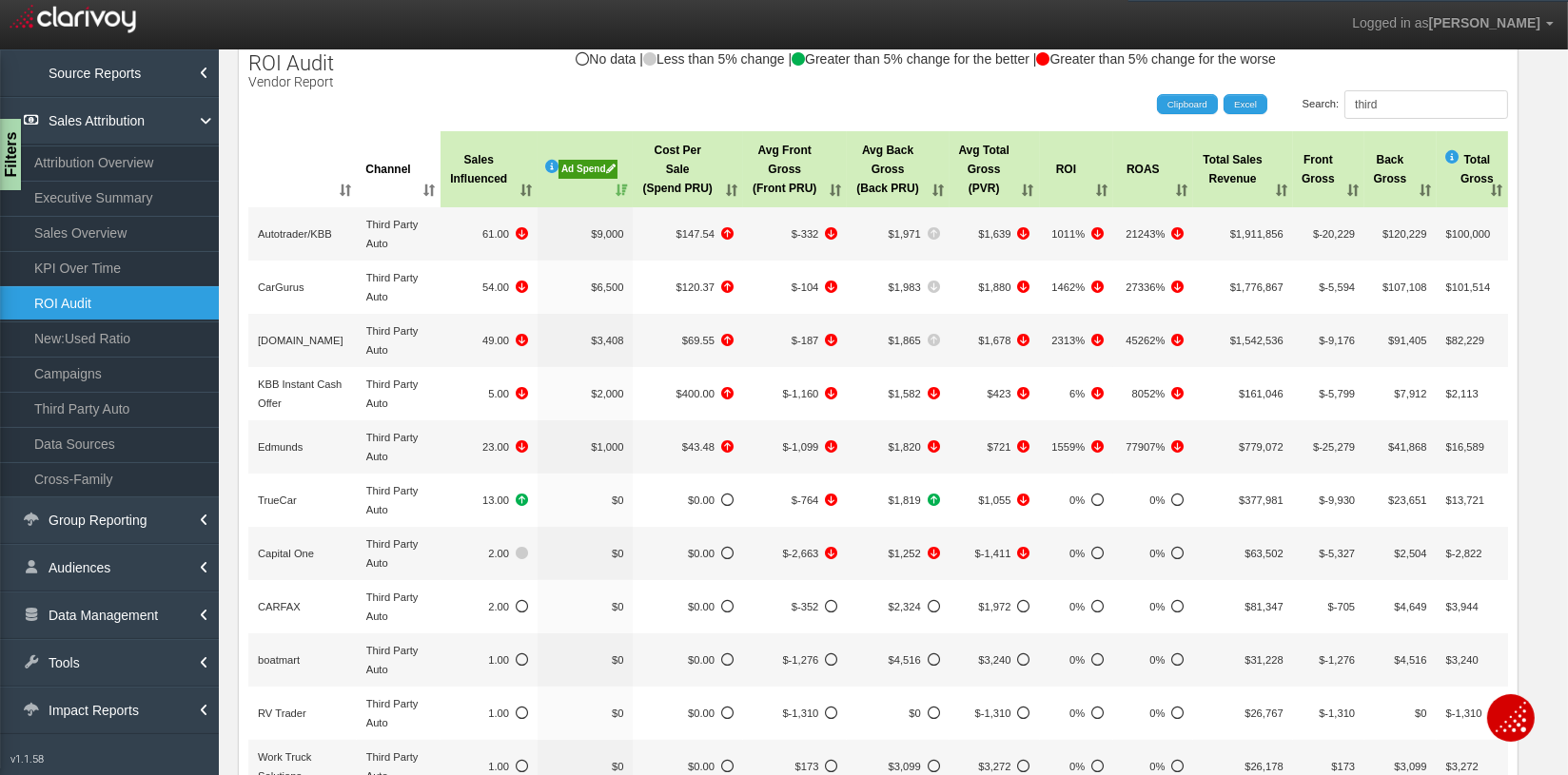
drag, startPoint x: 389, startPoint y: 141, endPoint x: 388, endPoint y: 103, distance: 38.0
click at [388, 138] on th "Channel" at bounding box center [398, 169] width 84 height 77
click at [410, 86] on div "ROI Audit Vendor Report No data | Less than 5% change | Greater than 5% change …" at bounding box center [877, 533] width 1279 height 980
click at [64, 656] on link "Tools" at bounding box center [109, 663] width 219 height 48
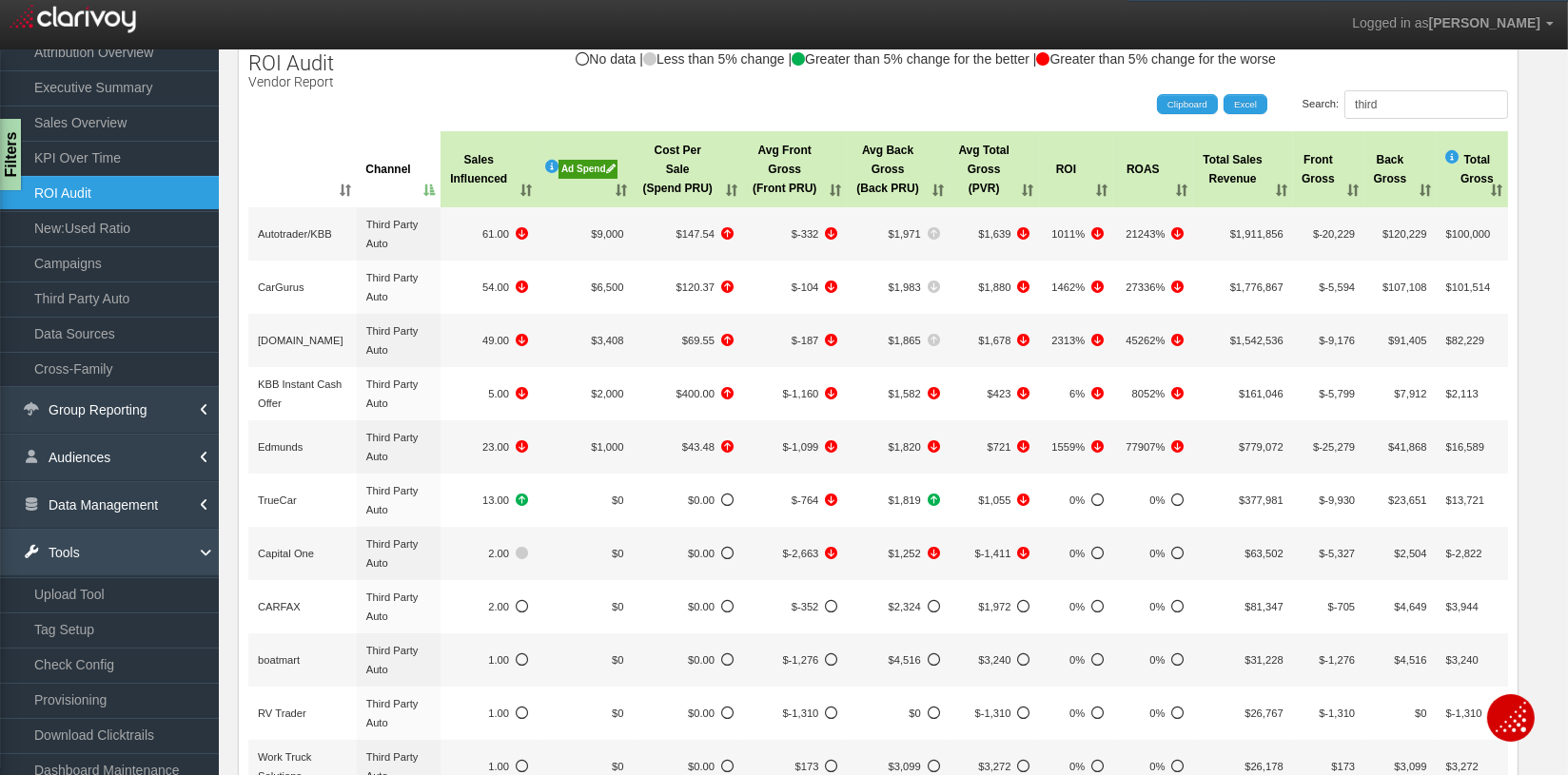
scroll to position [163, 0]
